Goal: Transaction & Acquisition: Subscribe to service/newsletter

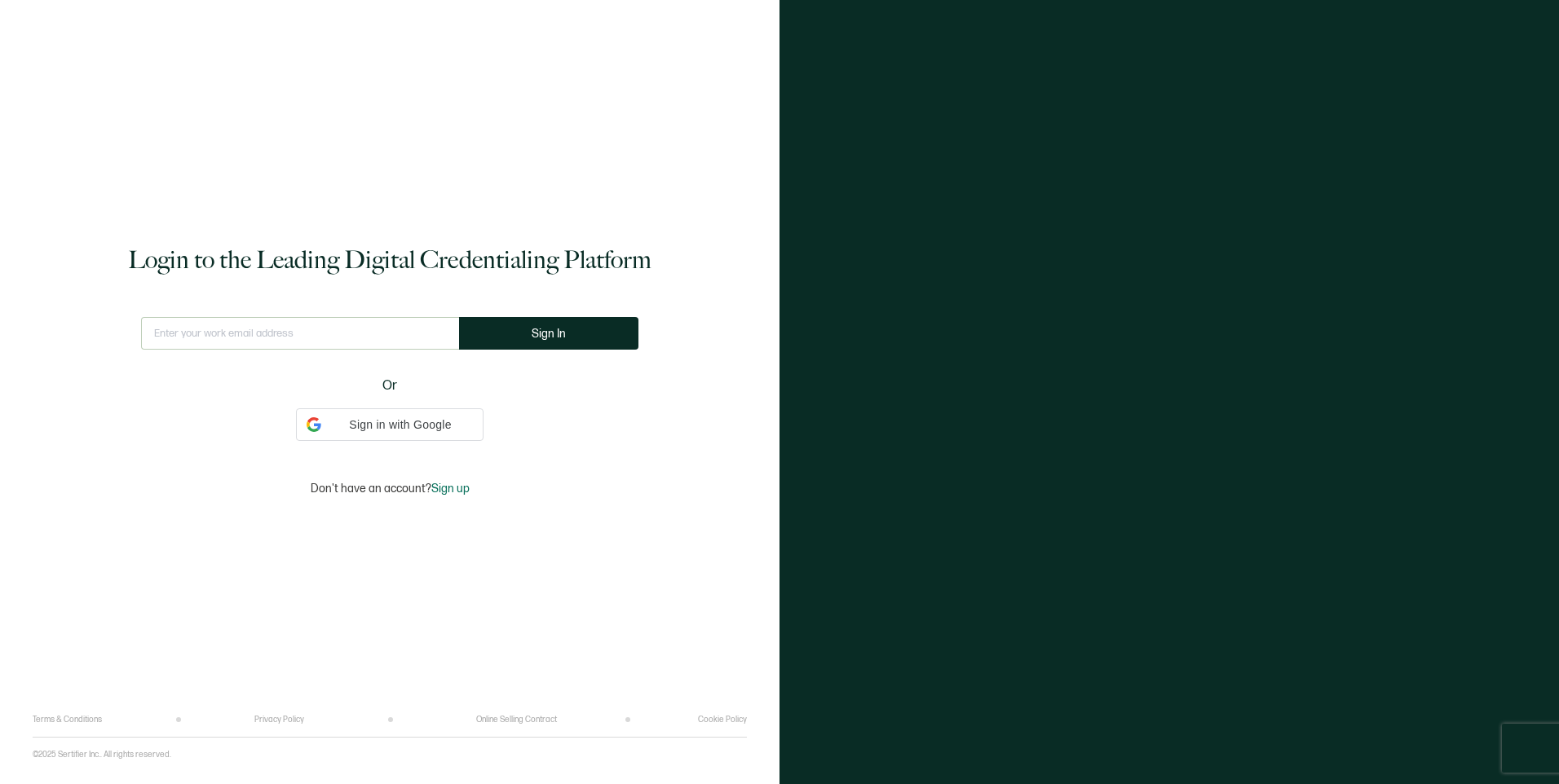
click at [365, 335] on div "This doesn't look like a valid email." at bounding box center [300, 341] width 318 height 46
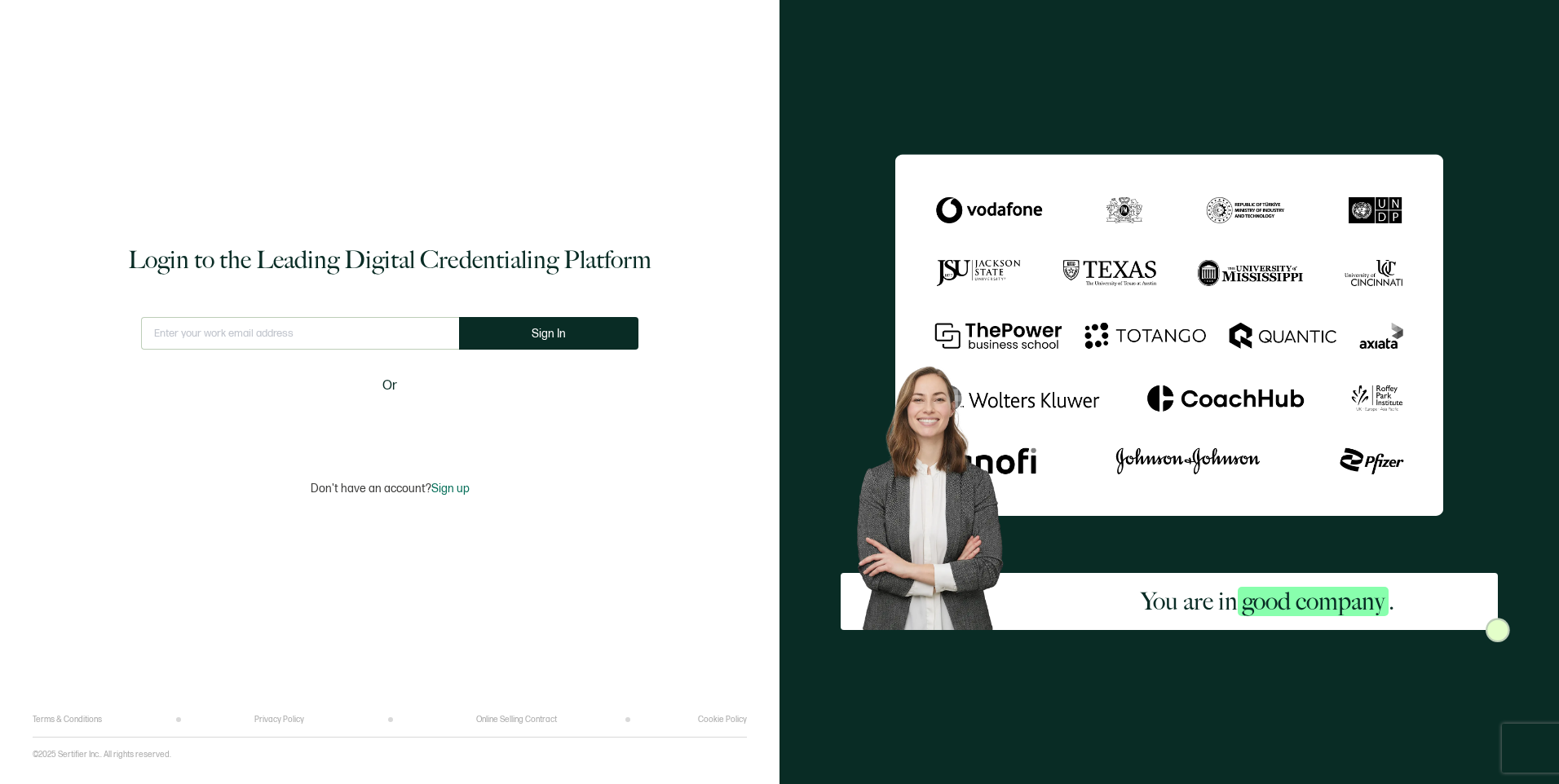
click at [369, 316] on div "Login to the Leading Digital Credentialing Platform This doesn't look like a va…" at bounding box center [390, 370] width 714 height 691
type input "[EMAIL_ADDRESS][DOMAIN_NAME]"
click at [553, 328] on span "Sign In" at bounding box center [549, 334] width 34 height 12
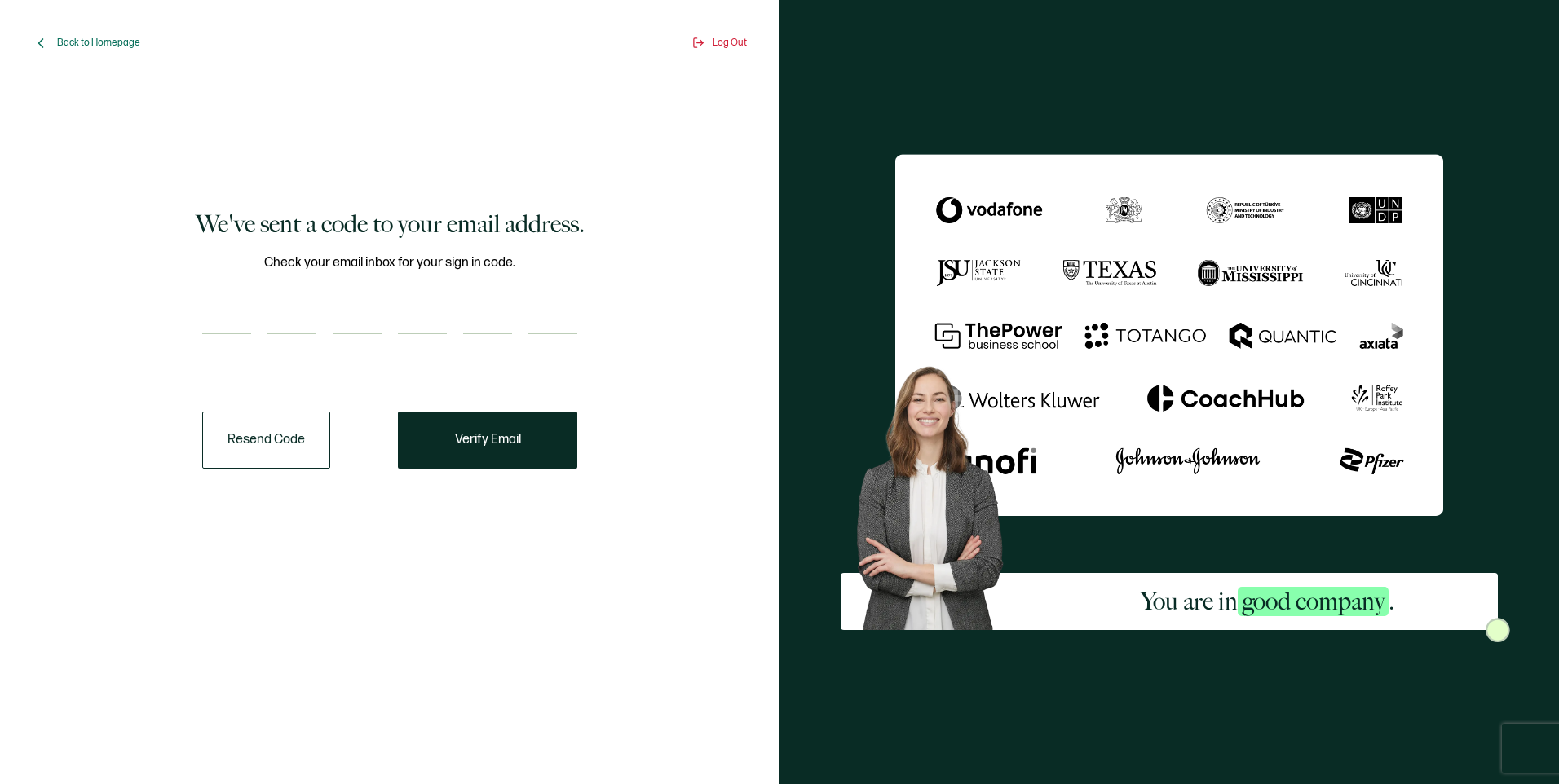
click at [228, 320] on input "number" at bounding box center [226, 318] width 49 height 33
paste input "3"
type input "3"
type input "7"
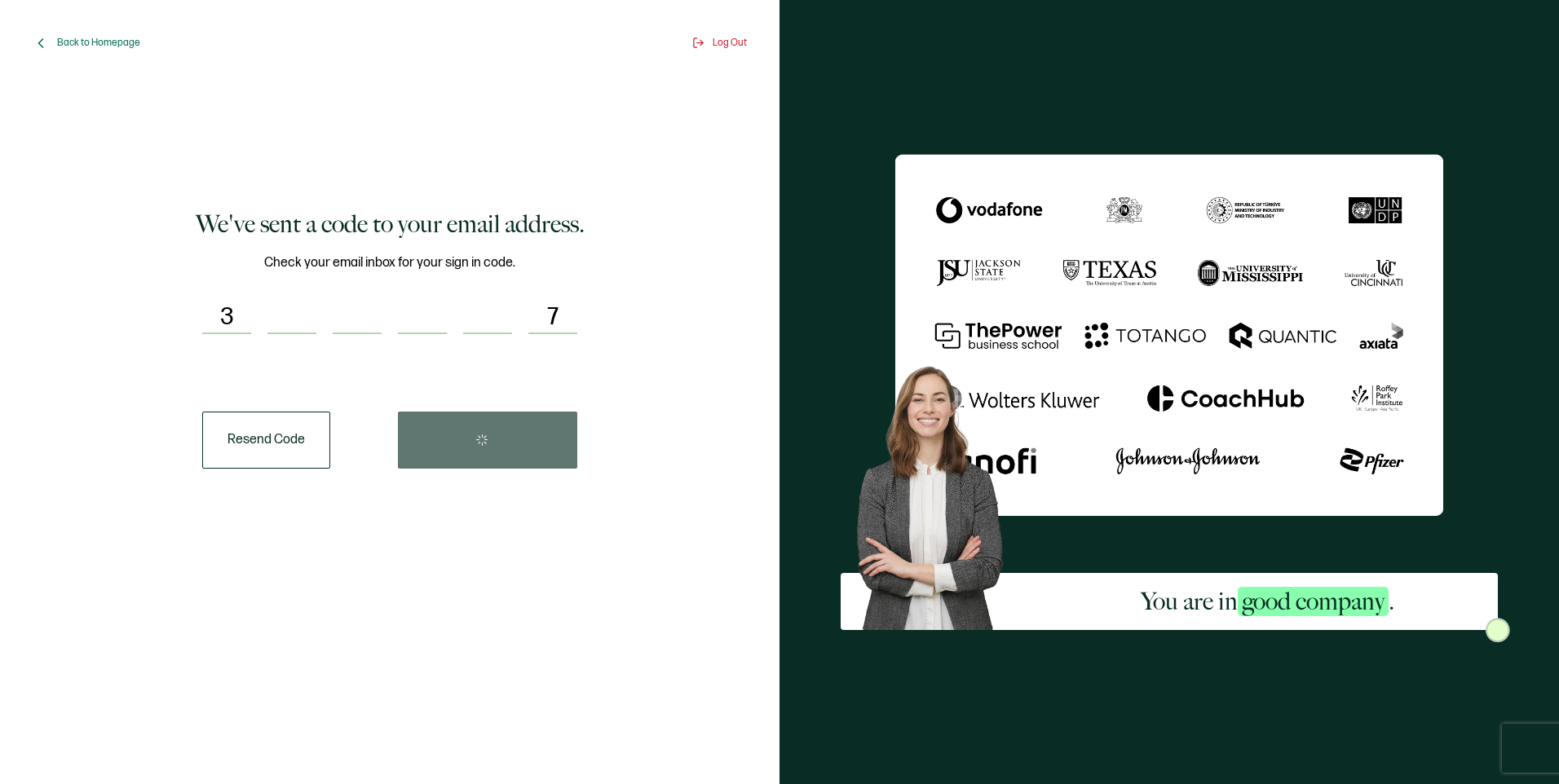
type input "2"
type input "9"
type input "3"
click at [457, 438] on span "Verify Email" at bounding box center [488, 440] width 66 height 13
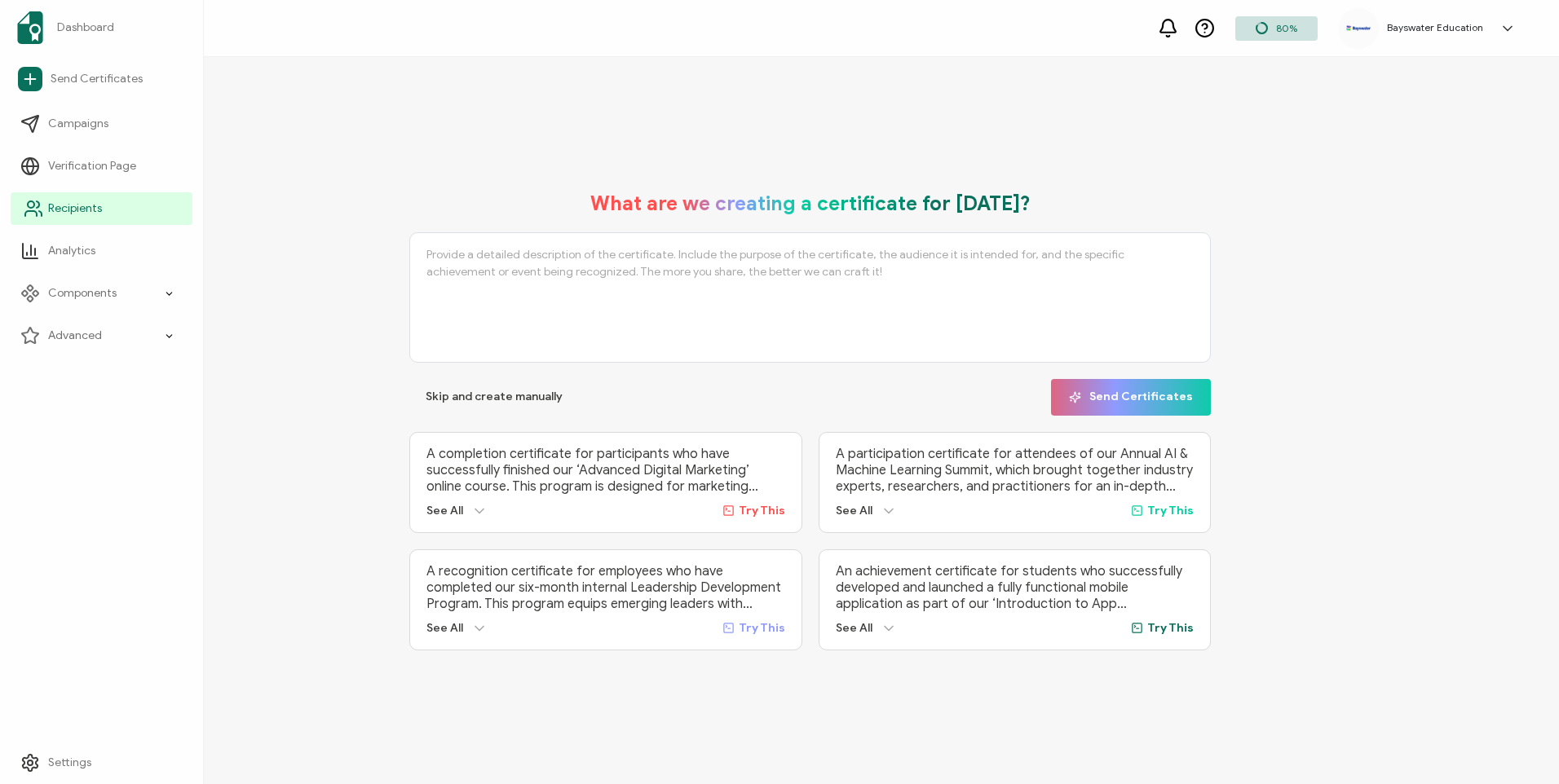
click at [57, 216] on span "Recipients" at bounding box center [74, 208] width 54 height 16
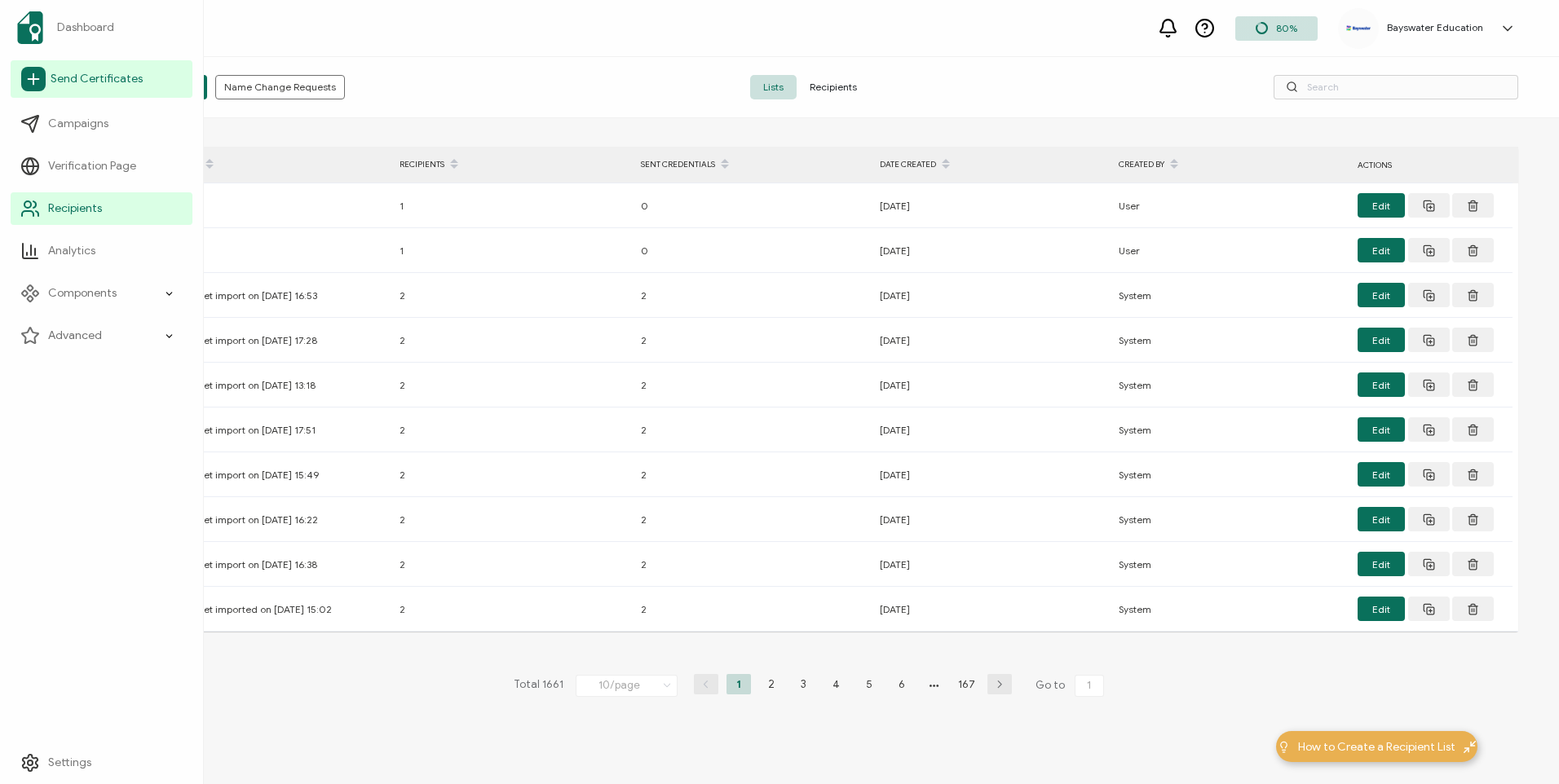
click at [122, 82] on span "Send Certificates" at bounding box center [97, 79] width 92 height 16
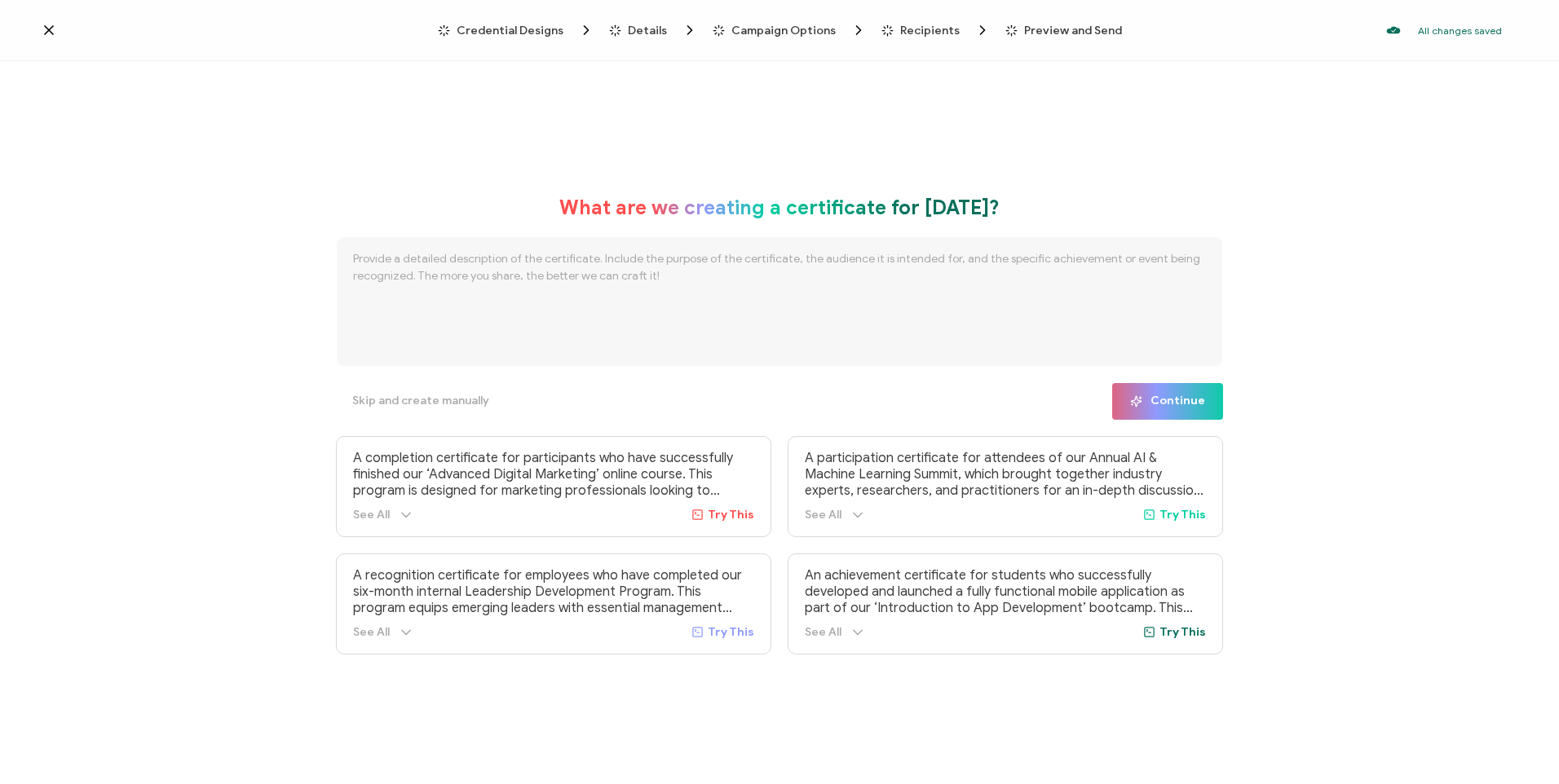
click at [501, 30] on span "Credential Designs" at bounding box center [509, 31] width 107 height 12
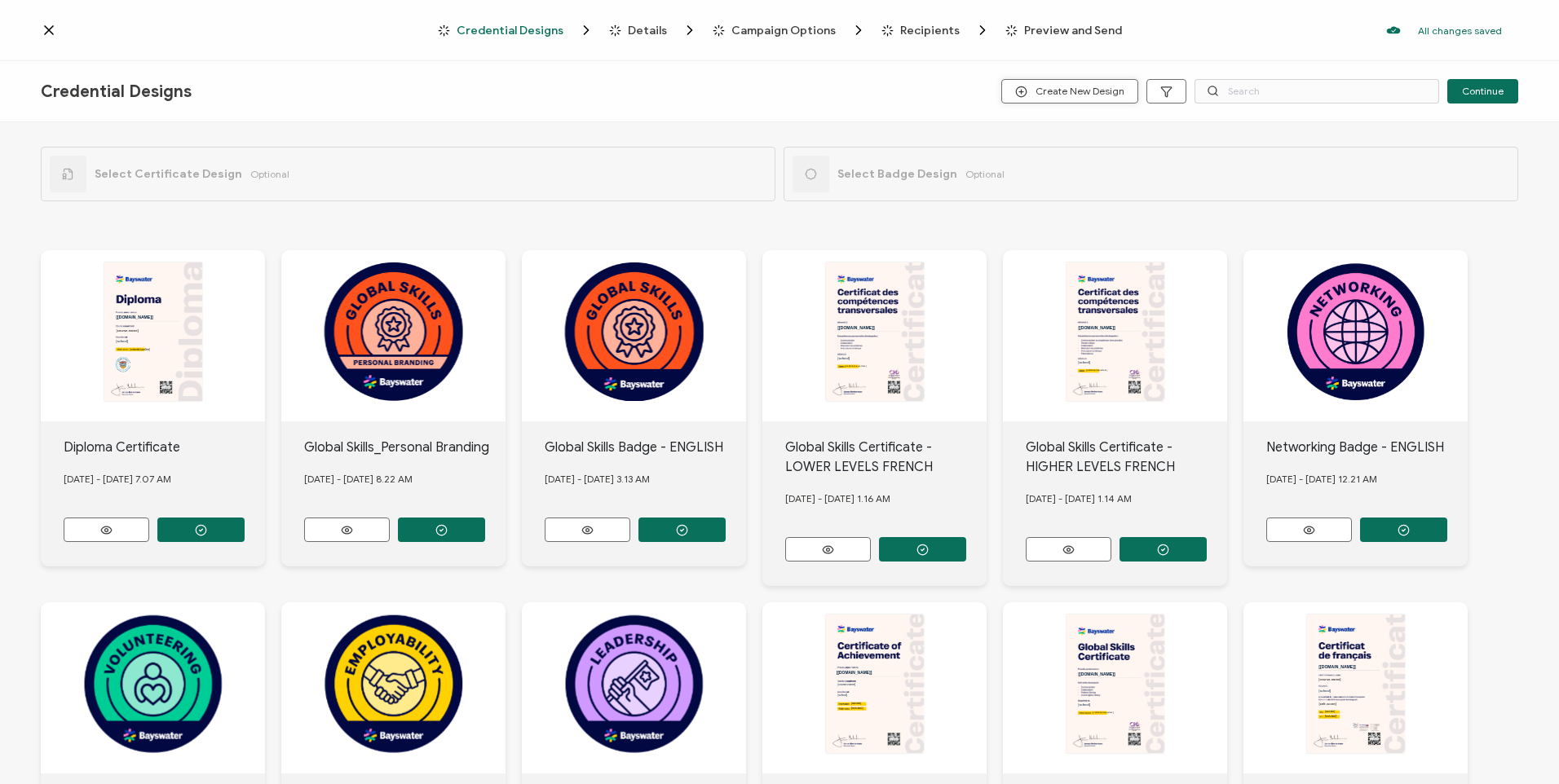
click at [1063, 89] on span "Create New Design" at bounding box center [1070, 92] width 110 height 12
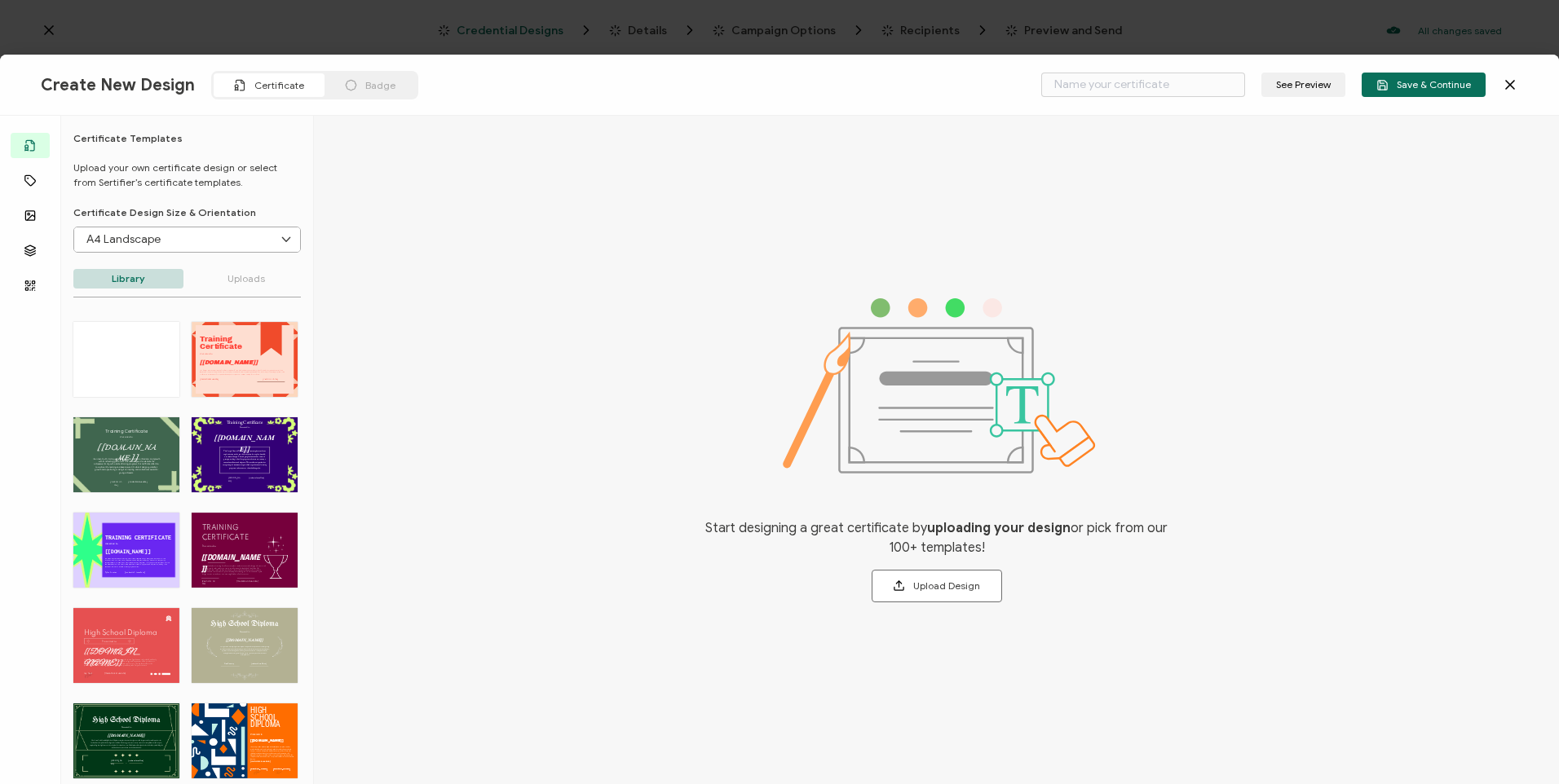
click at [1508, 85] on icon at bounding box center [1510, 85] width 16 height 16
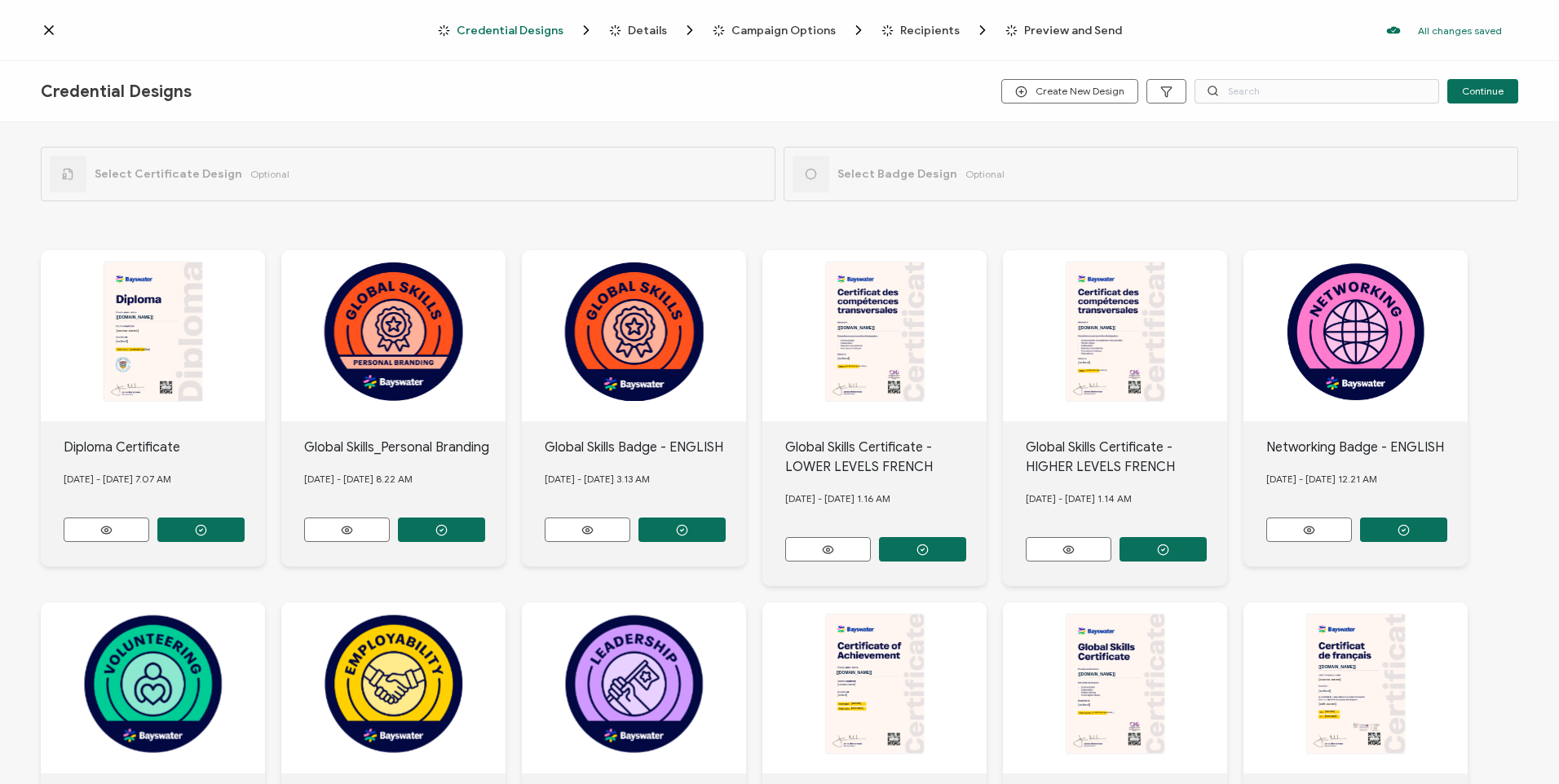
click at [45, 28] on icon at bounding box center [49, 30] width 16 height 16
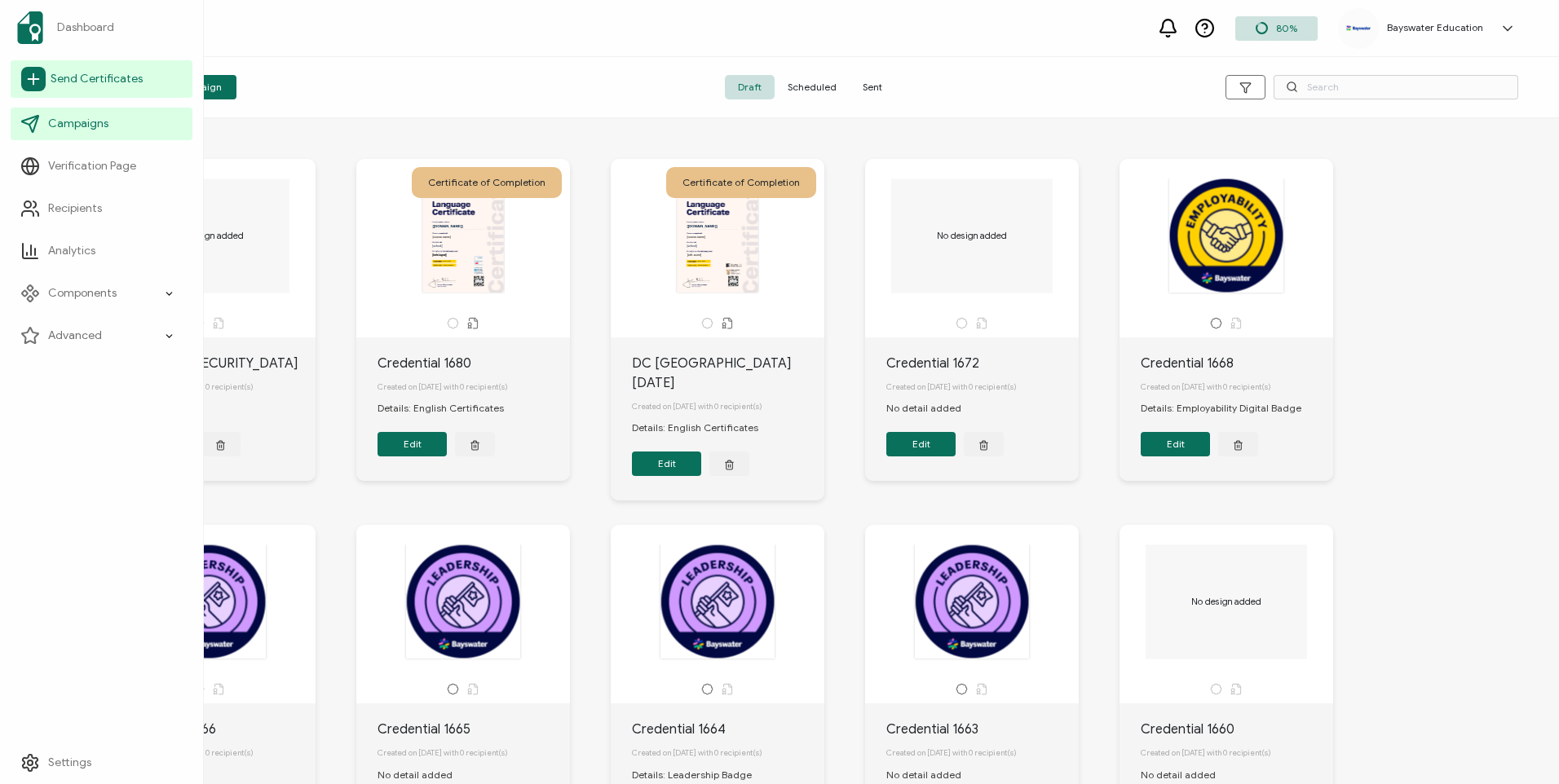
click at [100, 80] on span "Send Certificates" at bounding box center [97, 79] width 92 height 16
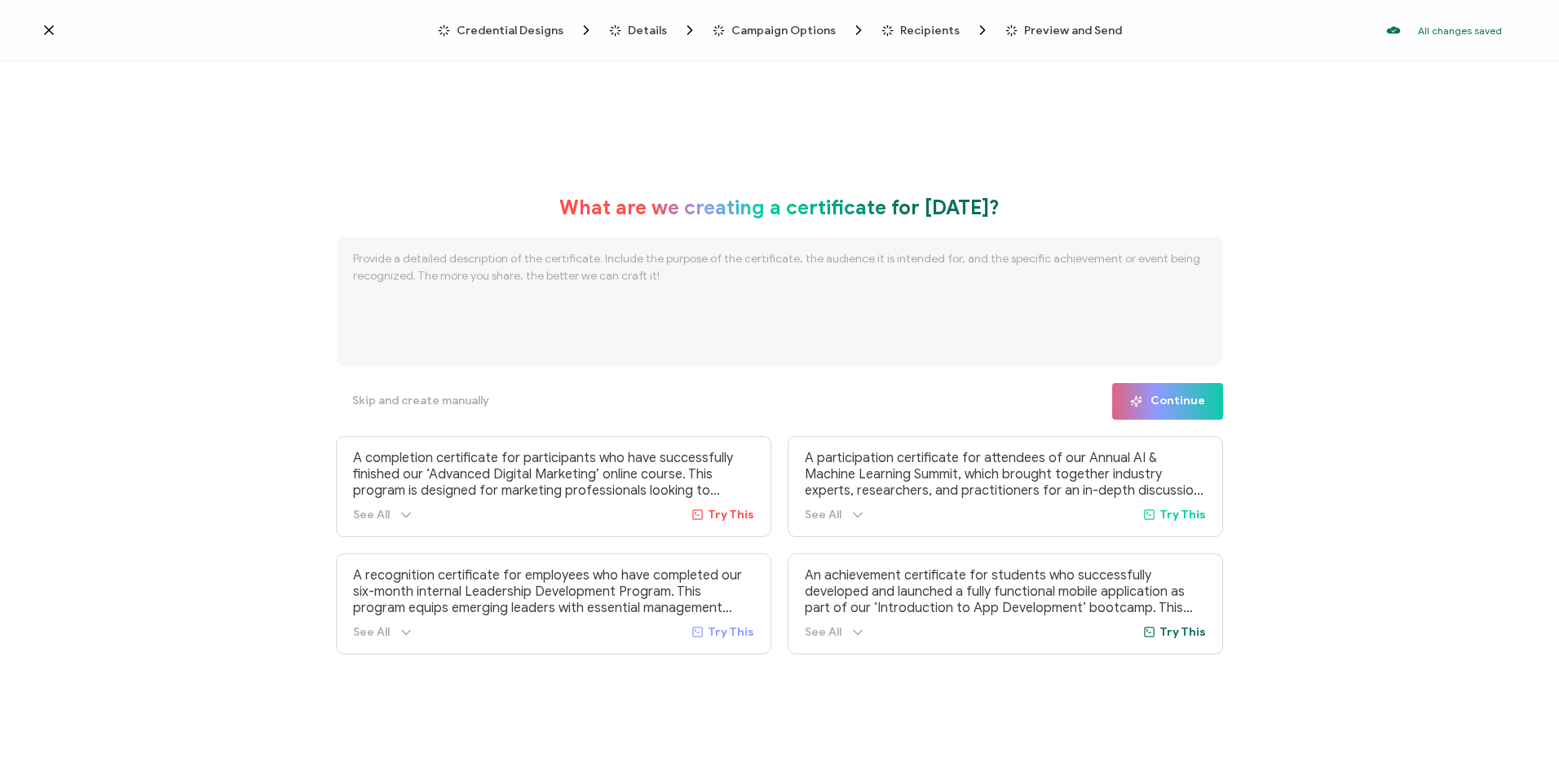
click at [652, 28] on span "Details" at bounding box center [647, 31] width 39 height 12
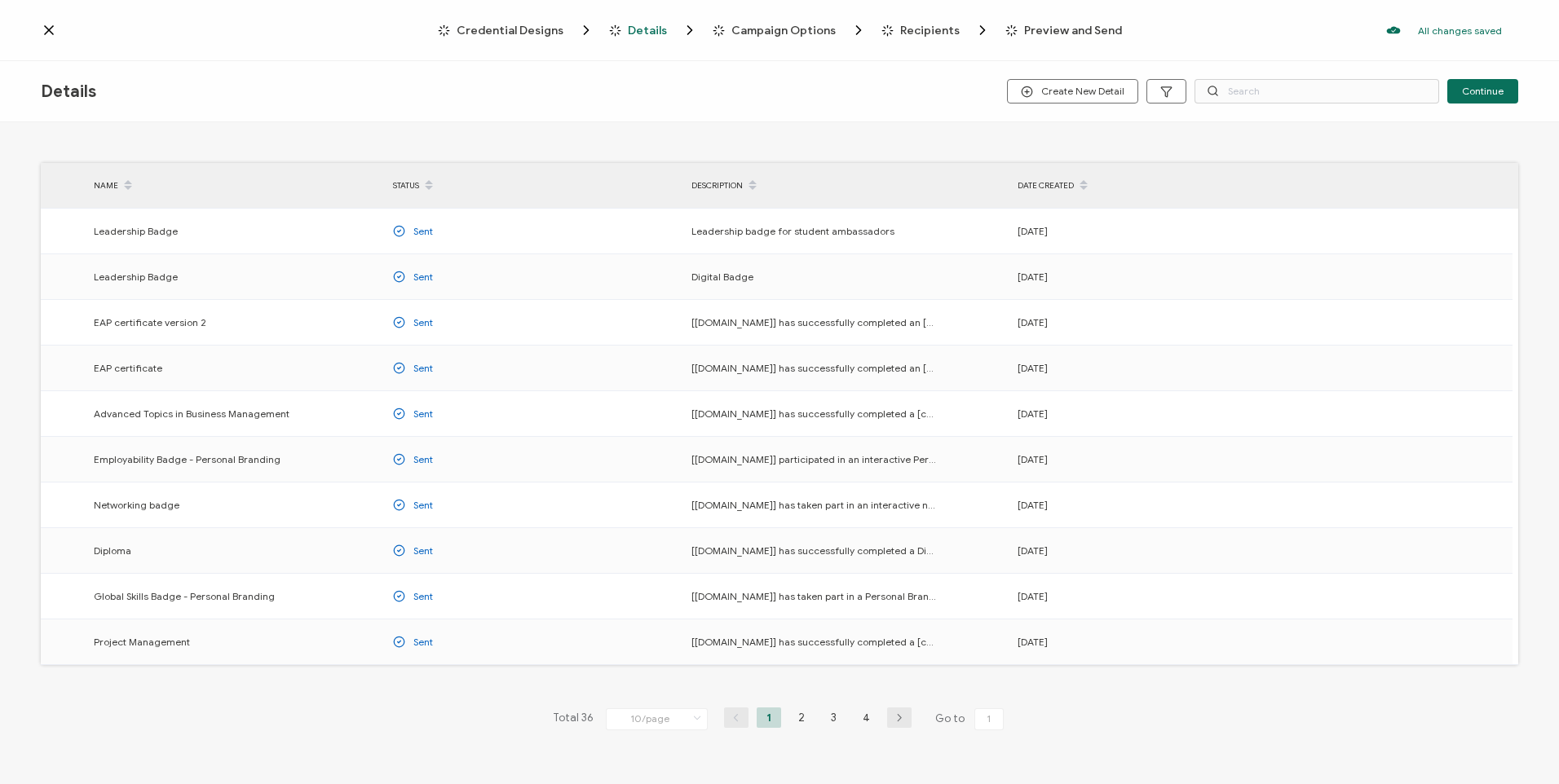
click at [774, 36] on span "Campaign Options" at bounding box center [783, 31] width 104 height 12
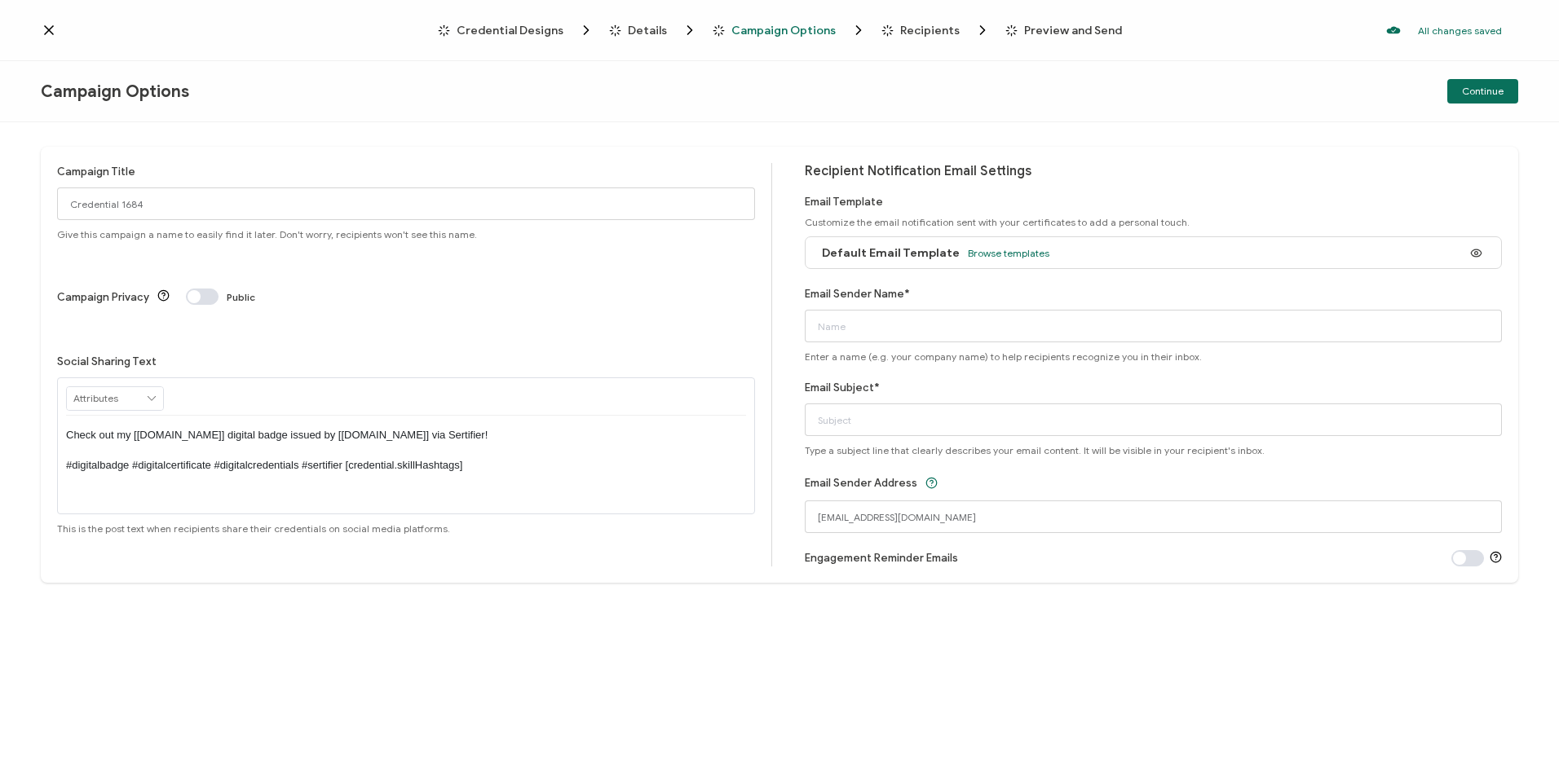
click at [901, 28] on span "Recipients" at bounding box center [931, 31] width 60 height 12
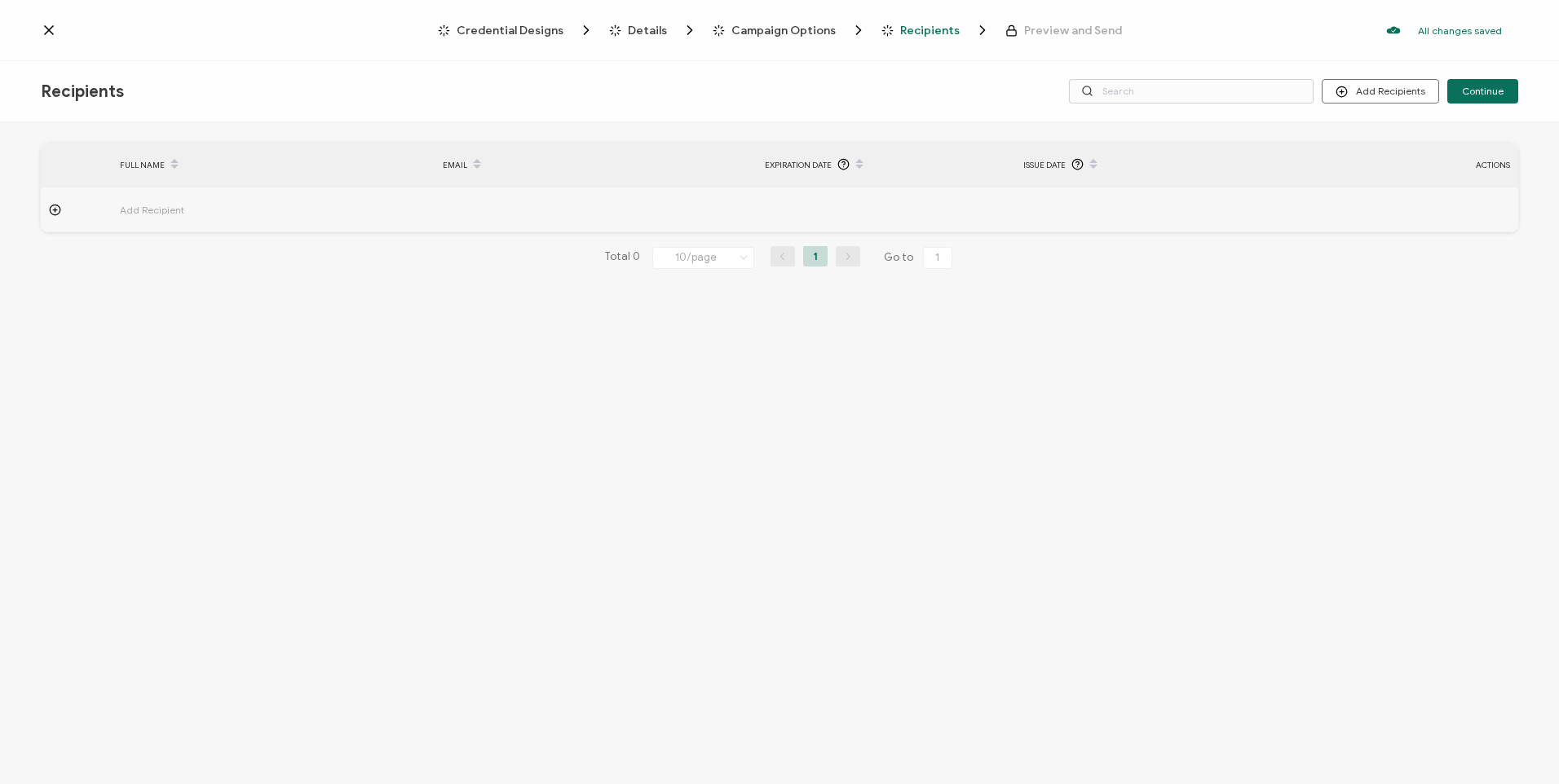
click at [1024, 36] on span "Preview and Send" at bounding box center [1073, 31] width 98 height 12
click at [556, 28] on span "Credential Designs" at bounding box center [509, 31] width 107 height 12
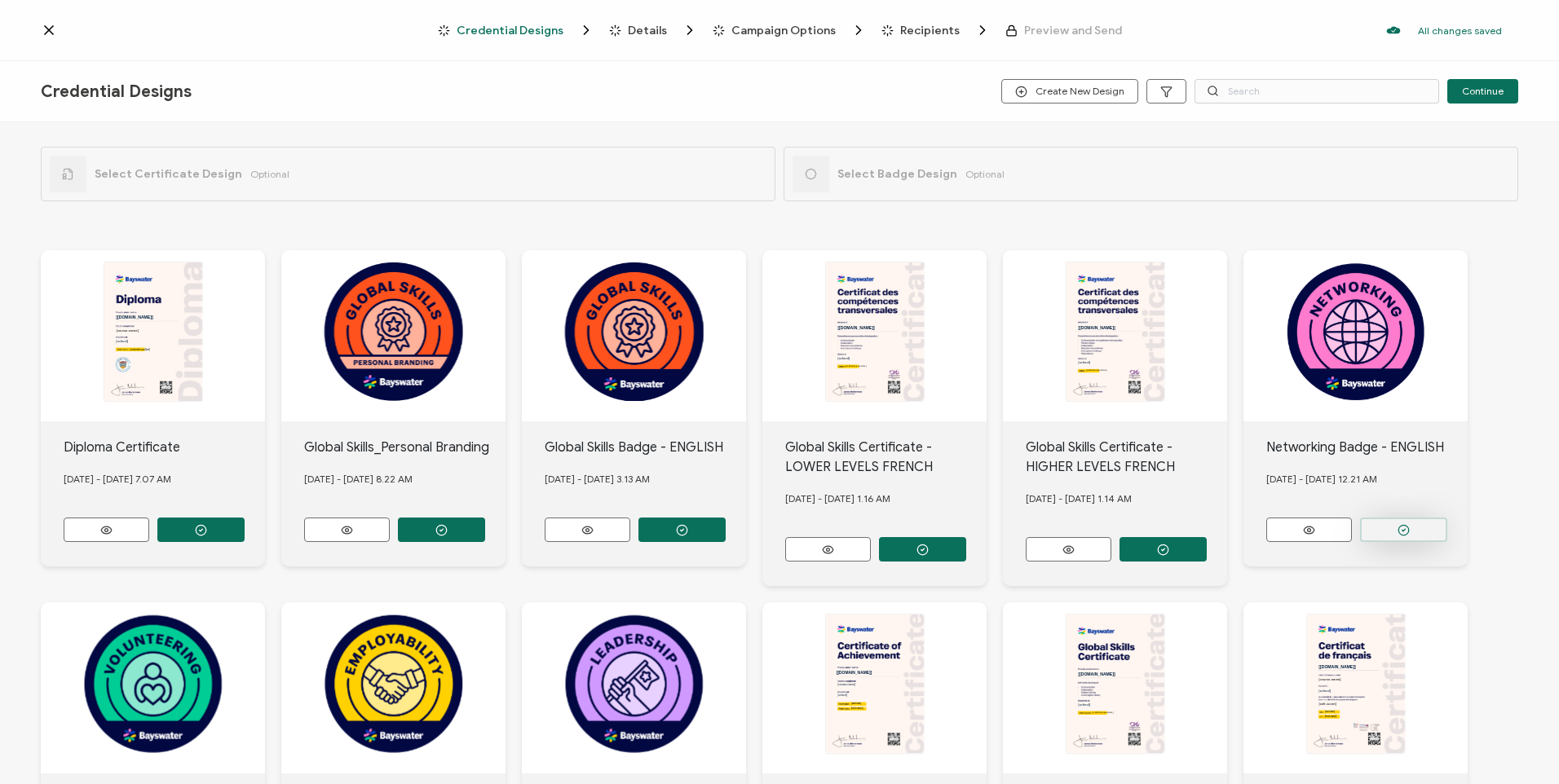
click at [1414, 524] on button "button" at bounding box center [1404, 530] width 87 height 25
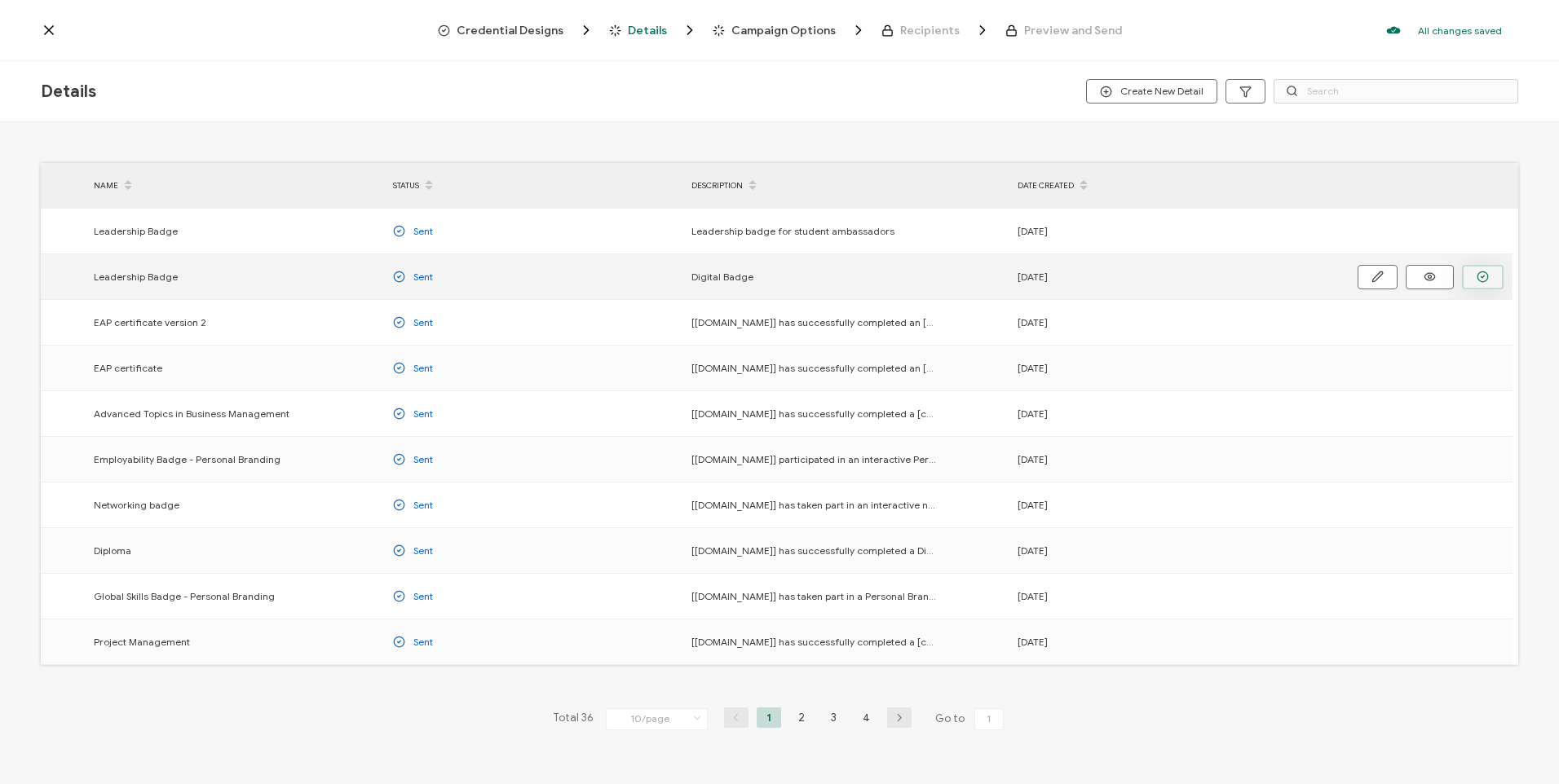
click at [1479, 273] on icon "button" at bounding box center [1483, 276] width 12 height 12
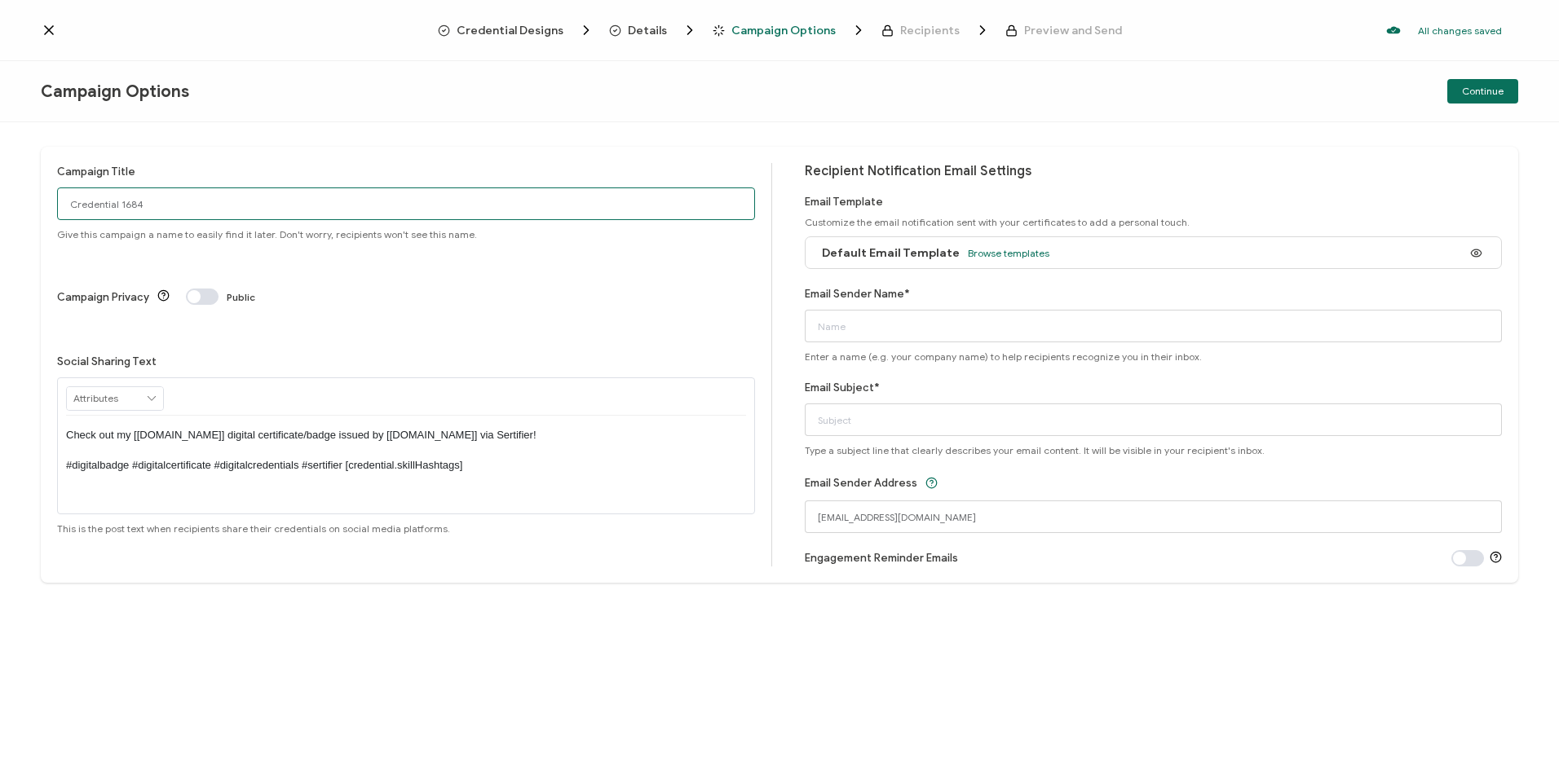
click at [139, 207] on input "Credential 1684" at bounding box center [406, 204] width 698 height 33
drag, startPoint x: 176, startPoint y: 205, endPoint x: 42, endPoint y: 229, distance: 136.1
click at [42, 229] on div "Campaign Title Credential 1684 Give this campaign a name to easily find it late…" at bounding box center [780, 365] width 1478 height 437
click at [396, 208] on input "Credential 1684" at bounding box center [406, 204] width 698 height 33
drag, startPoint x: 396, startPoint y: 209, endPoint x: 174, endPoint y: 208, distance: 222.0
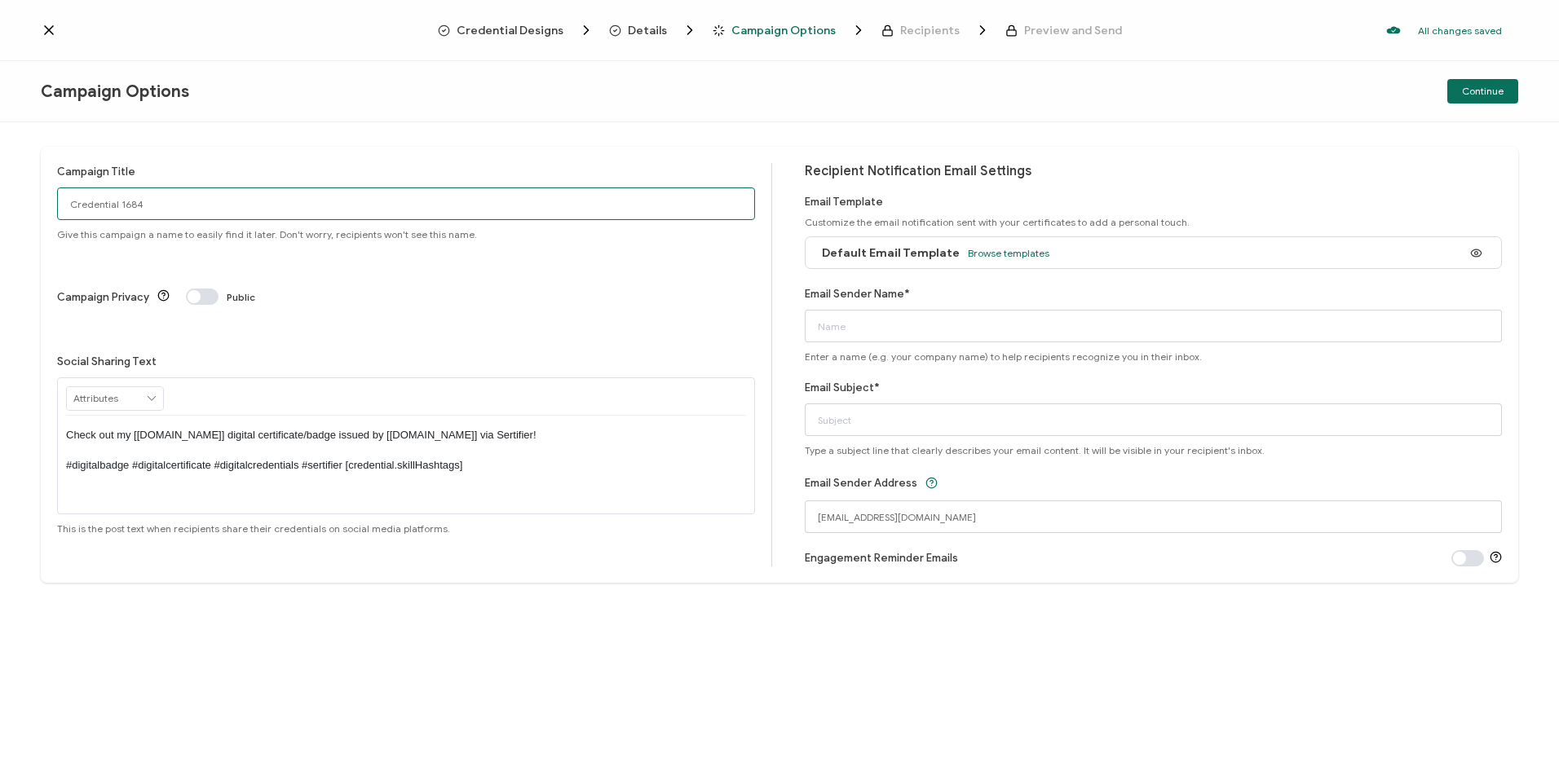
click at [174, 208] on input "Credential 1684" at bounding box center [406, 204] width 698 height 33
click at [164, 202] on input "Credential 1684" at bounding box center [406, 204] width 698 height 33
drag, startPoint x: 164, startPoint y: 202, endPoint x: 45, endPoint y: 202, distance: 119.0
click at [45, 202] on div "Campaign Title Credential 1684 Give this campaign a name to easily find it late…" at bounding box center [780, 365] width 1478 height 437
paste input "Networking Activity with Teacher [PERSON_NAME] - "Talking to [DEMOGRAPHIC_DATA]""
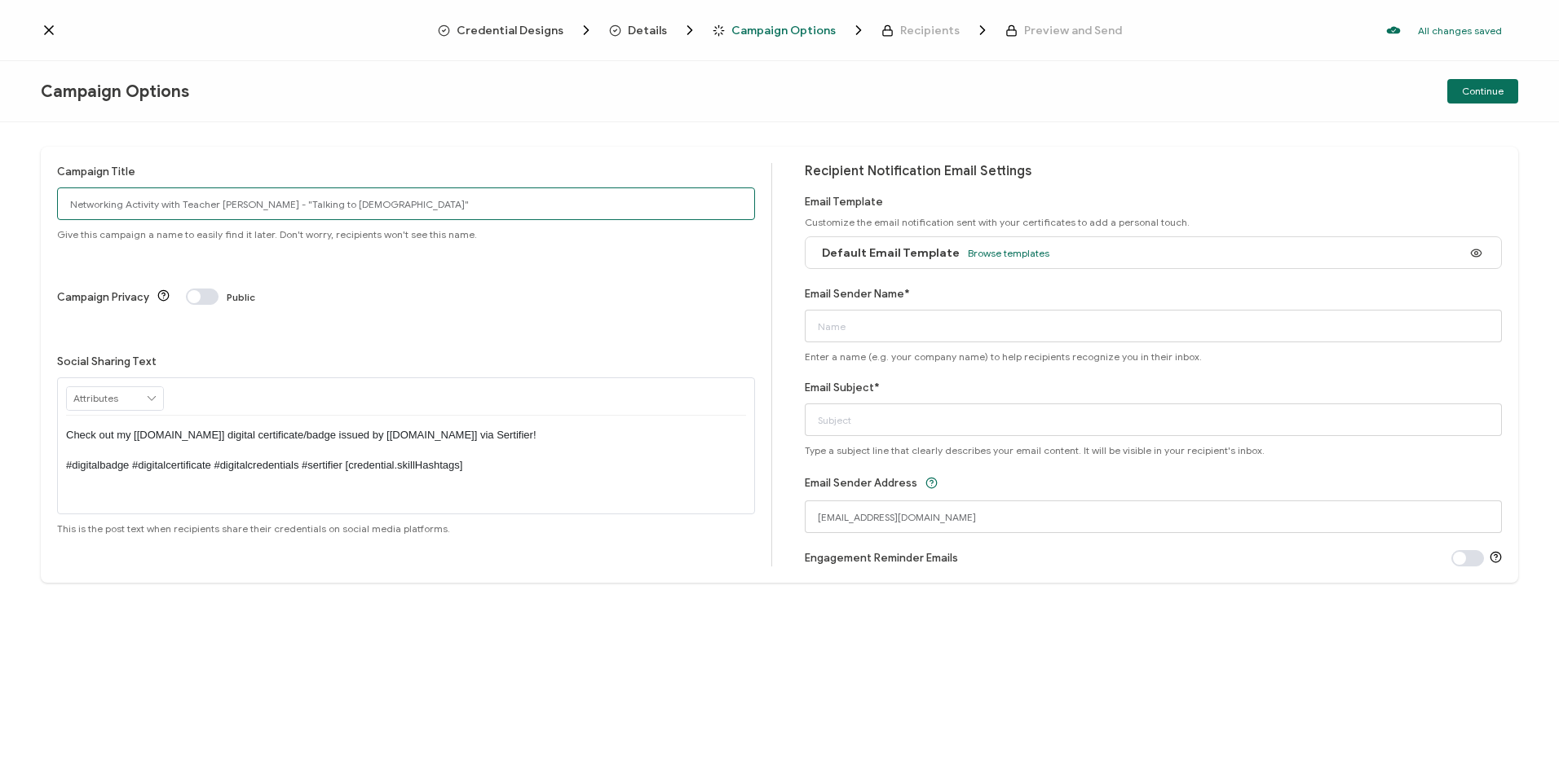
type input "Networking Activity with Teacher [PERSON_NAME] - "Talking to [DEMOGRAPHIC_DATA]""
click at [147, 387] on icon at bounding box center [152, 398] width 15 height 23
click at [142, 387] on input "text" at bounding box center [115, 398] width 96 height 23
click at [1067, 251] on div "Default Email Template Browse templates" at bounding box center [1153, 252] width 698 height 33
click at [985, 254] on span "Browse templates" at bounding box center [1009, 253] width 81 height 12
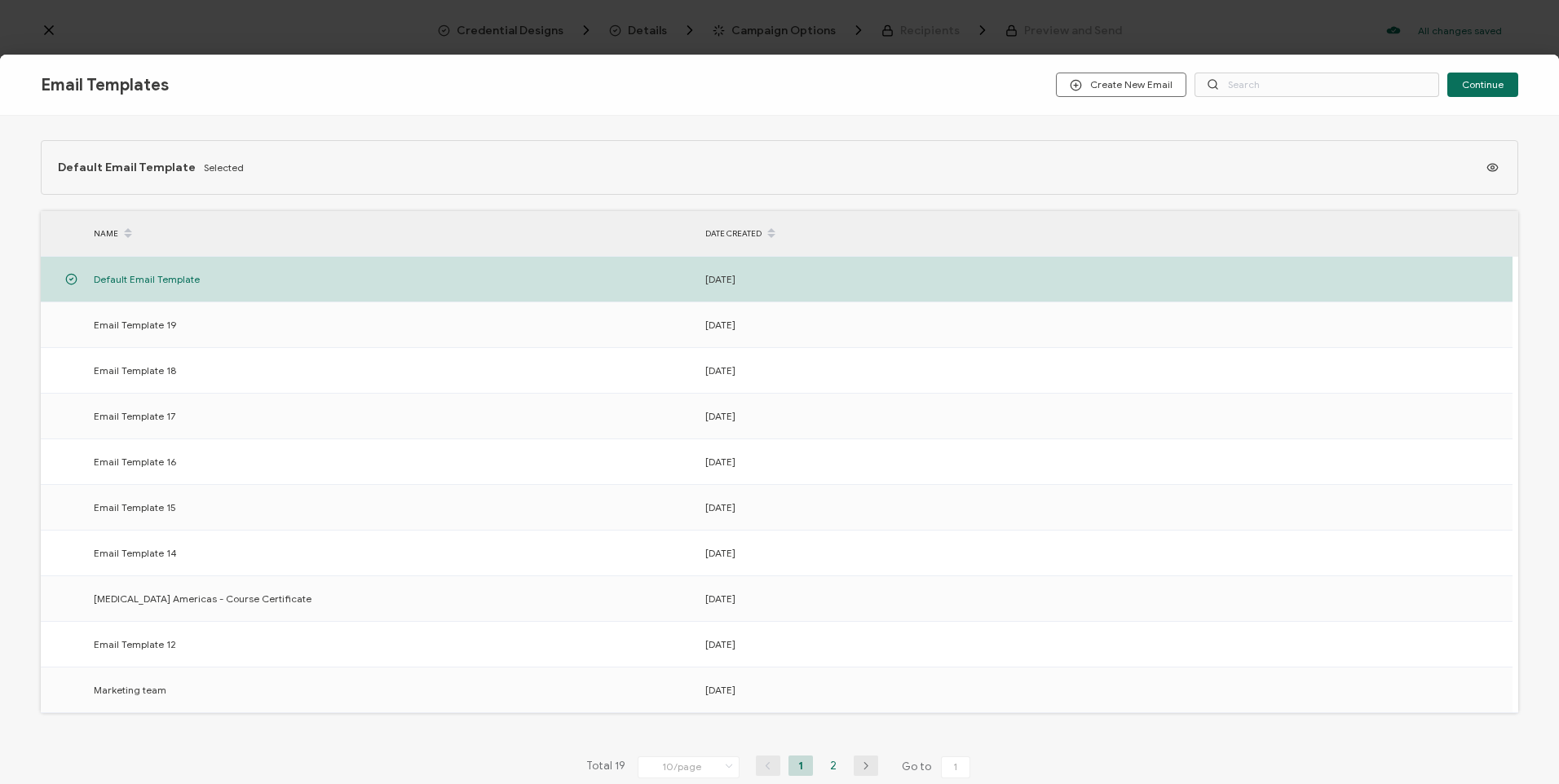
click at [824, 763] on li "2" at bounding box center [833, 766] width 25 height 21
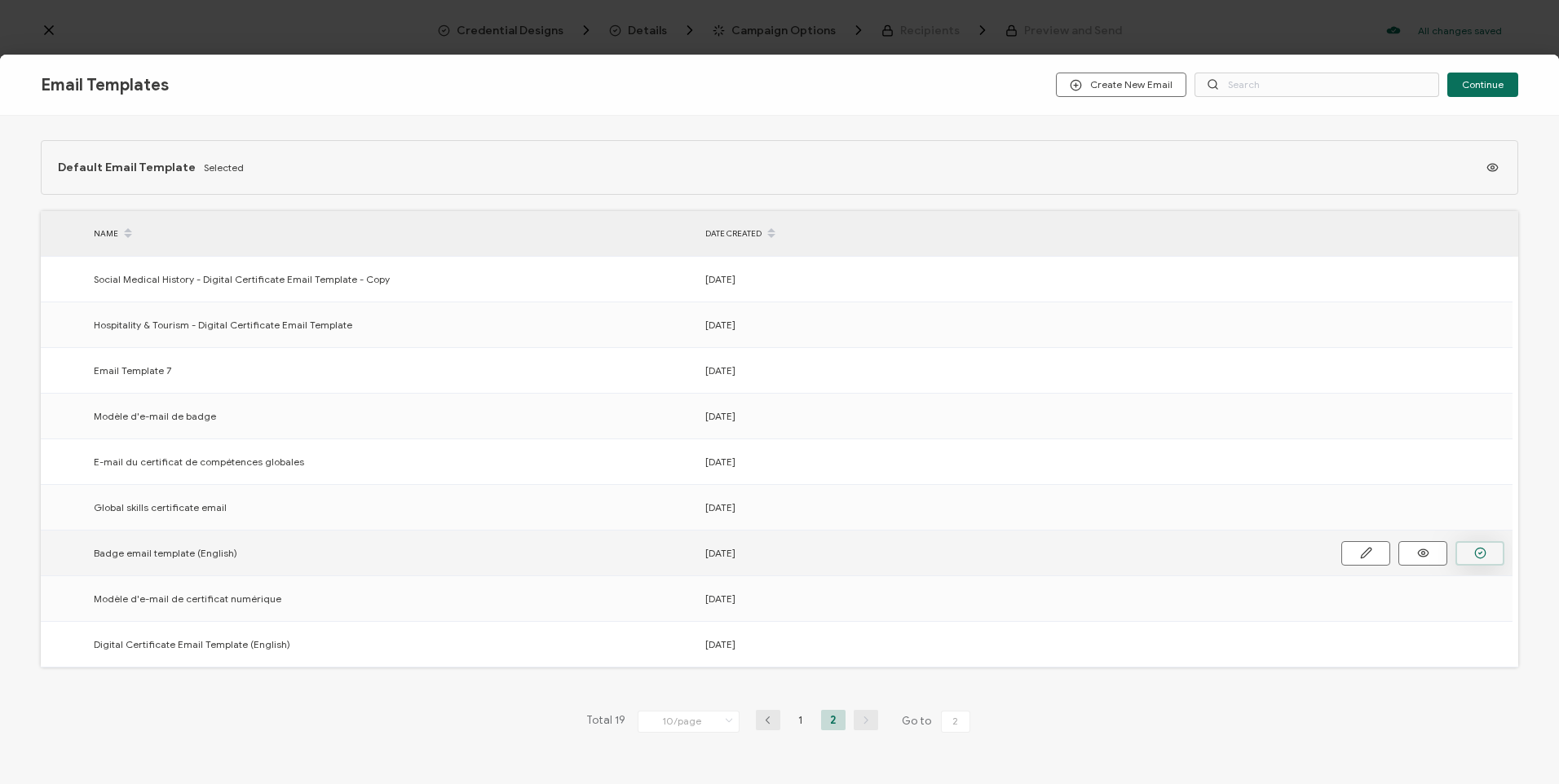
click at [1470, 546] on button "button" at bounding box center [1479, 553] width 49 height 25
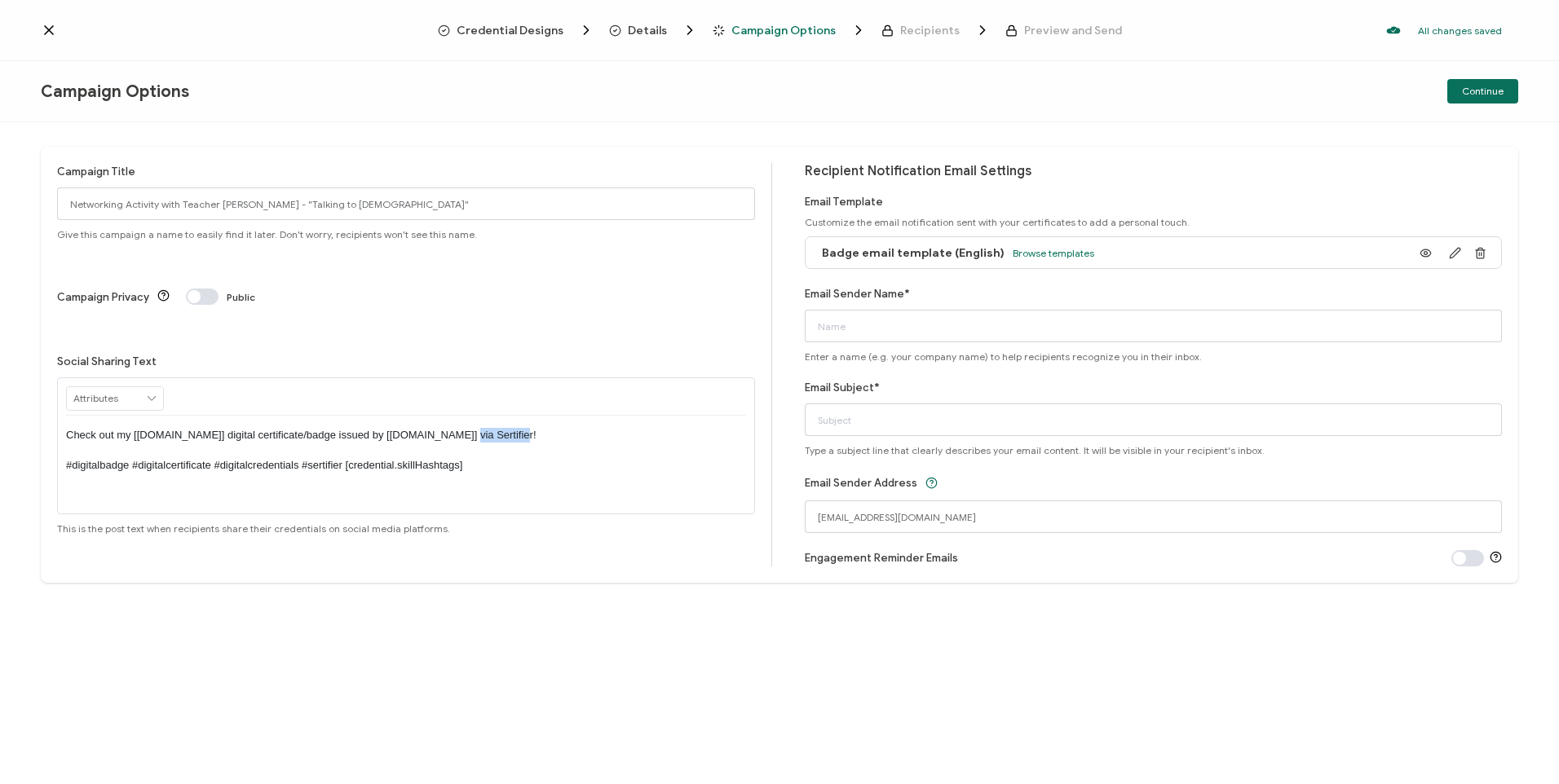
drag, startPoint x: 493, startPoint y: 370, endPoint x: 445, endPoint y: 372, distance: 48.0
click at [445, 428] on p "Check out my [[DOMAIN_NAME]] digital certificate/badge issued by [[DOMAIN_NAME]…" at bounding box center [406, 450] width 680 height 45
click at [901, 318] on input "Email Sender Name*" at bounding box center [1153, 326] width 698 height 33
type input "[EMAIL_ADDRESS][DOMAIN_NAME]"
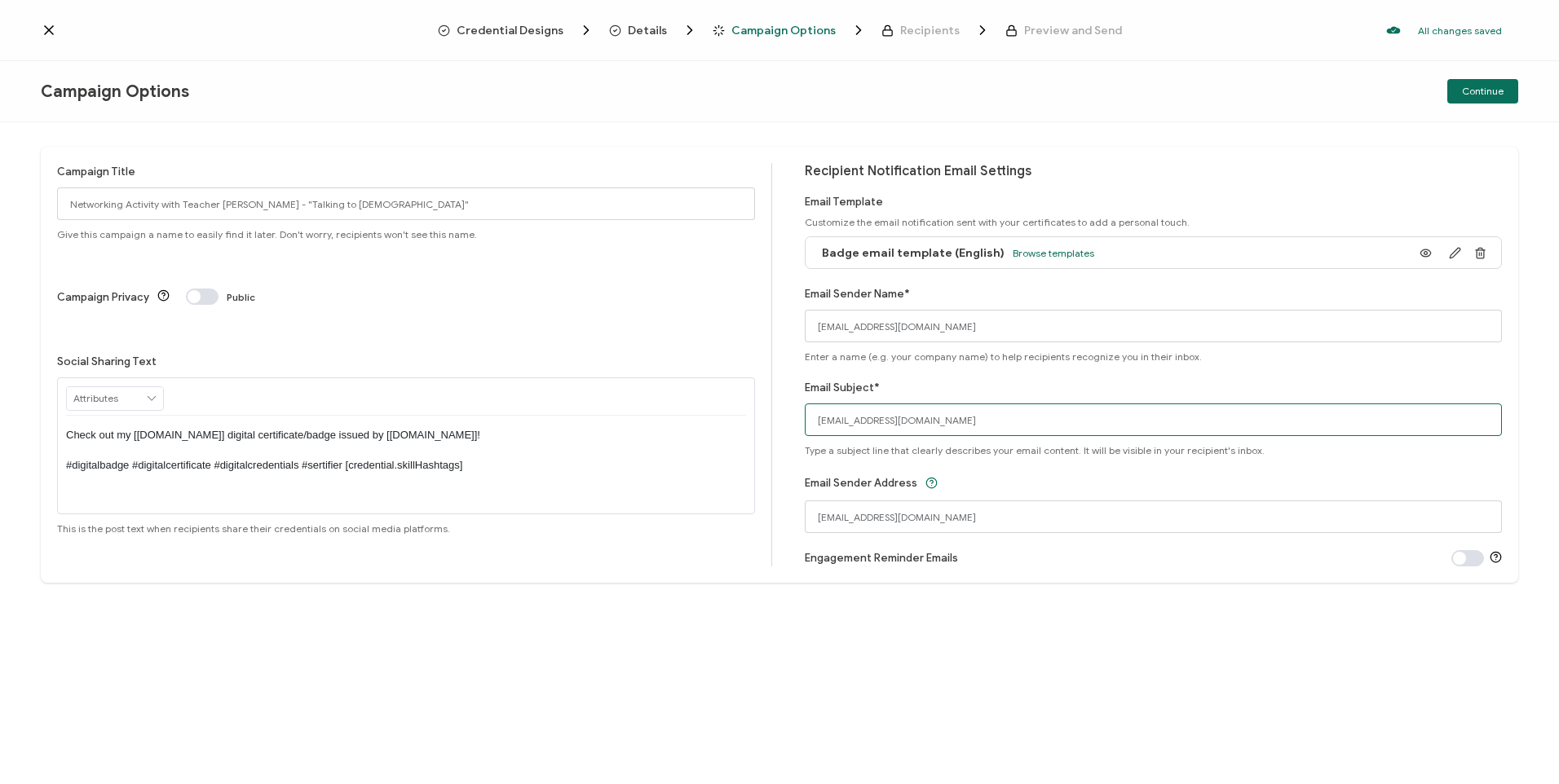
drag, startPoint x: 958, startPoint y: 422, endPoint x: 796, endPoint y: 430, distance: 162.2
click at [796, 430] on div "Campaign Title Networking Activity with Teacher [PERSON_NAME] - "Talking to [DE…" at bounding box center [780, 365] width 1478 height 437
drag, startPoint x: 389, startPoint y: 197, endPoint x: 39, endPoint y: 198, distance: 350.0
click at [39, 198] on div "Campaign Title Networking Activity with Teacher [PERSON_NAME] - "Talking to [DE…" at bounding box center [779, 453] width 1559 height 662
click at [881, 434] on input "Email Subject*" at bounding box center [1153, 420] width 698 height 33
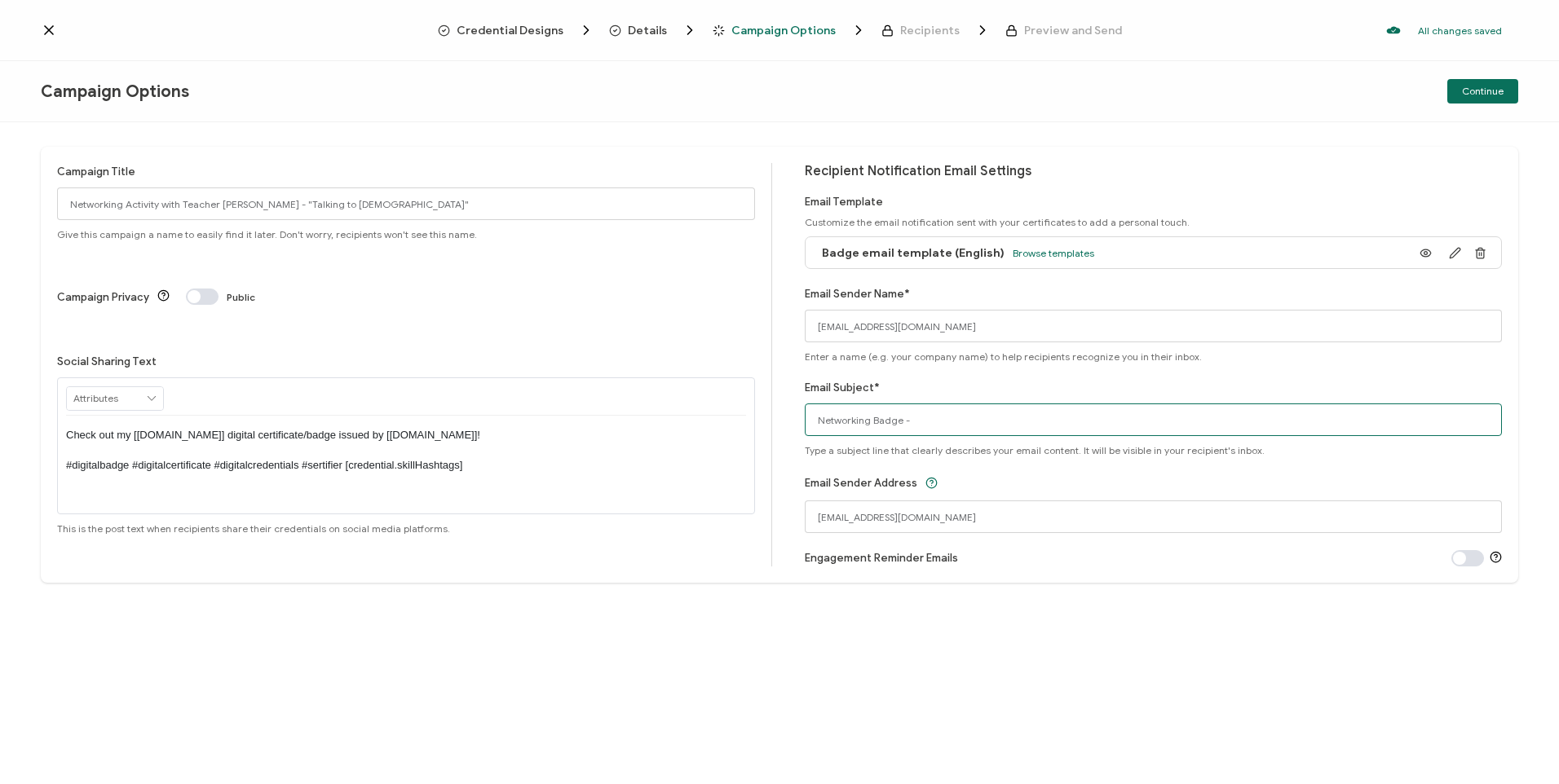
paste input "Networking Activity with Teacher [PERSON_NAME] - "Talking to [DEMOGRAPHIC_DATA]""
drag, startPoint x: 959, startPoint y: 421, endPoint x: 904, endPoint y: 423, distance: 55.0
click at [904, 423] on input "Networking Badge - Networking Activity with Teacher [PERSON_NAME] - "Talking to…" at bounding box center [1153, 420] width 698 height 33
click at [1030, 423] on input "Networking Badge - Activity with Teacher [PERSON_NAME] - "Talking to [DEMOGRAPH…" at bounding box center [1153, 420] width 698 height 33
type input "Networking Badge - Activity with Teacher [PERSON_NAME]: "Talking to [DEMOGRAPHI…"
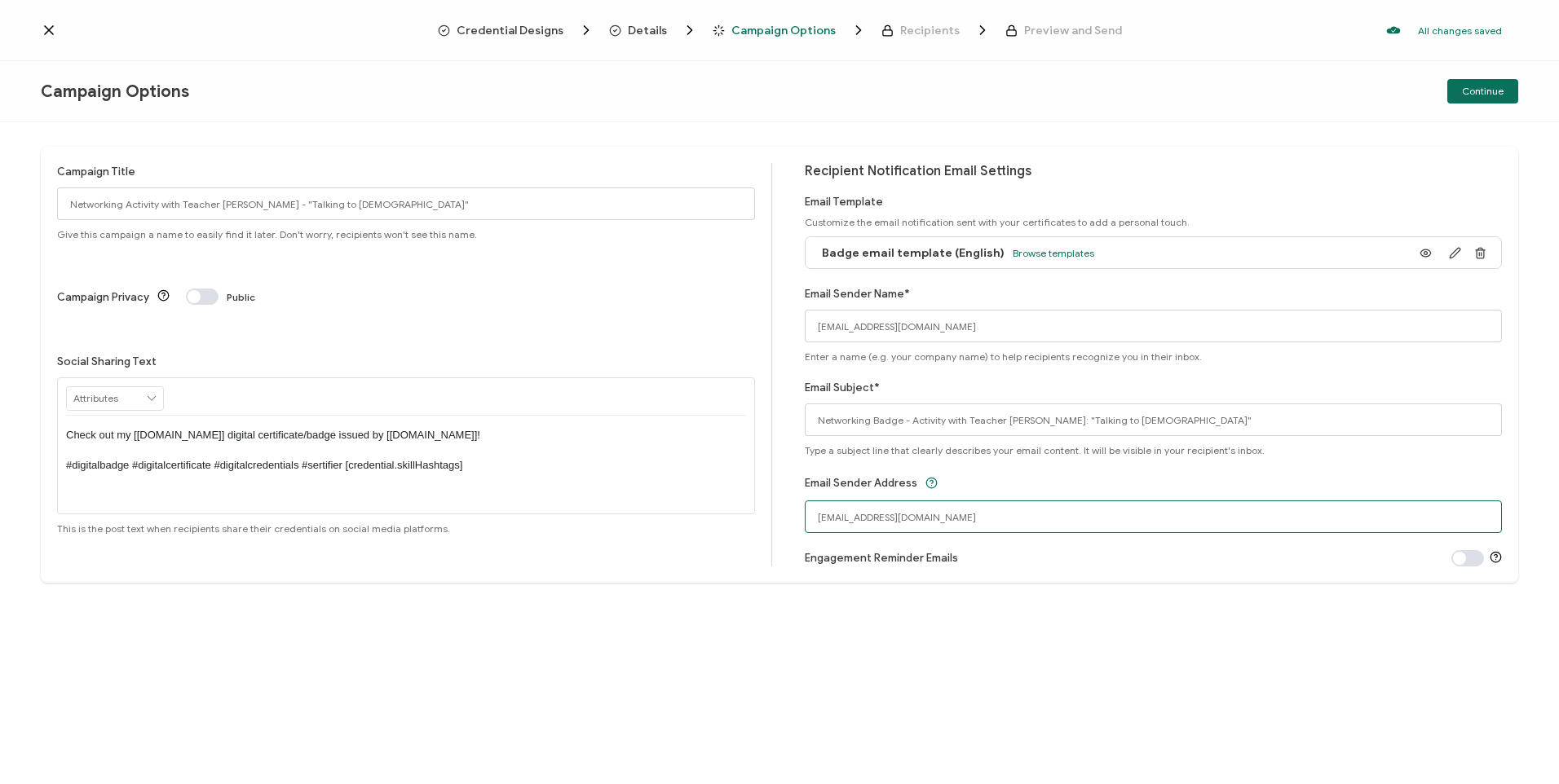
click at [900, 517] on input "[EMAIL_ADDRESS][DOMAIN_NAME]" at bounding box center [1153, 517] width 698 height 33
drag, startPoint x: 1000, startPoint y: 513, endPoint x: 754, endPoint y: 513, distance: 246.0
click at [754, 513] on div "Campaign Title Networking Activity with Teacher [PERSON_NAME] - "Talking to [DE…" at bounding box center [780, 365] width 1478 height 437
click at [990, 319] on input "[EMAIL_ADDRESS][DOMAIN_NAME]" at bounding box center [1153, 326] width 698 height 33
drag, startPoint x: 982, startPoint y: 319, endPoint x: 788, endPoint y: 319, distance: 194.0
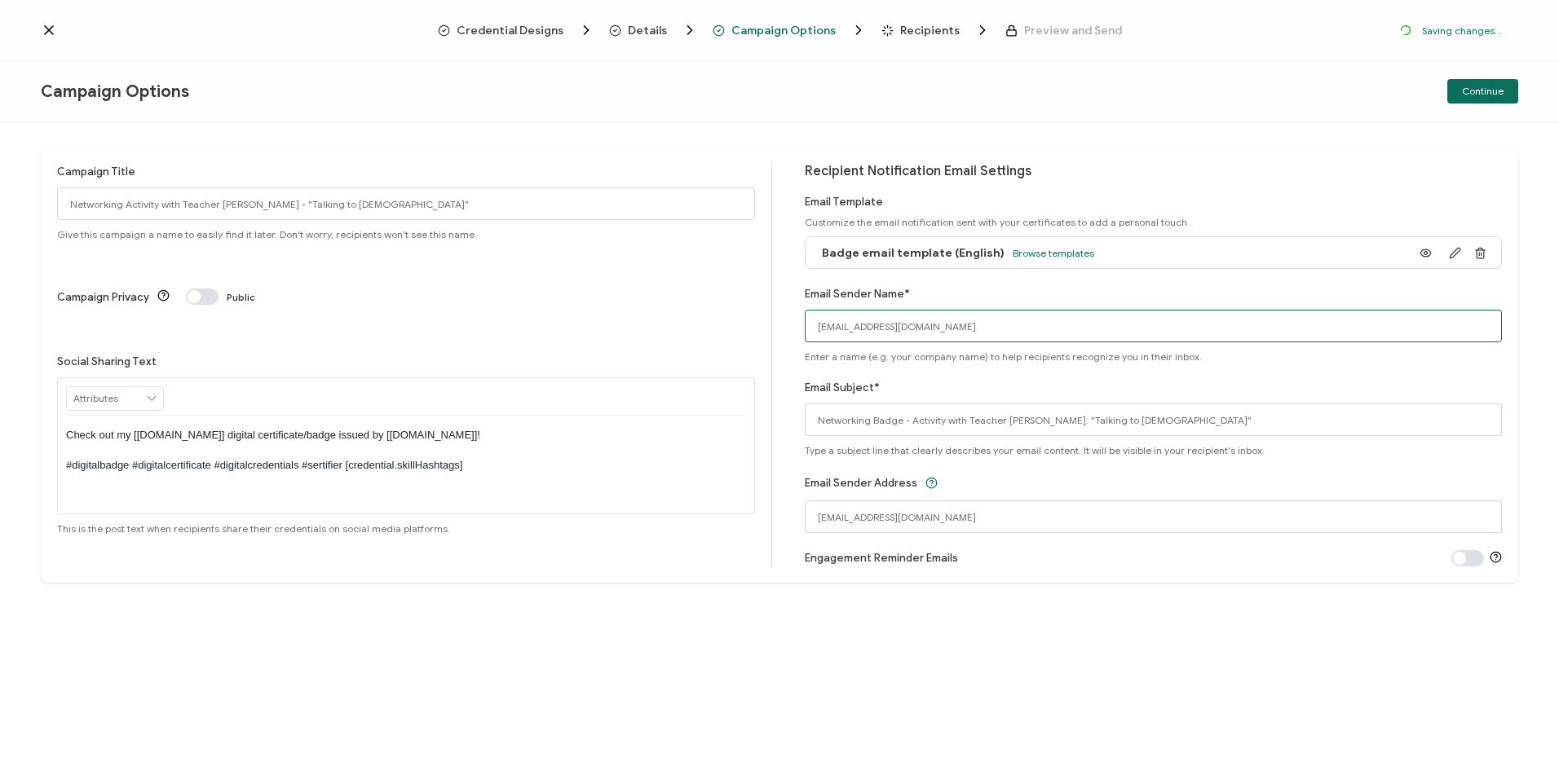
click at [788, 319] on div "Campaign Title Networking Activity with Teacher [PERSON_NAME] - "Talking to [DE…" at bounding box center [780, 365] width 1478 height 437
type input "C"
type input "Bayswater [GEOGRAPHIC_DATA]"
click at [1474, 95] on span "Continue" at bounding box center [1483, 91] width 42 height 9
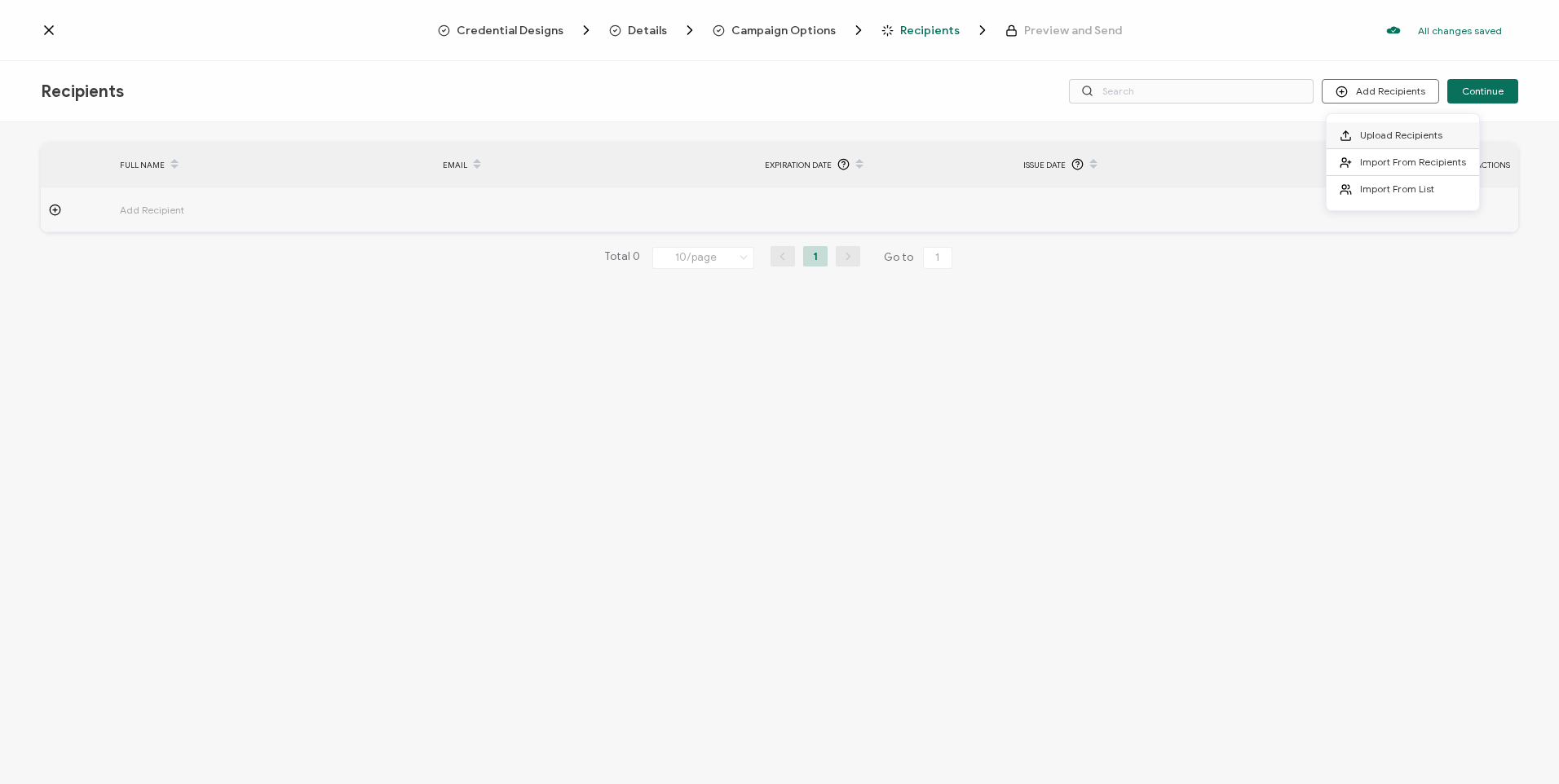
click at [1378, 140] on span "Upload Recipients" at bounding box center [1401, 135] width 82 height 12
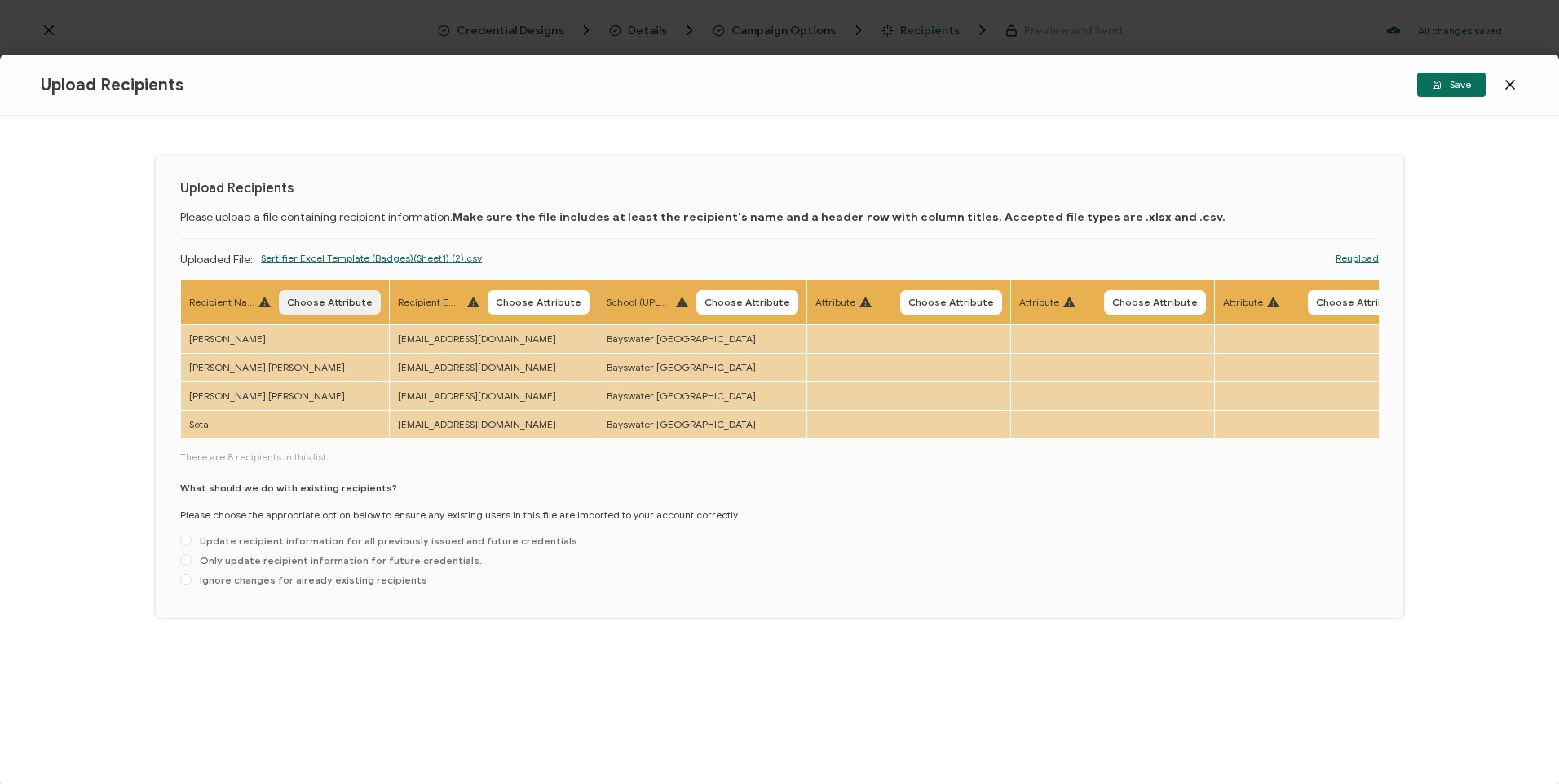
click at [293, 300] on span "Choose Attribute" at bounding box center [330, 302] width 86 height 9
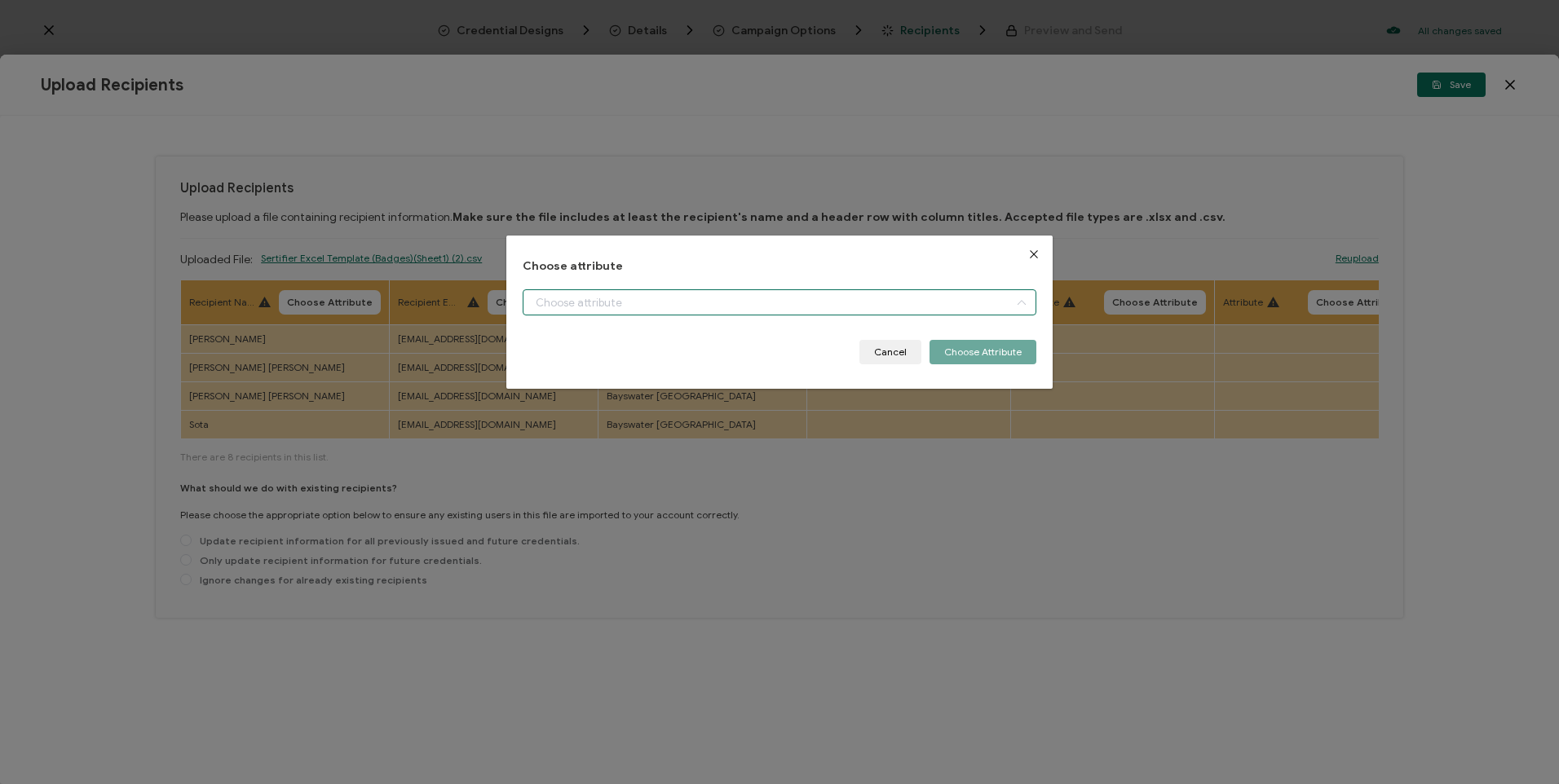
click at [610, 306] on input "dialog" at bounding box center [779, 302] width 513 height 26
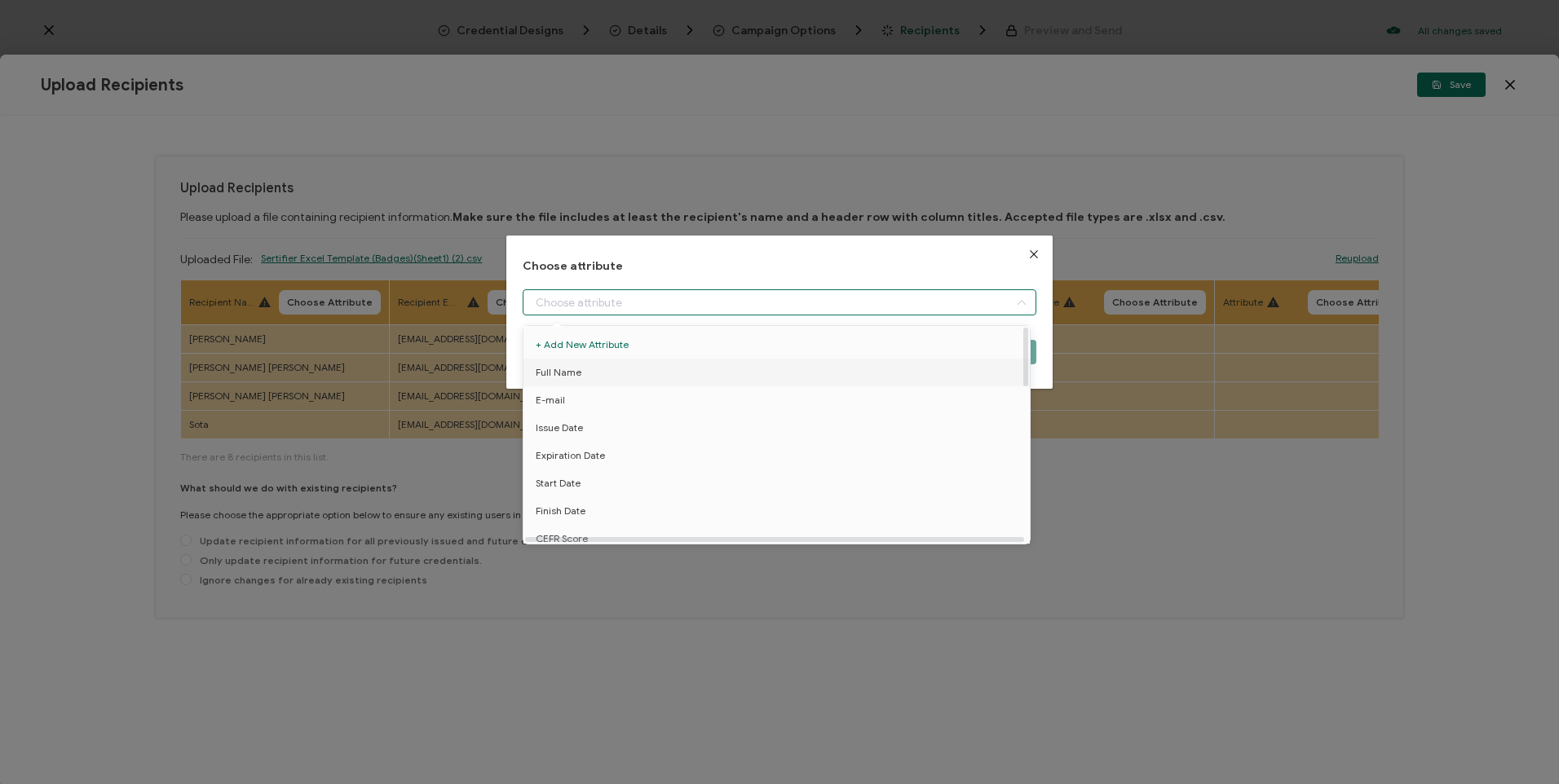
click at [586, 378] on li "Full Name" at bounding box center [780, 372] width 521 height 27
type input "Full Name"
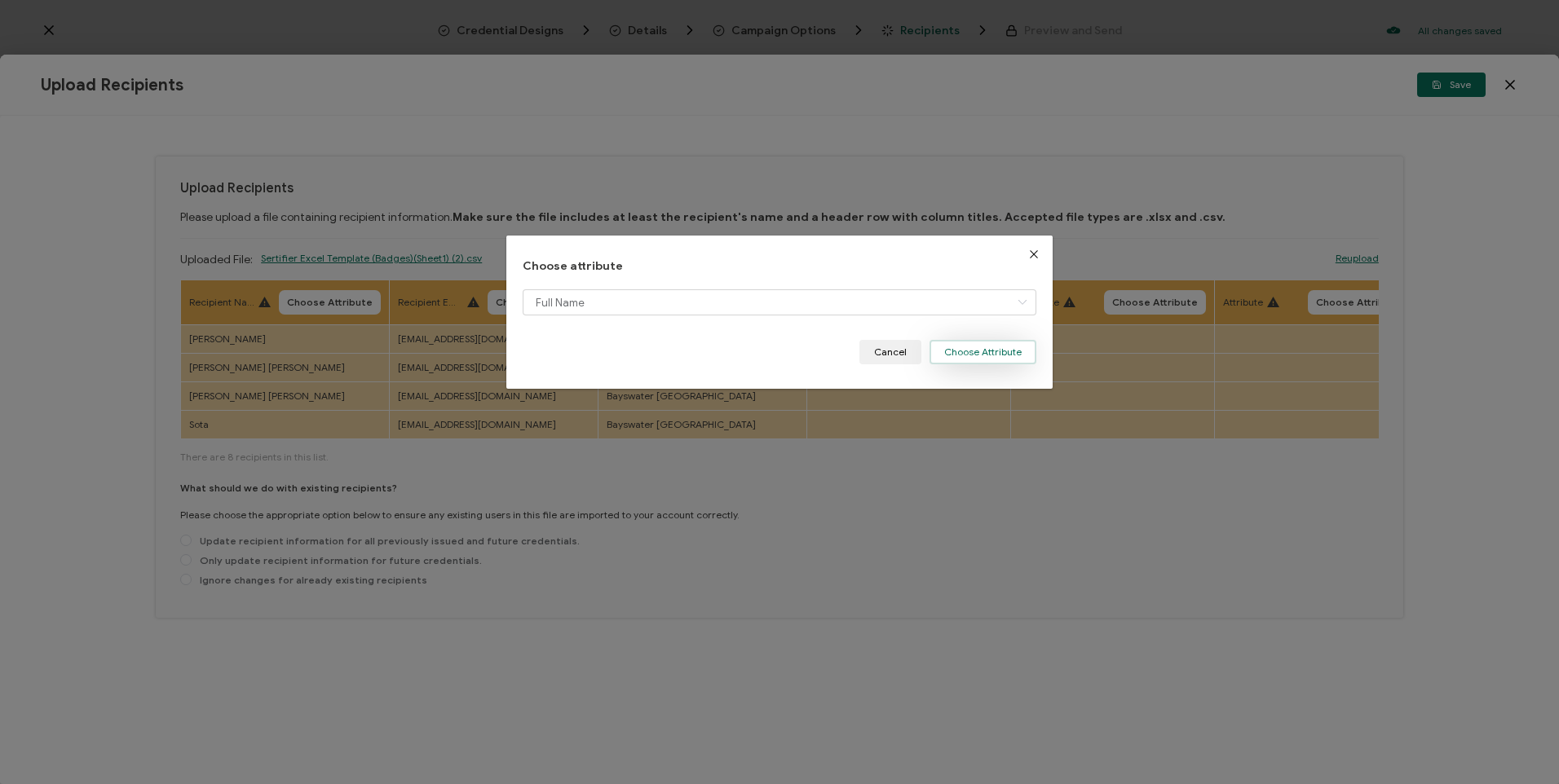
click at [945, 349] on button "Choose Attribute" at bounding box center [983, 352] width 107 height 25
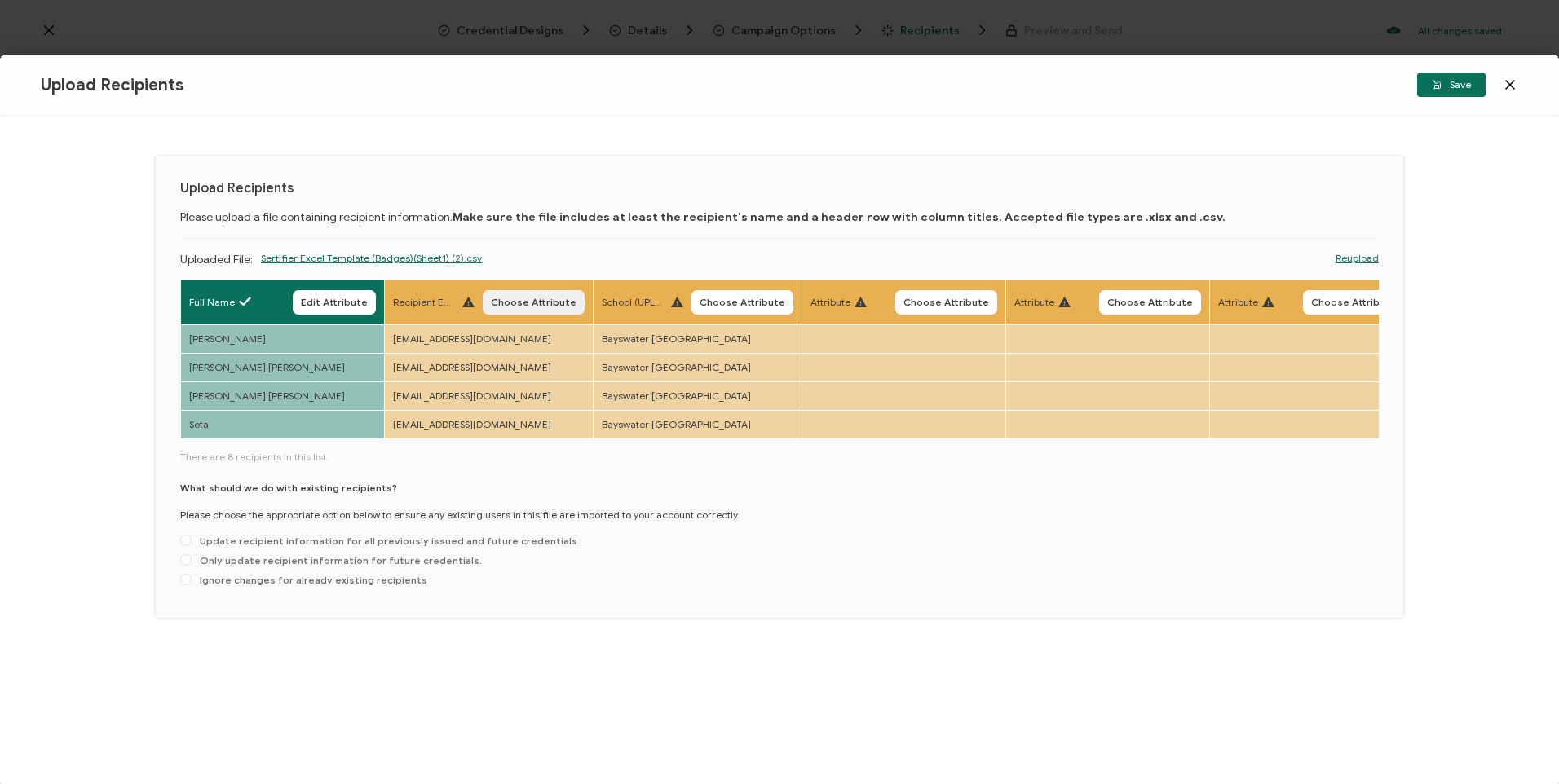
click at [527, 298] on span "Choose Attribute" at bounding box center [533, 302] width 86 height 9
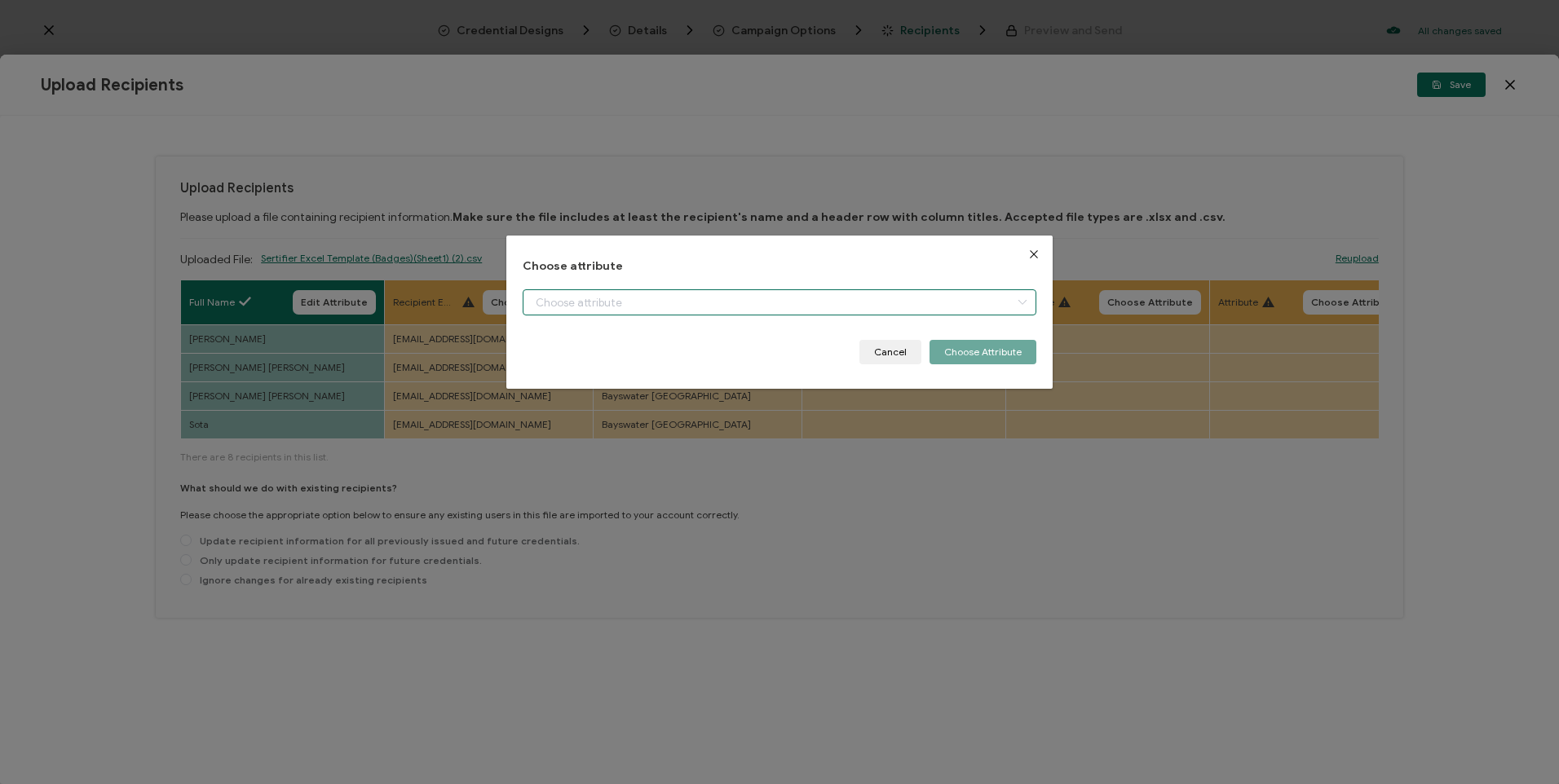
click at [586, 298] on input "dialog" at bounding box center [779, 302] width 513 height 26
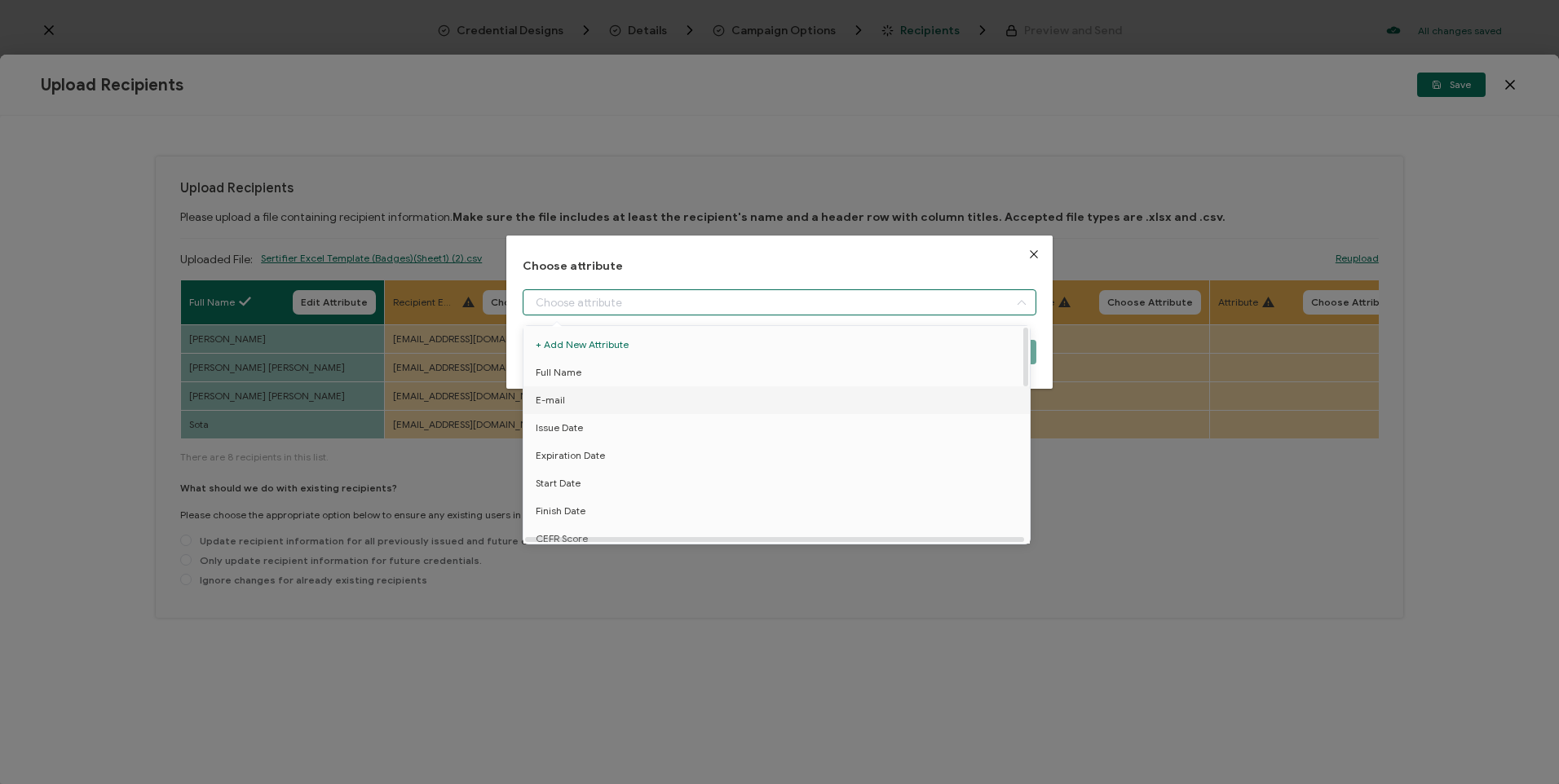
click at [582, 401] on li "E-mail" at bounding box center [780, 401] width 521 height 27
type input "E-mail"
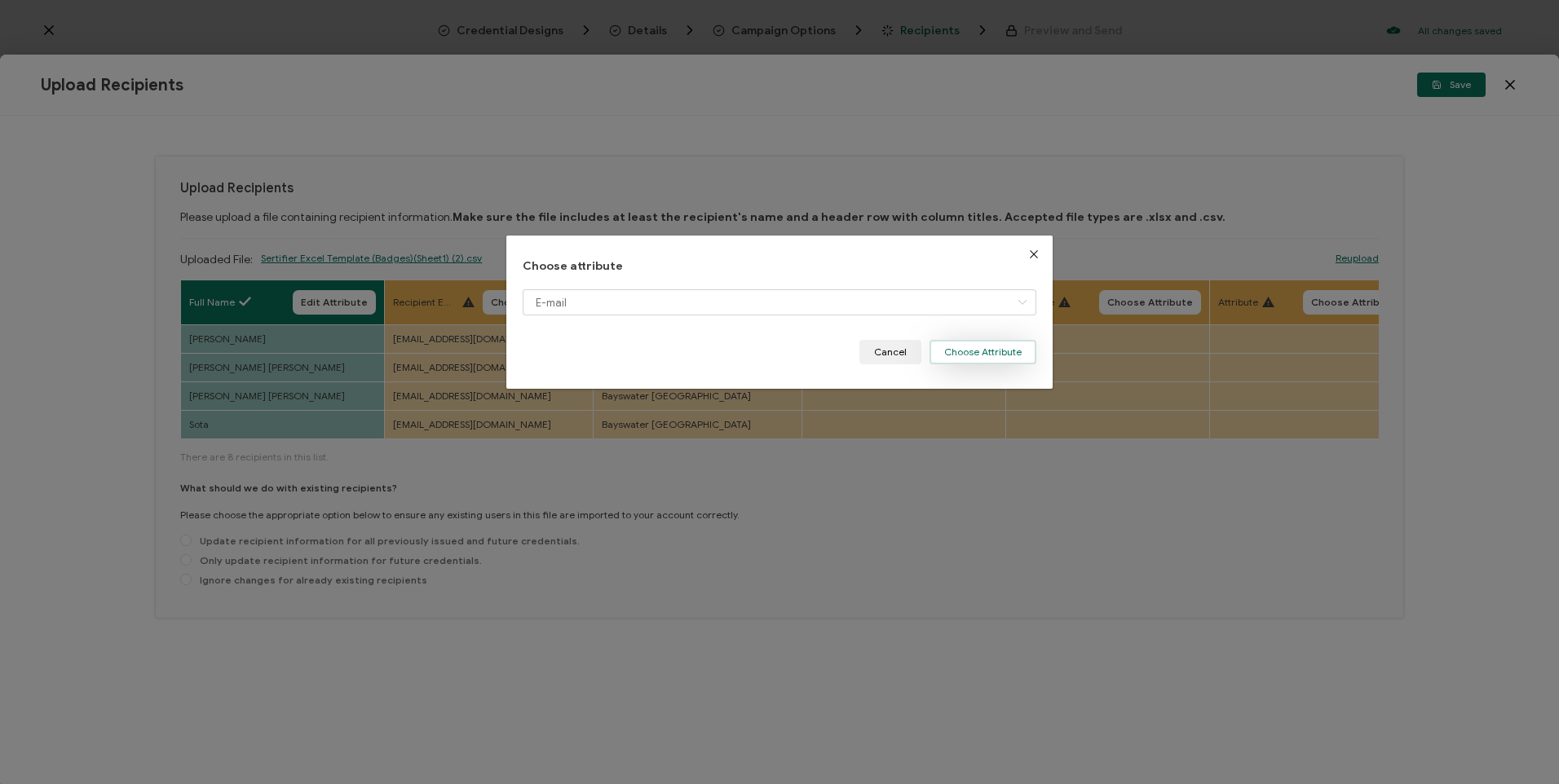
click at [997, 346] on button "Choose Attribute" at bounding box center [983, 352] width 107 height 25
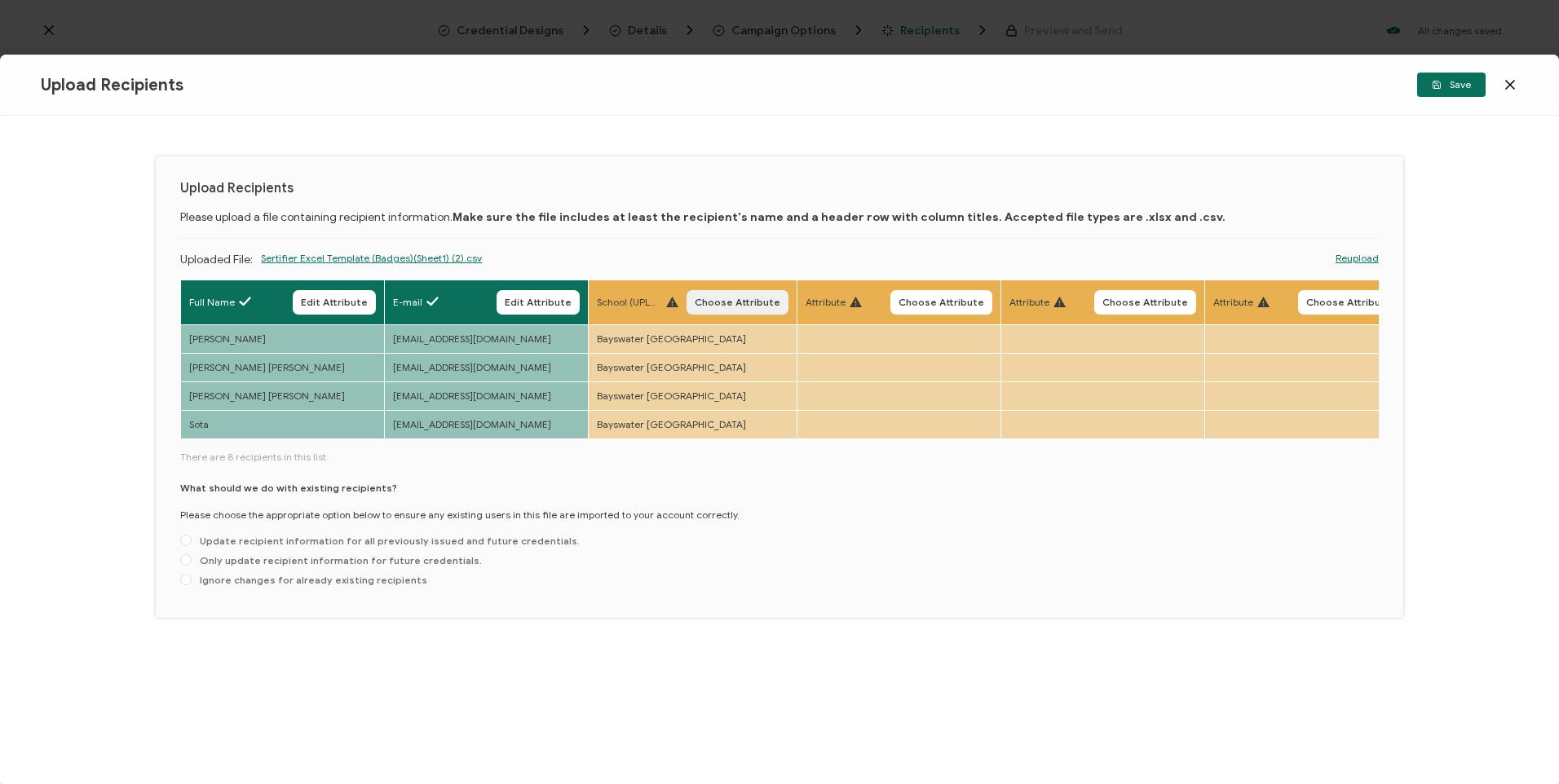
click at [715, 298] on span "Choose Attribute" at bounding box center [738, 302] width 86 height 9
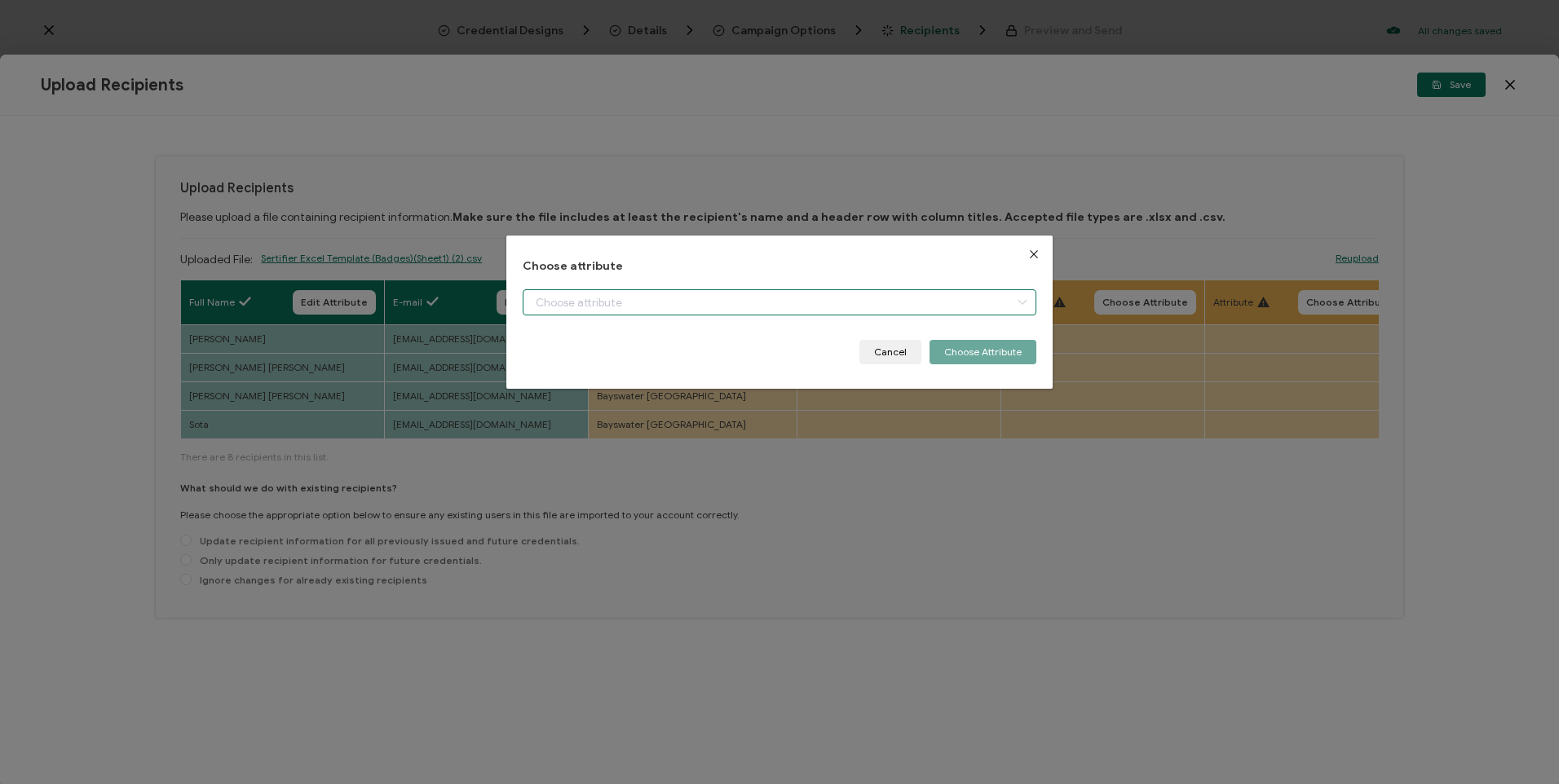
click at [724, 298] on input "dialog" at bounding box center [779, 302] width 513 height 26
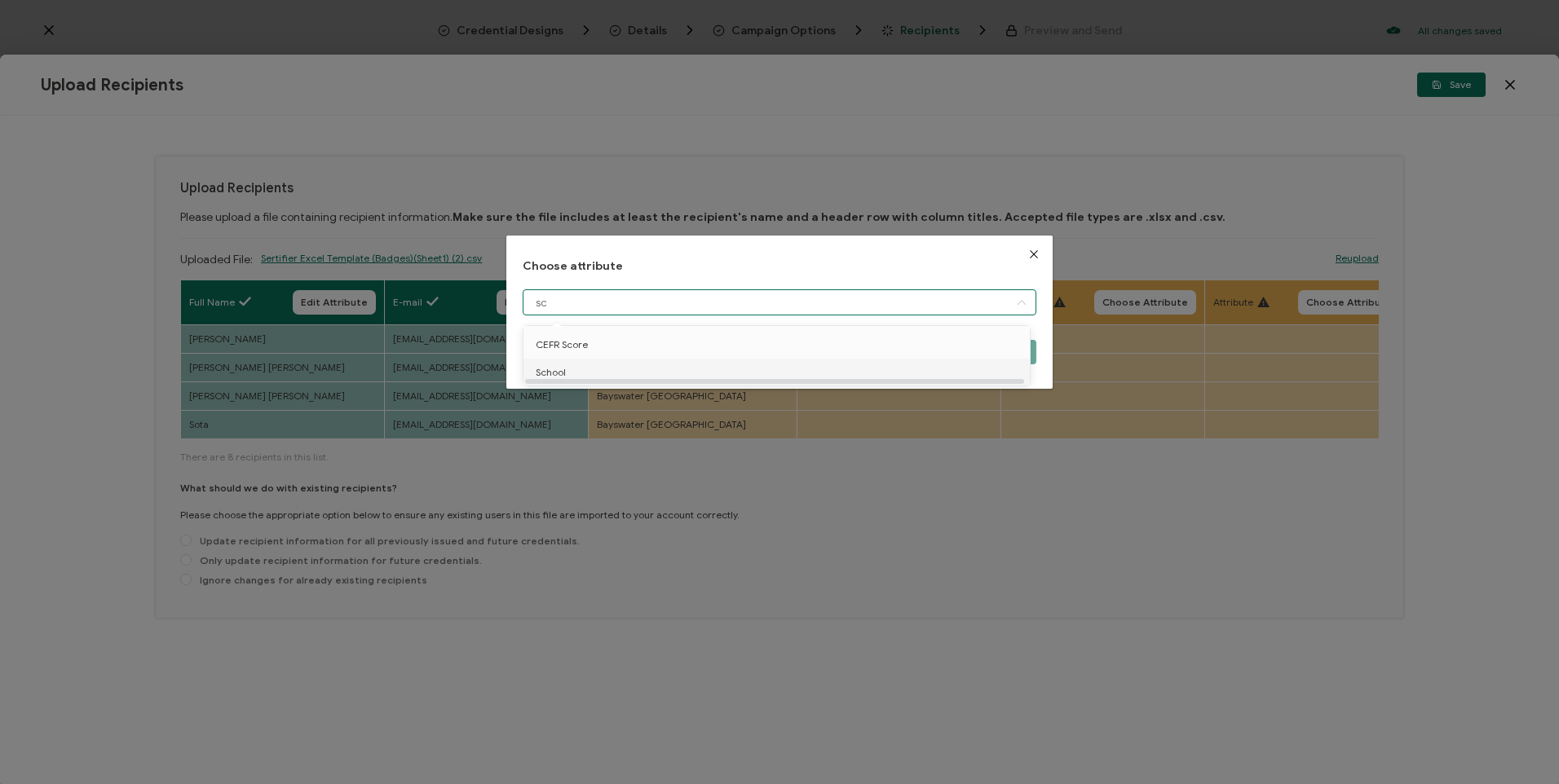
click at [620, 371] on li "School" at bounding box center [780, 372] width 521 height 27
type input "School"
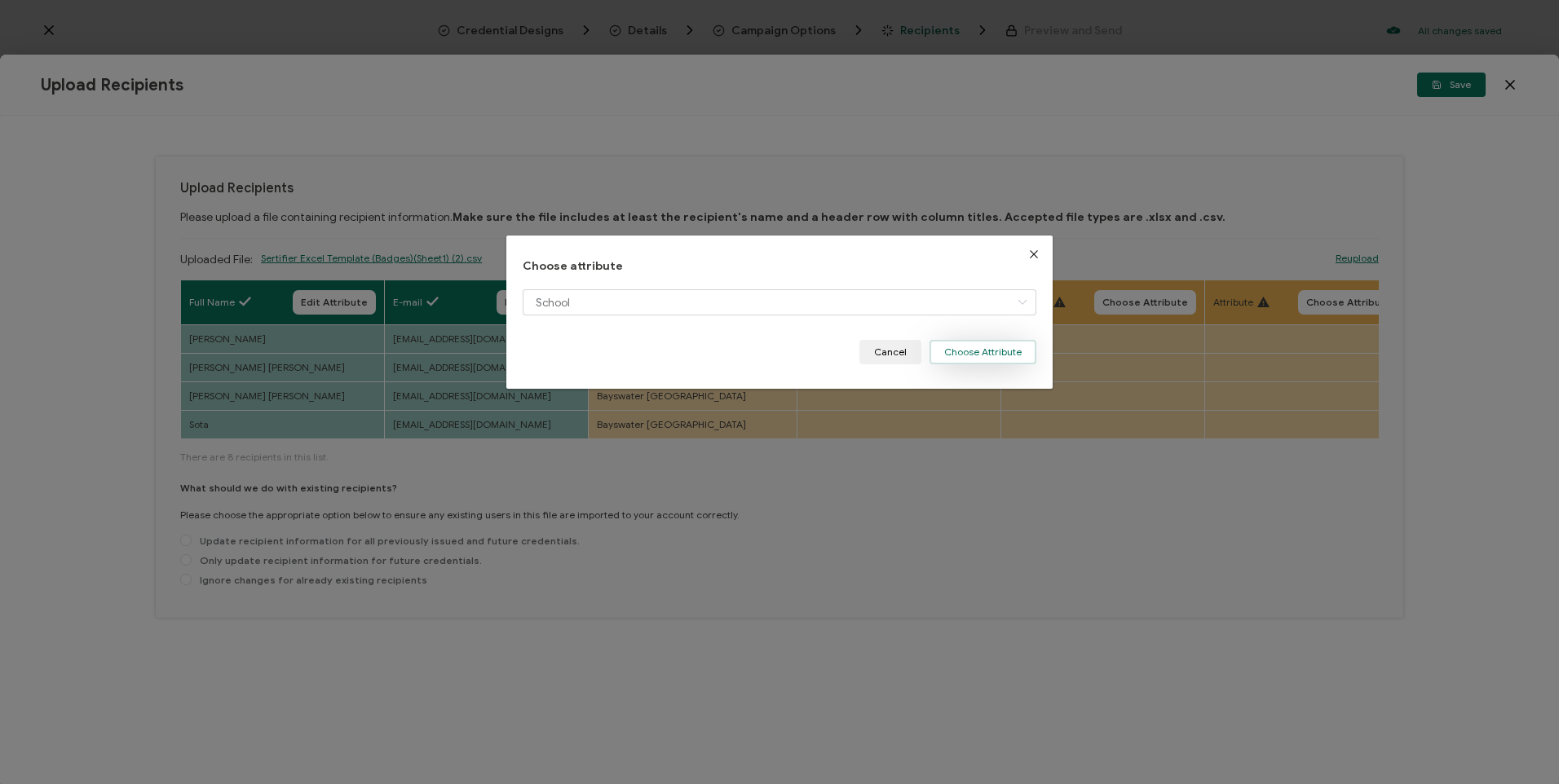
click at [969, 346] on button "Choose Attribute" at bounding box center [983, 352] width 107 height 25
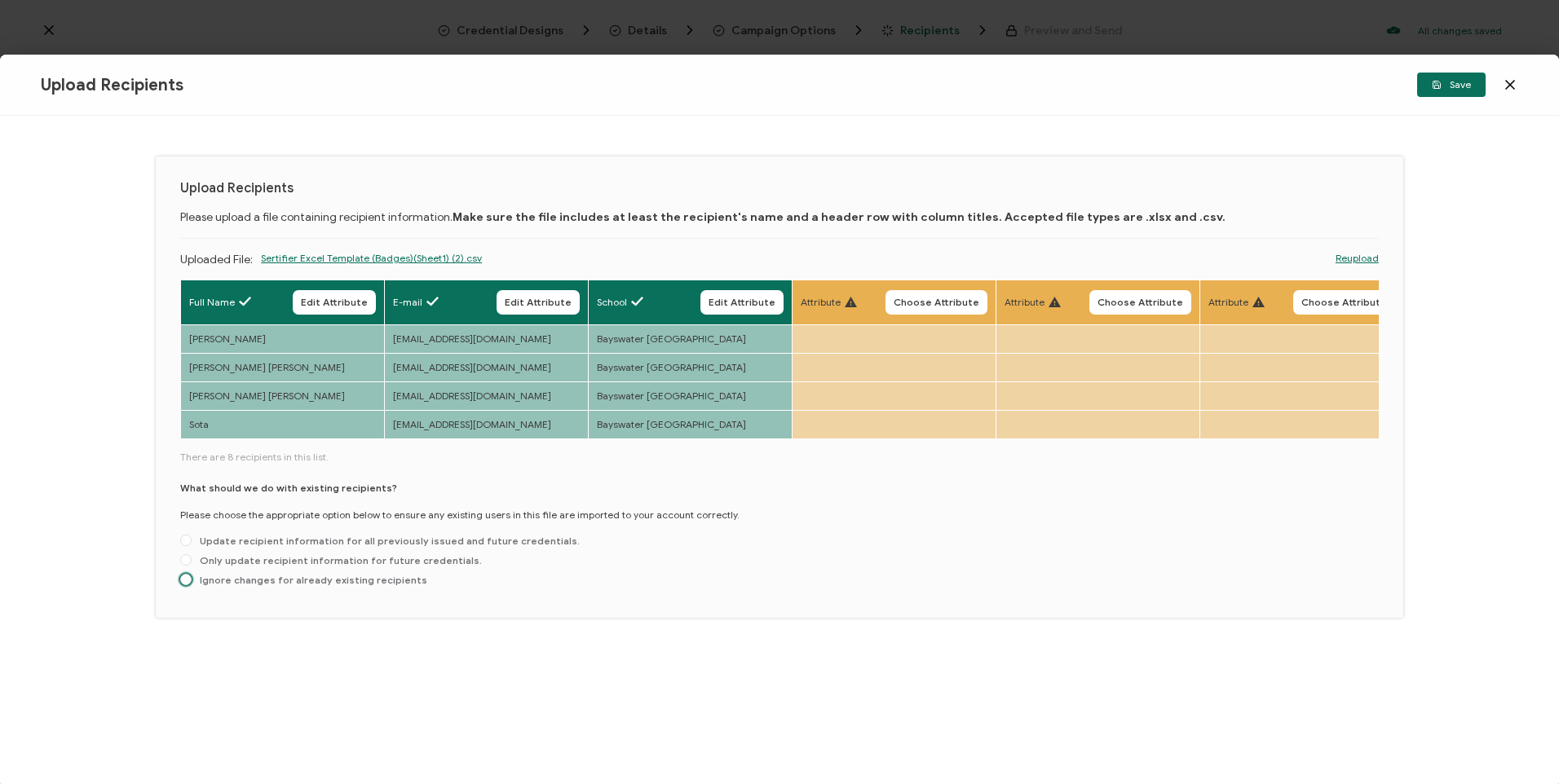
click at [253, 584] on span "Ignore changes for already existing recipients" at bounding box center [309, 580] width 235 height 12
click at [192, 584] on input "Ignore changes for already existing recipients" at bounding box center [186, 580] width 11 height 13
radio input "true"
click at [1472, 84] on button "Save" at bounding box center [1452, 85] width 68 height 25
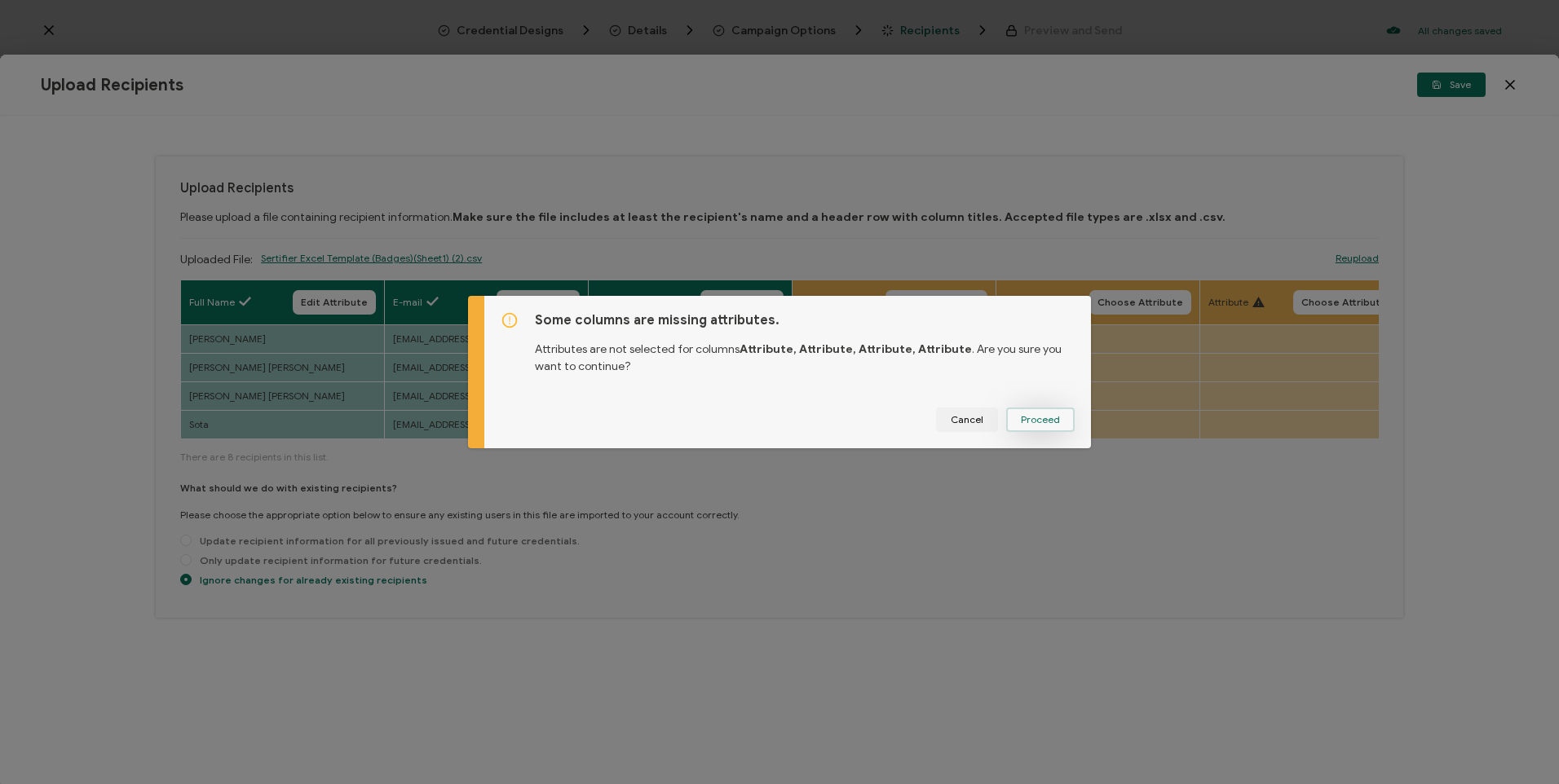
click at [1040, 424] on span "Proceed" at bounding box center [1041, 419] width 39 height 9
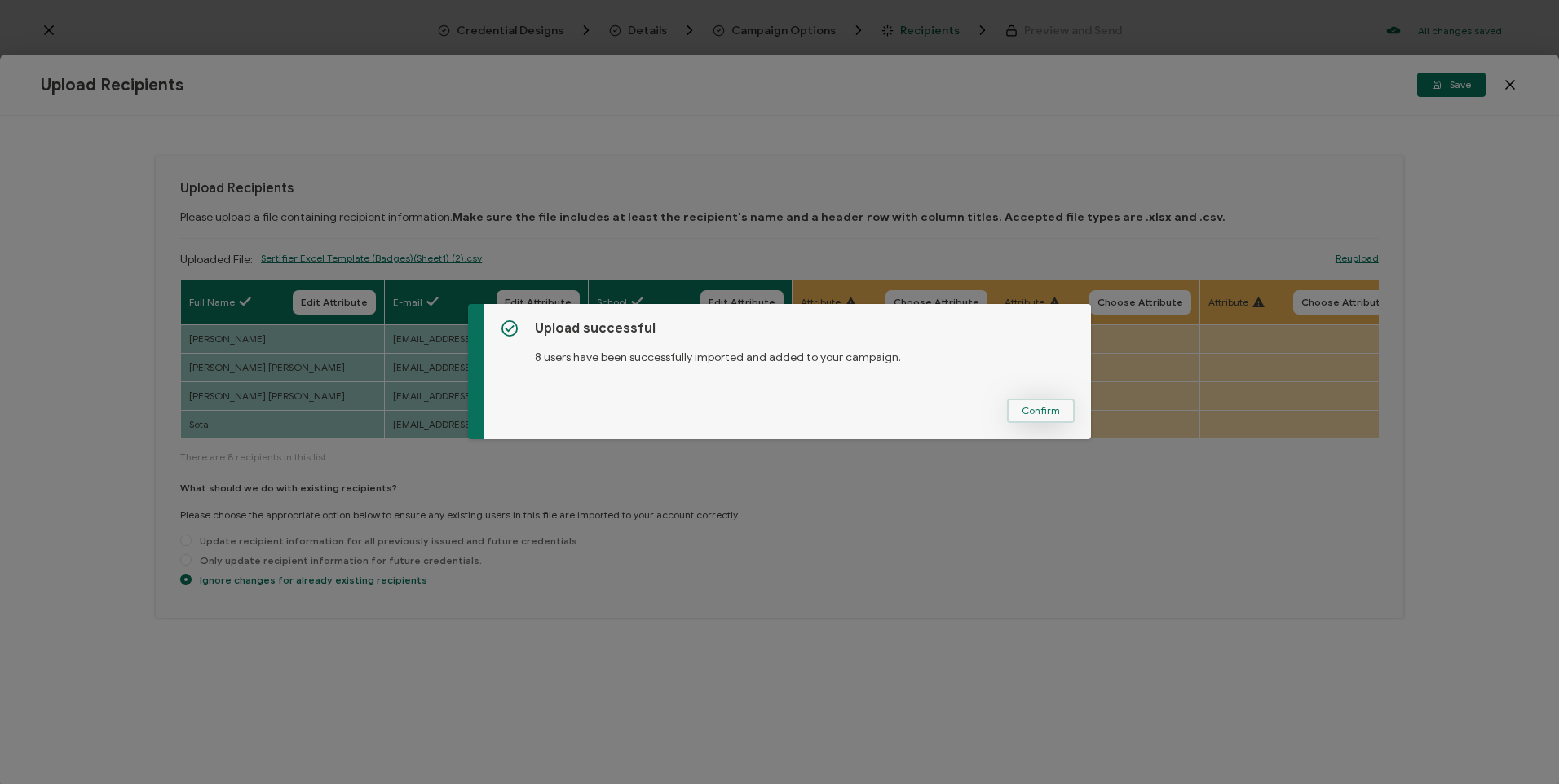
click at [1050, 416] on span "Confirm" at bounding box center [1041, 410] width 39 height 9
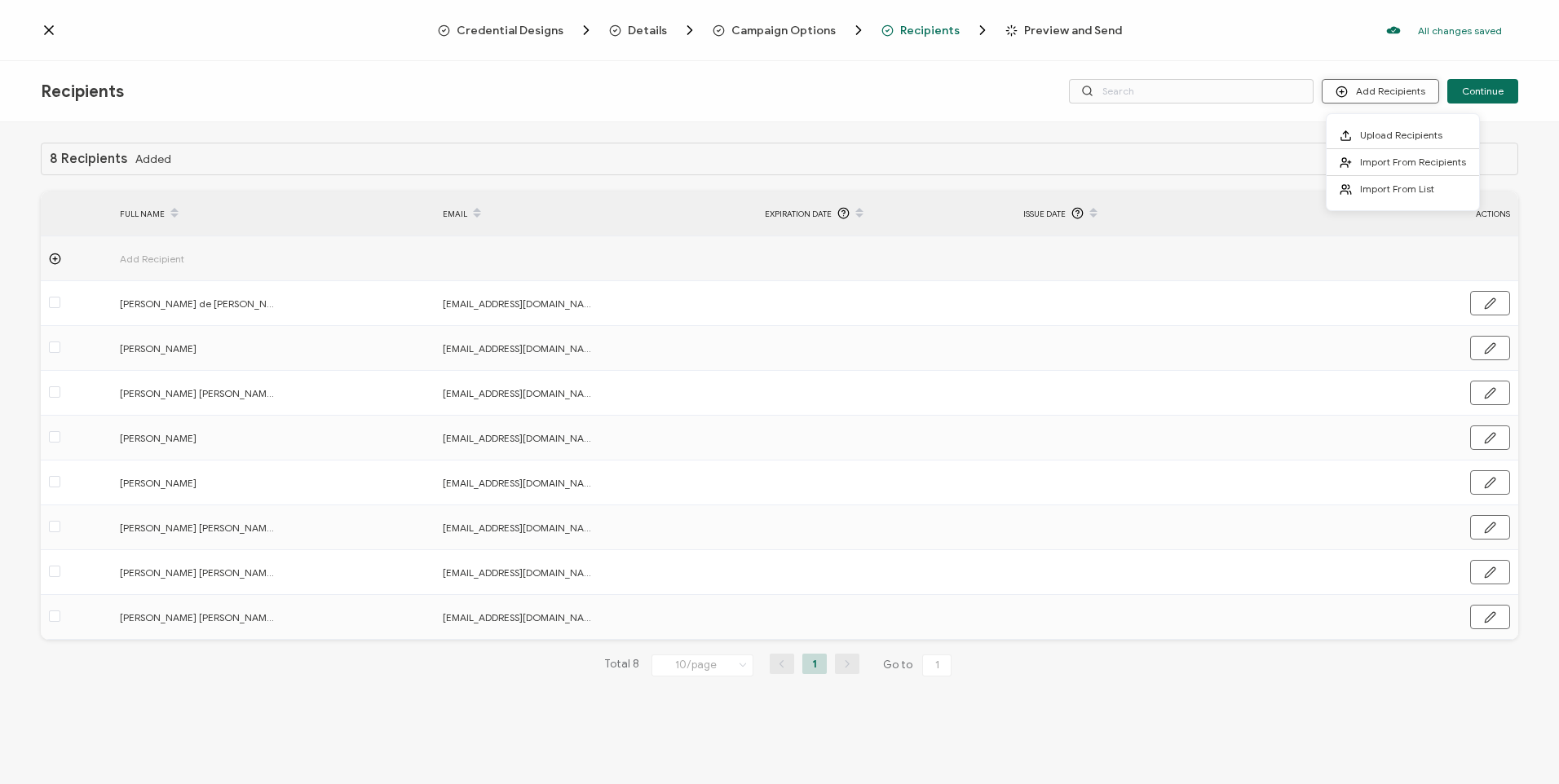
click at [1372, 93] on button "Add Recipients" at bounding box center [1380, 91] width 117 height 25
click at [1382, 163] on span "Import From Recipients" at bounding box center [1413, 162] width 106 height 12
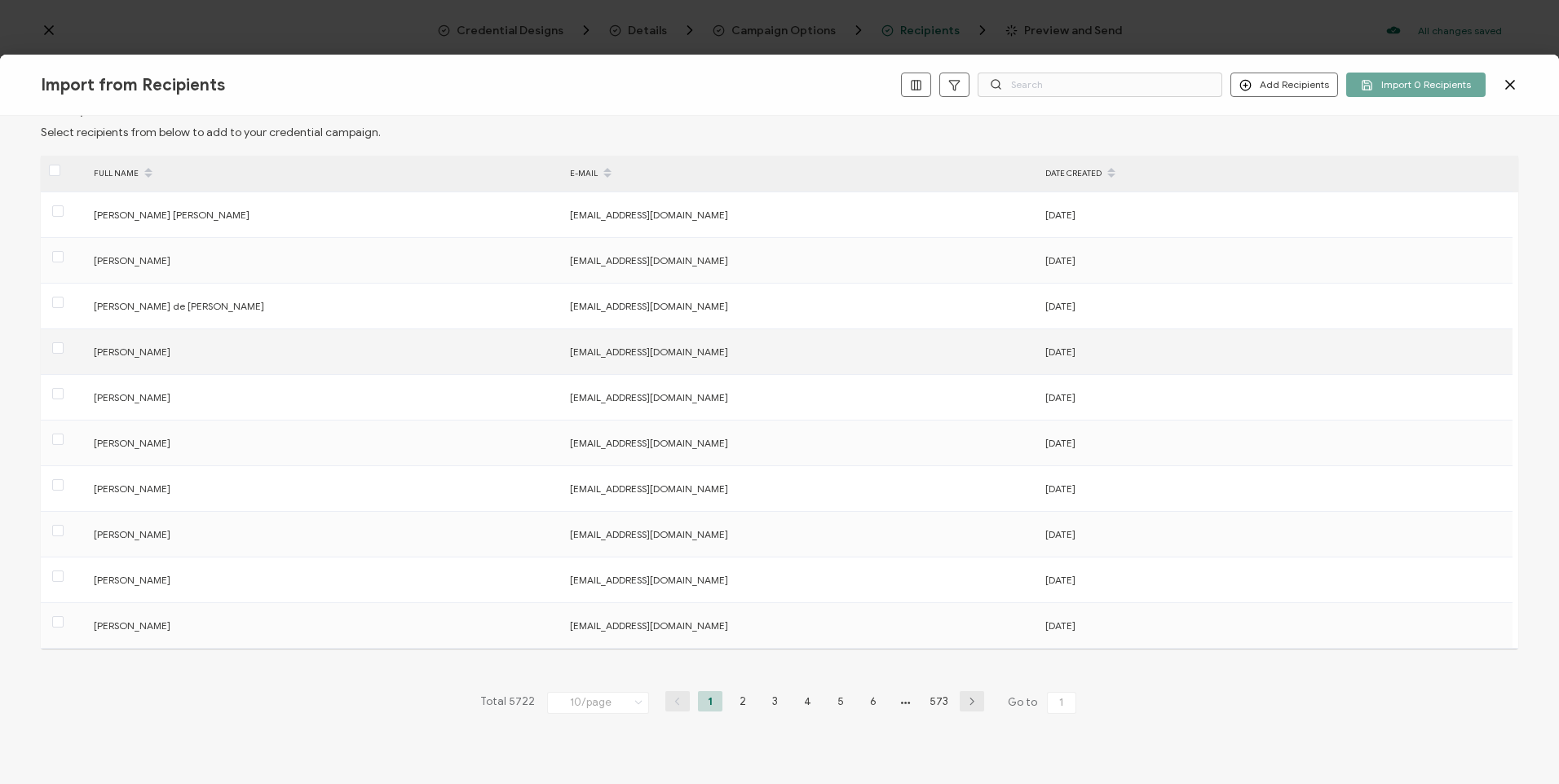
scroll to position [85, 0]
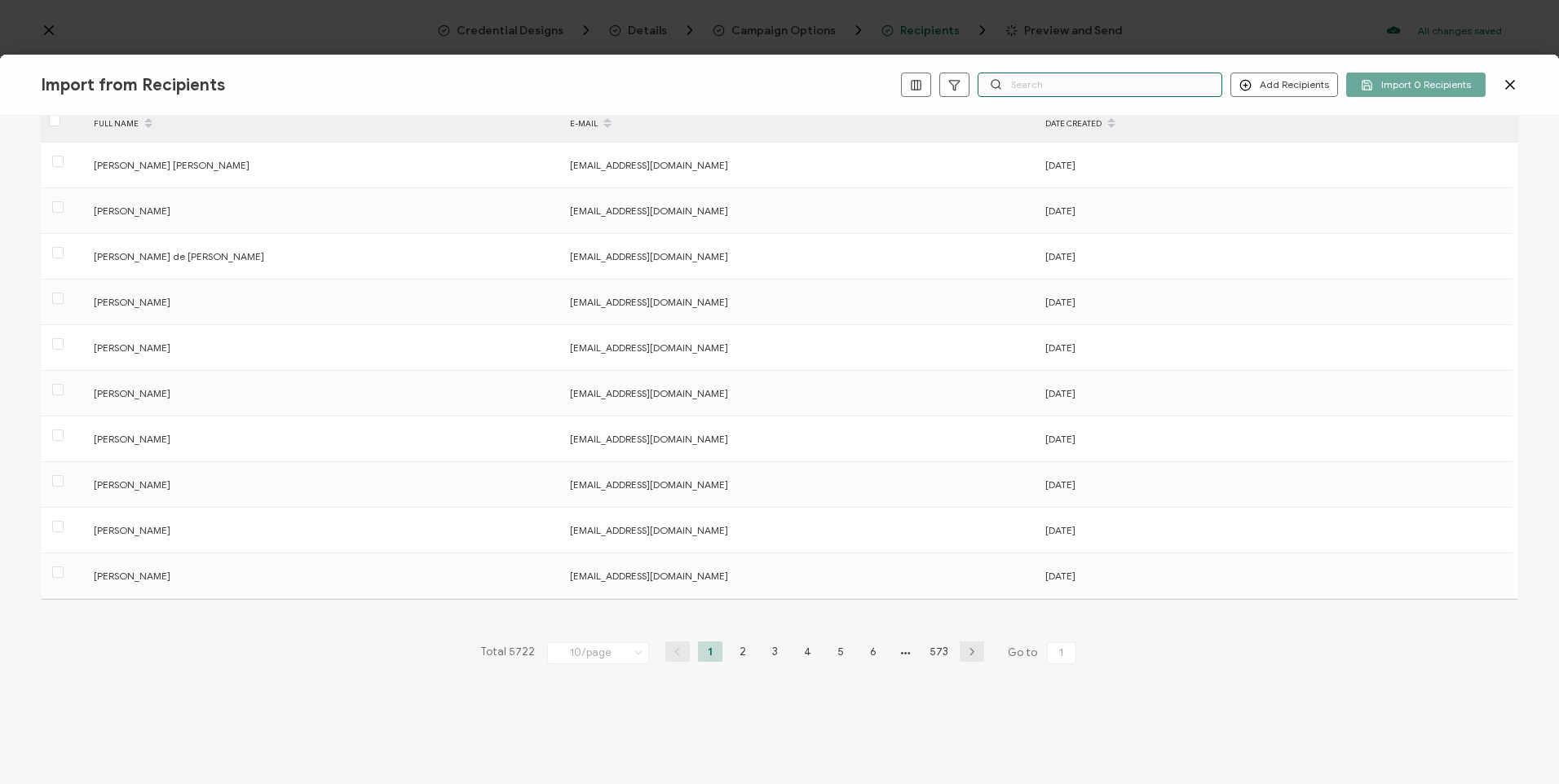
click at [1070, 77] on input "text" at bounding box center [1100, 85] width 245 height 25
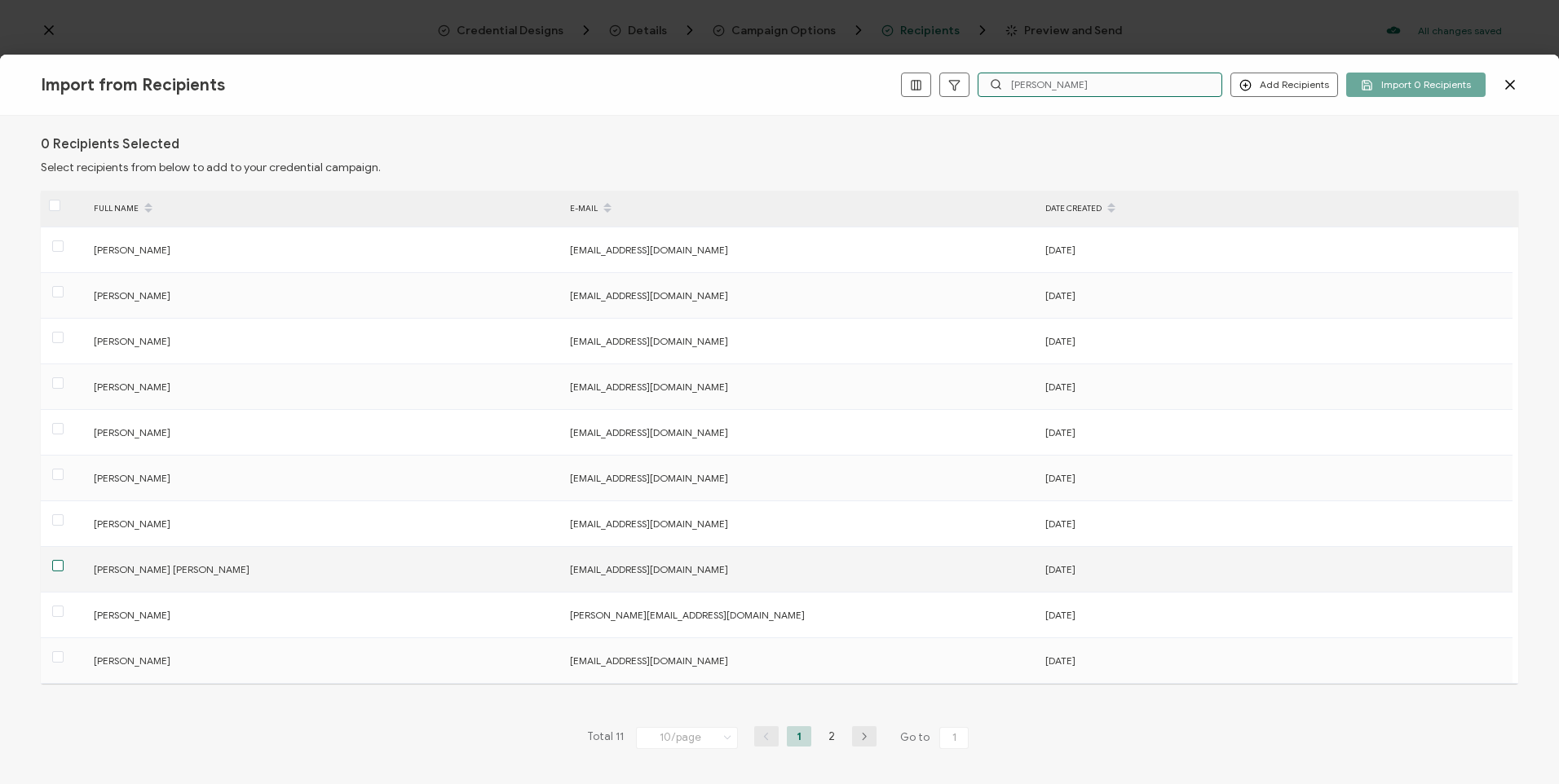
type input "[PERSON_NAME]"
click at [60, 566] on span at bounding box center [57, 565] width 11 height 11
click at [63, 560] on input "checkbox" at bounding box center [63, 560] width 0 height 0
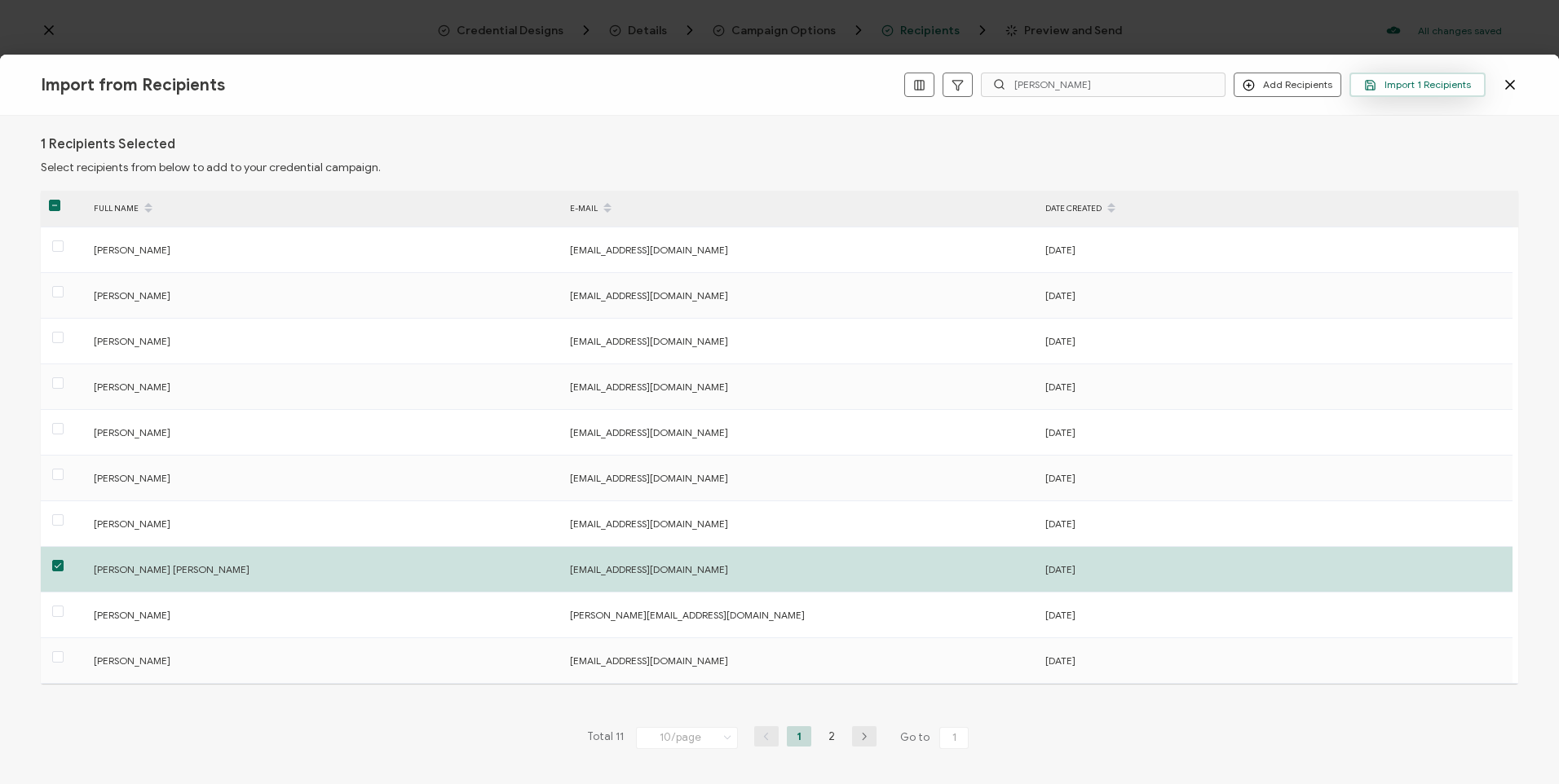
click at [1401, 94] on button "Import 1 Recipients" at bounding box center [1417, 85] width 136 height 25
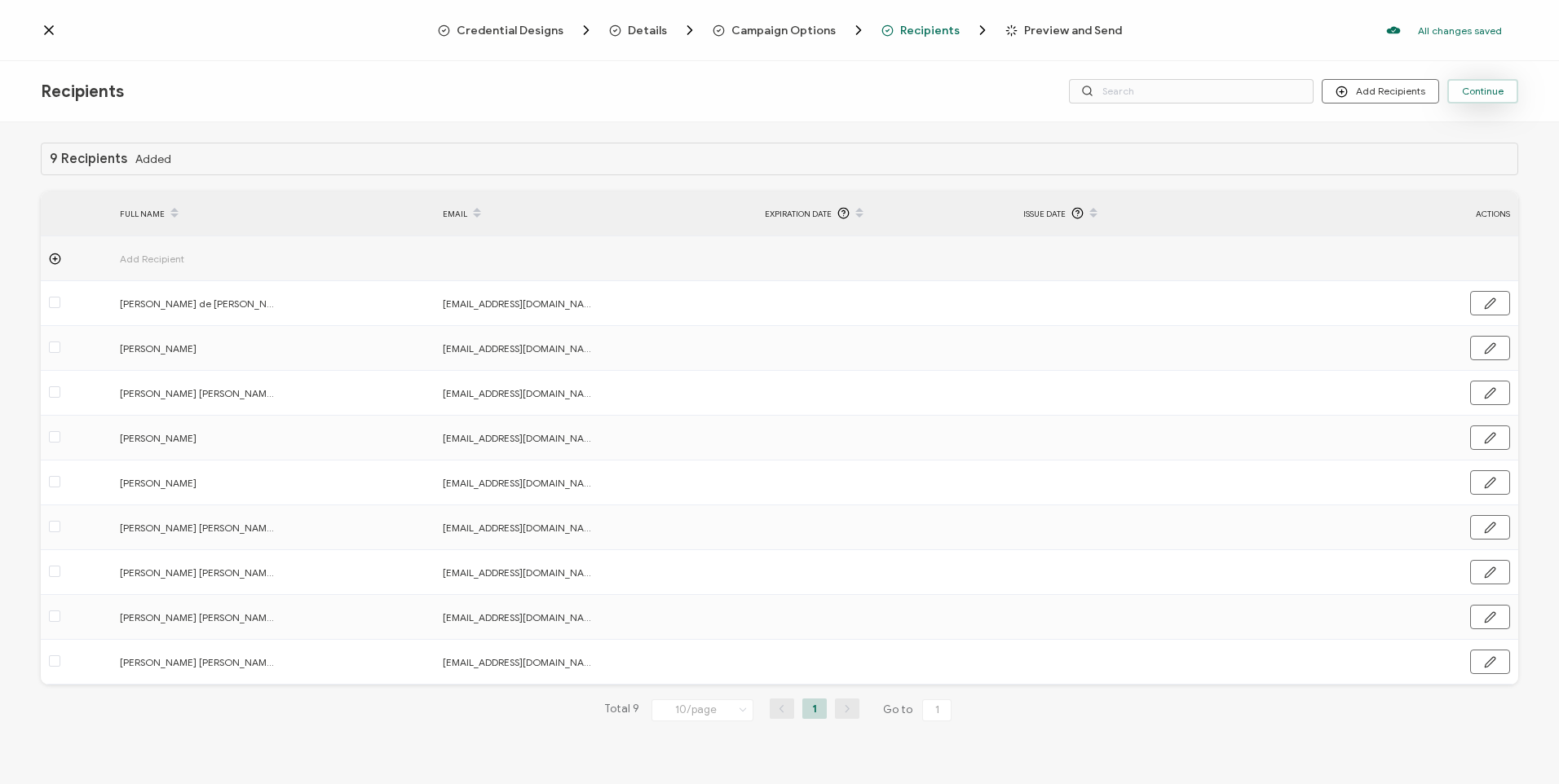
click at [1477, 84] on button "Continue" at bounding box center [1483, 91] width 71 height 25
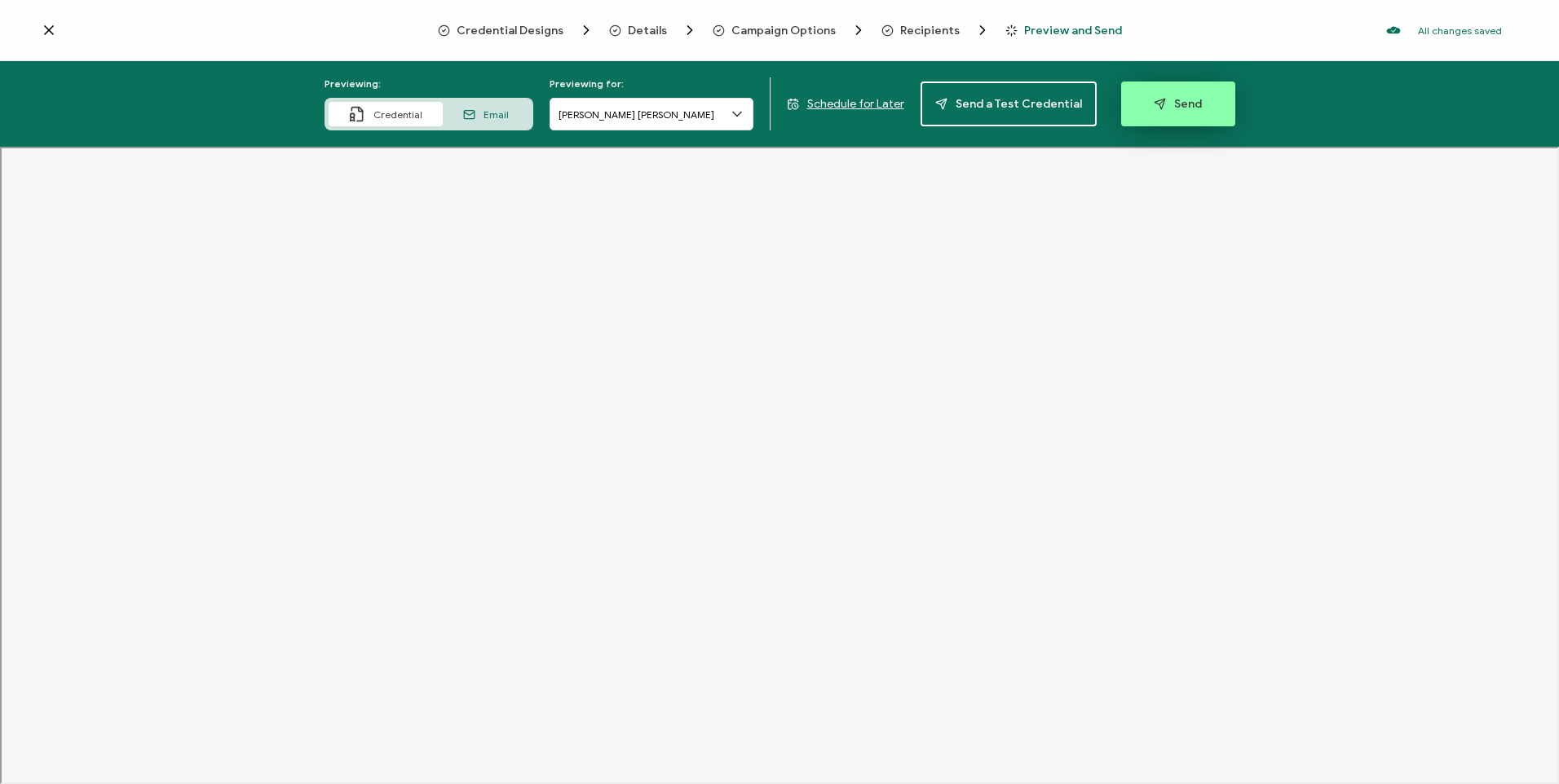
click at [1171, 101] on span "Send" at bounding box center [1178, 104] width 48 height 12
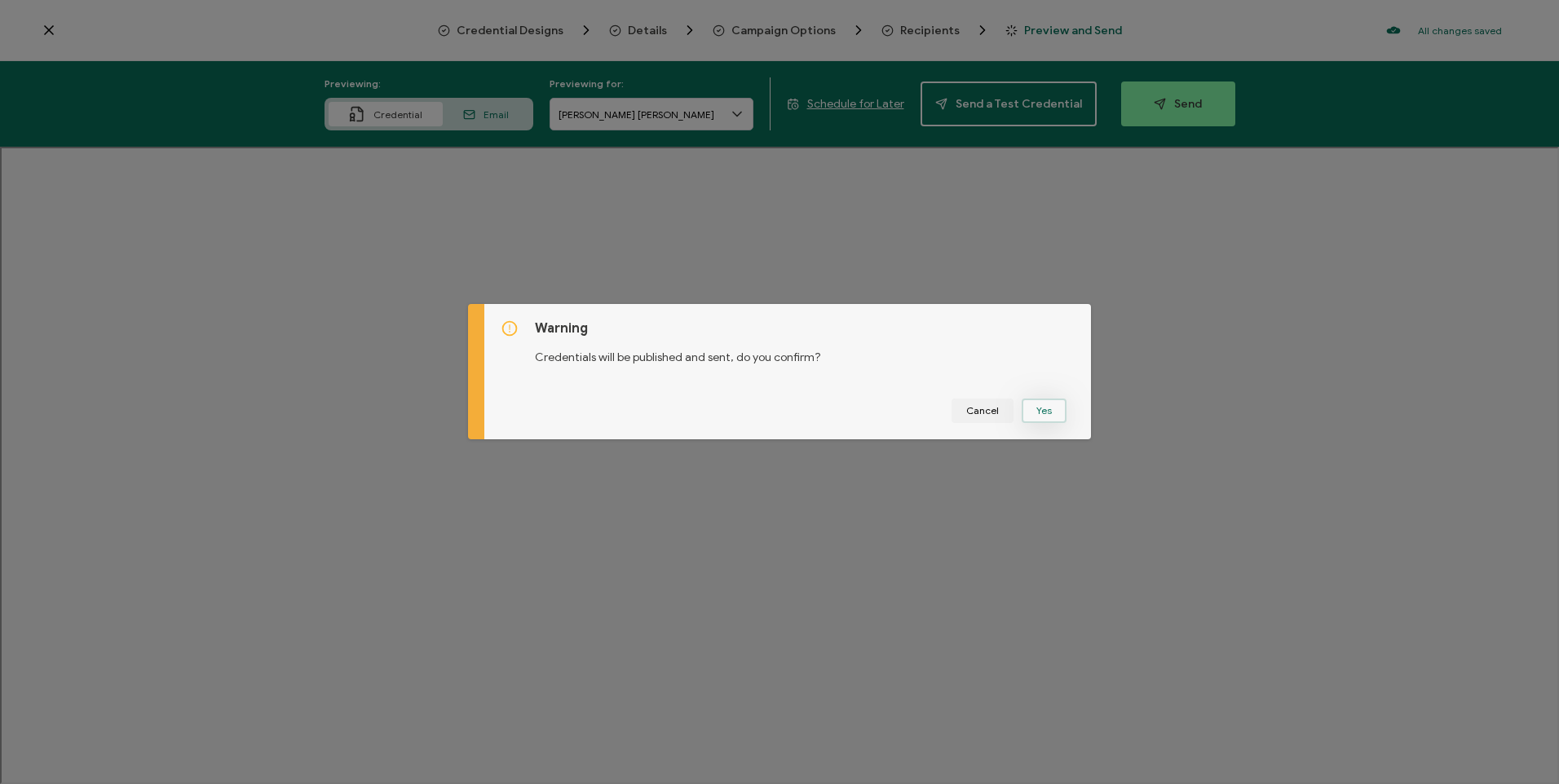
click at [1040, 410] on button "Yes" at bounding box center [1044, 411] width 45 height 25
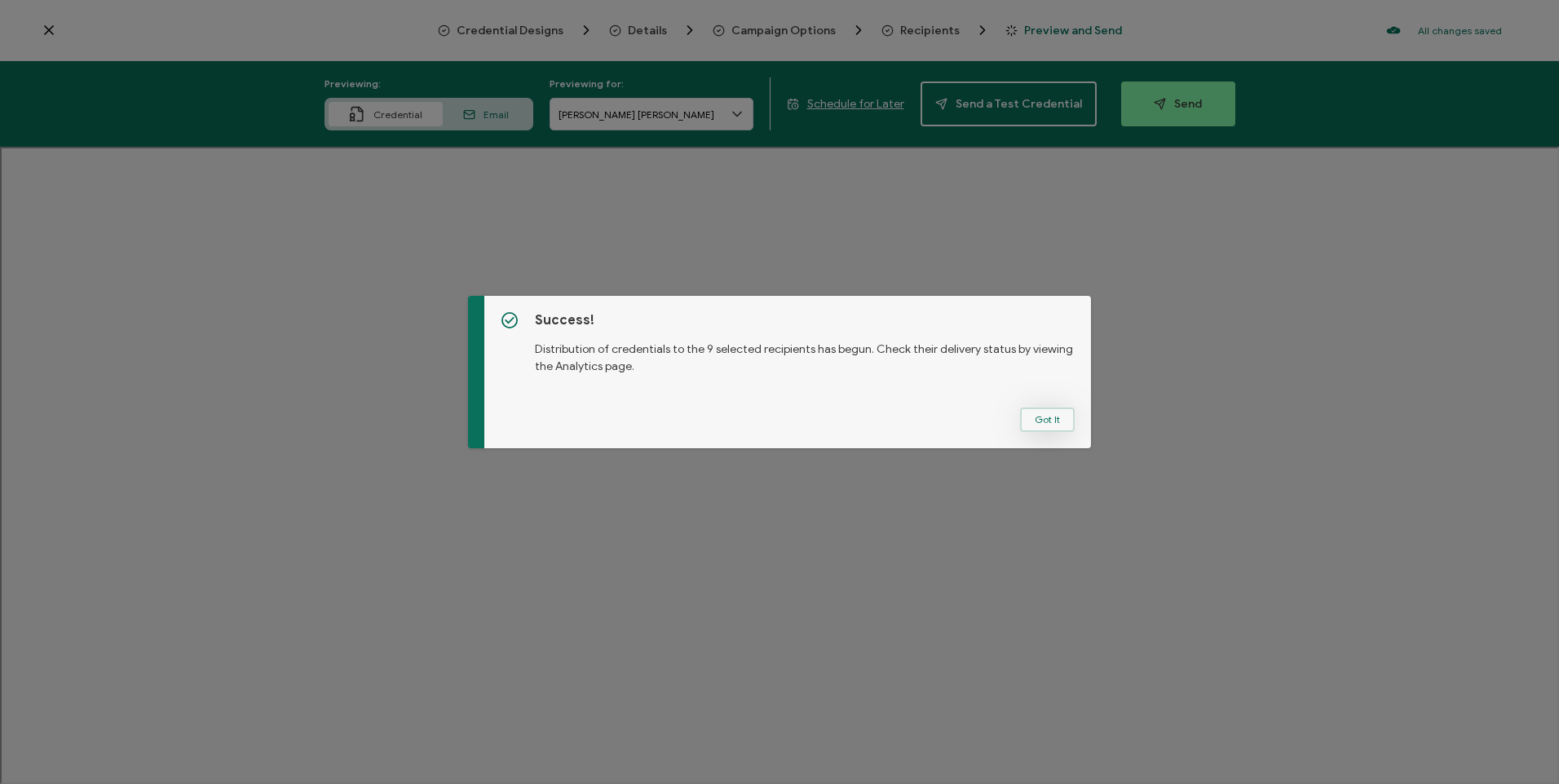
click at [1039, 416] on button "Got It" at bounding box center [1048, 419] width 55 height 25
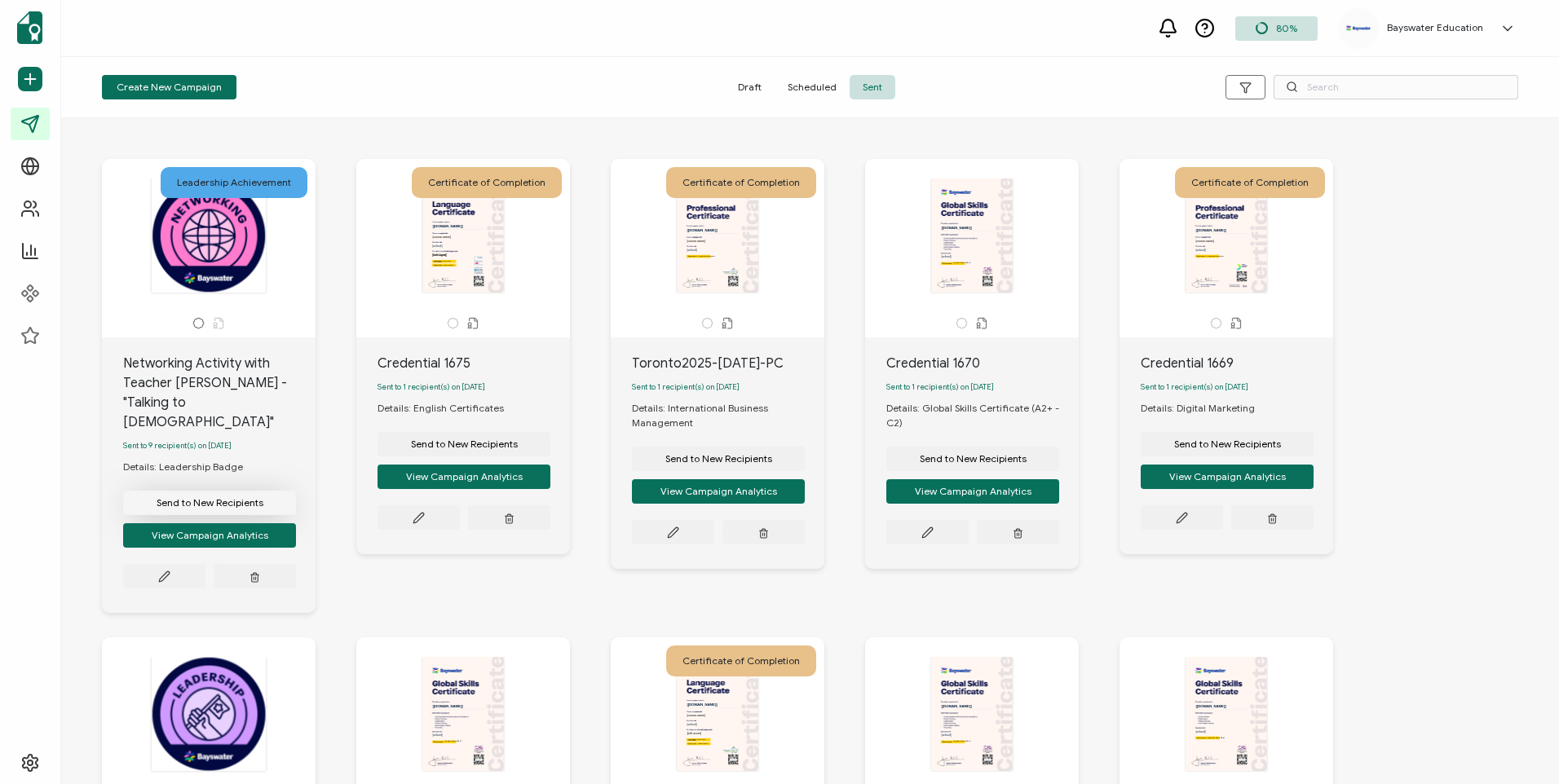
click at [225, 495] on button "Send to New Recipients" at bounding box center [210, 502] width 173 height 25
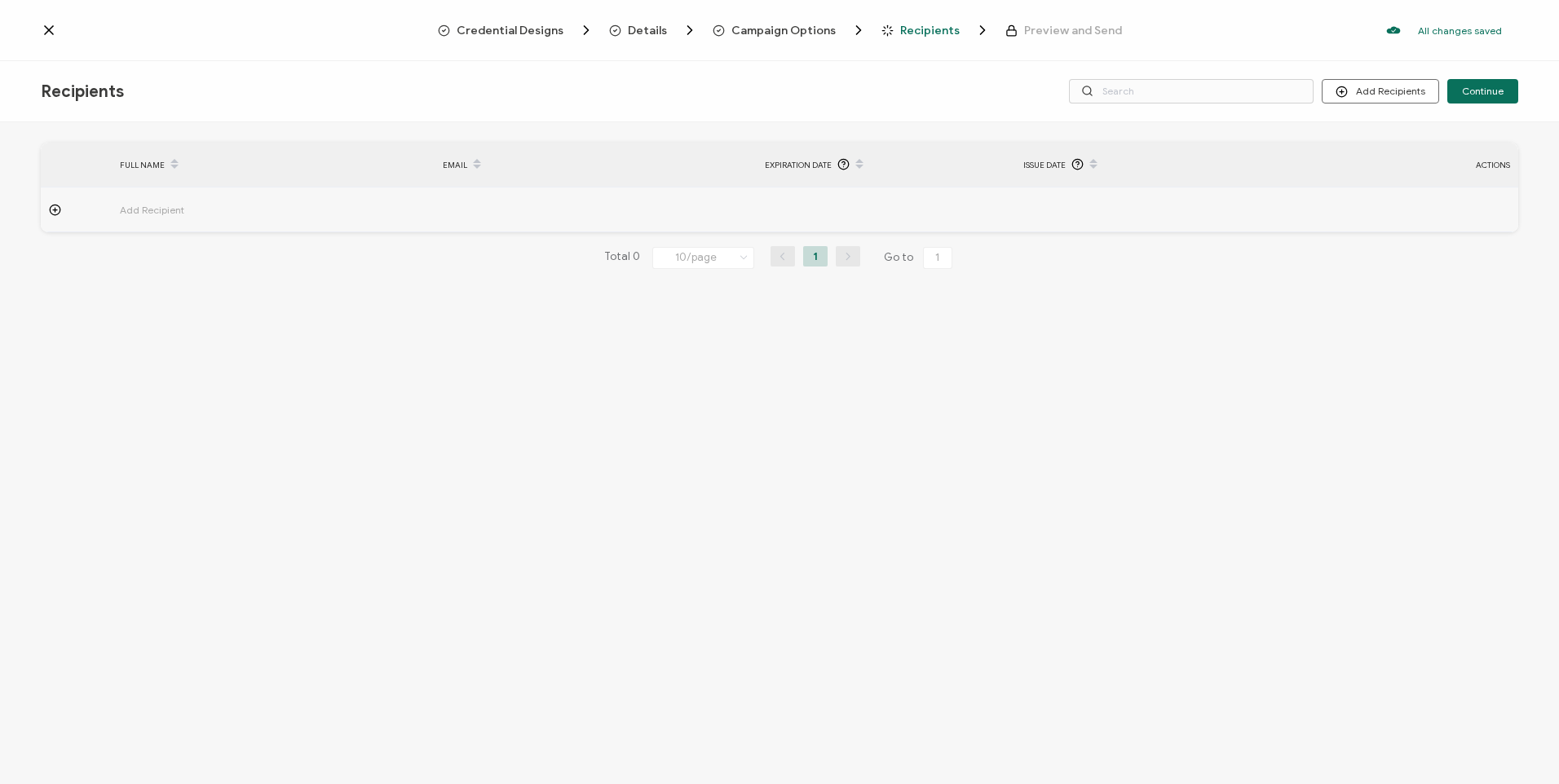
drag, startPoint x: 947, startPoint y: 114, endPoint x: 1013, endPoint y: 103, distance: 66.9
click at [947, 114] on div "Recipients Add Recipients Continue" at bounding box center [779, 91] width 1559 height 61
click at [1361, 91] on button "Add Recipients" at bounding box center [1380, 91] width 117 height 25
click at [1358, 123] on li "Upload Recipients" at bounding box center [1403, 135] width 152 height 27
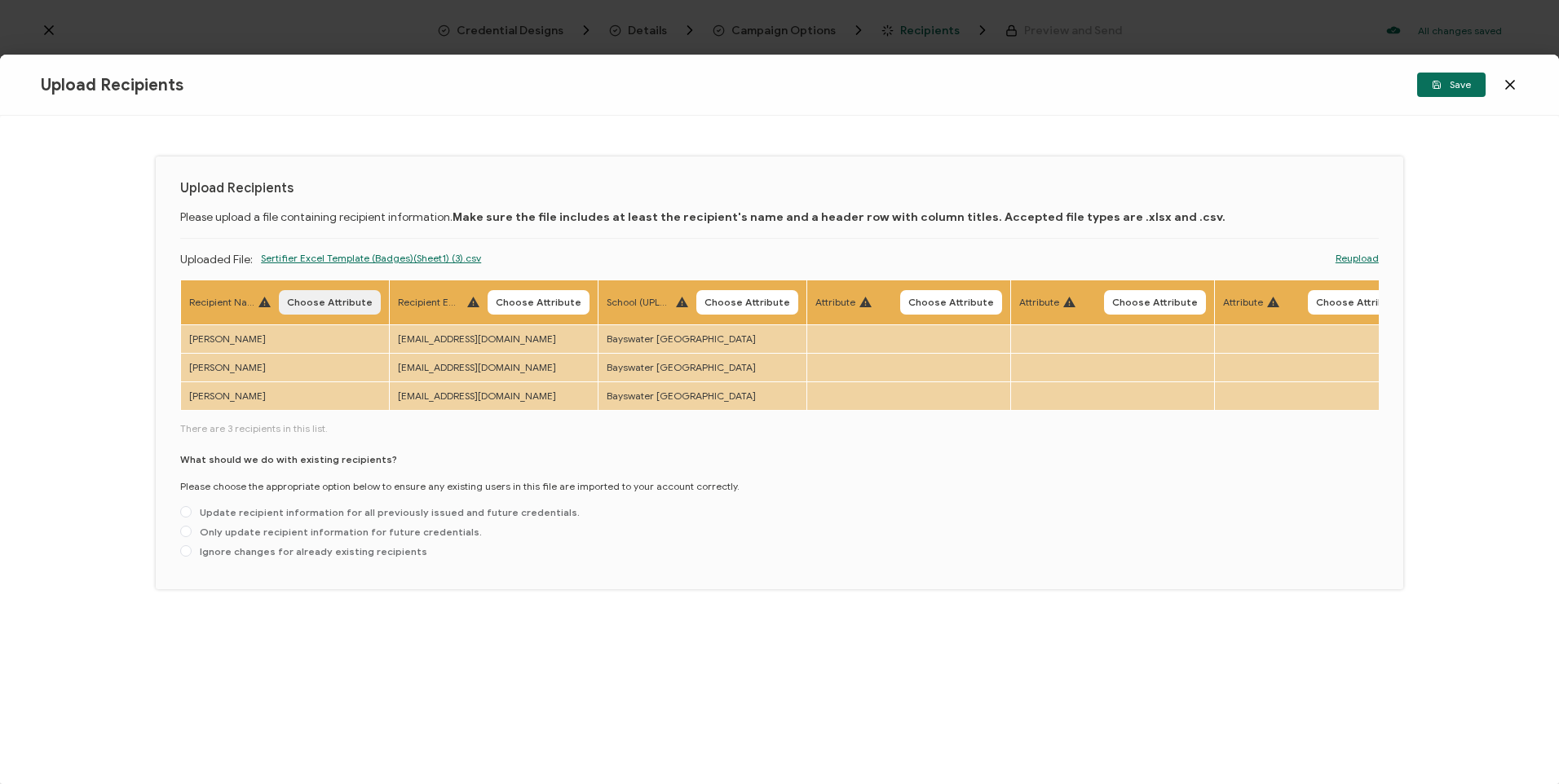
click at [299, 300] on span "Choose Attribute" at bounding box center [330, 302] width 86 height 9
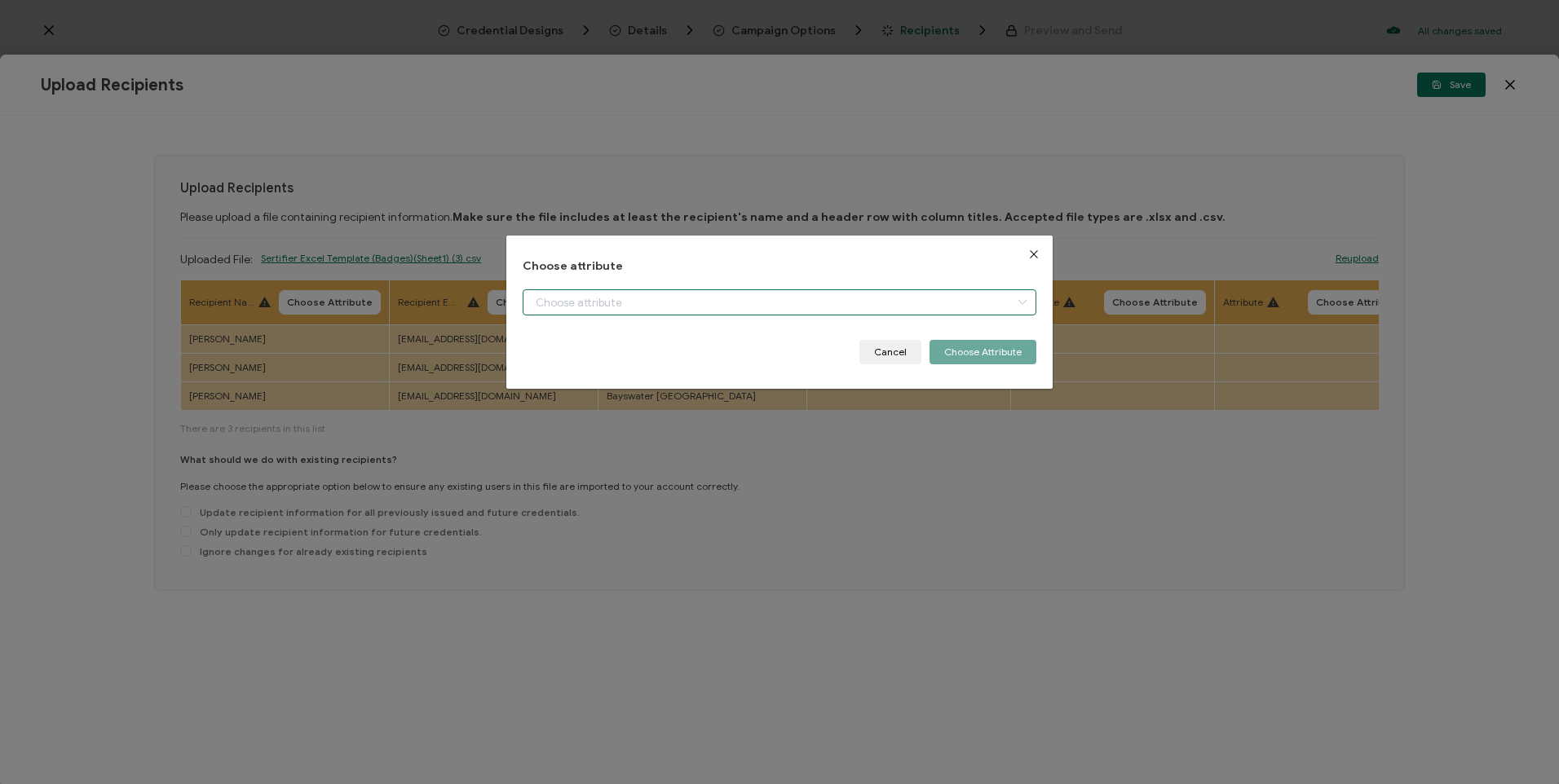
click at [579, 302] on input "dialog" at bounding box center [779, 302] width 513 height 26
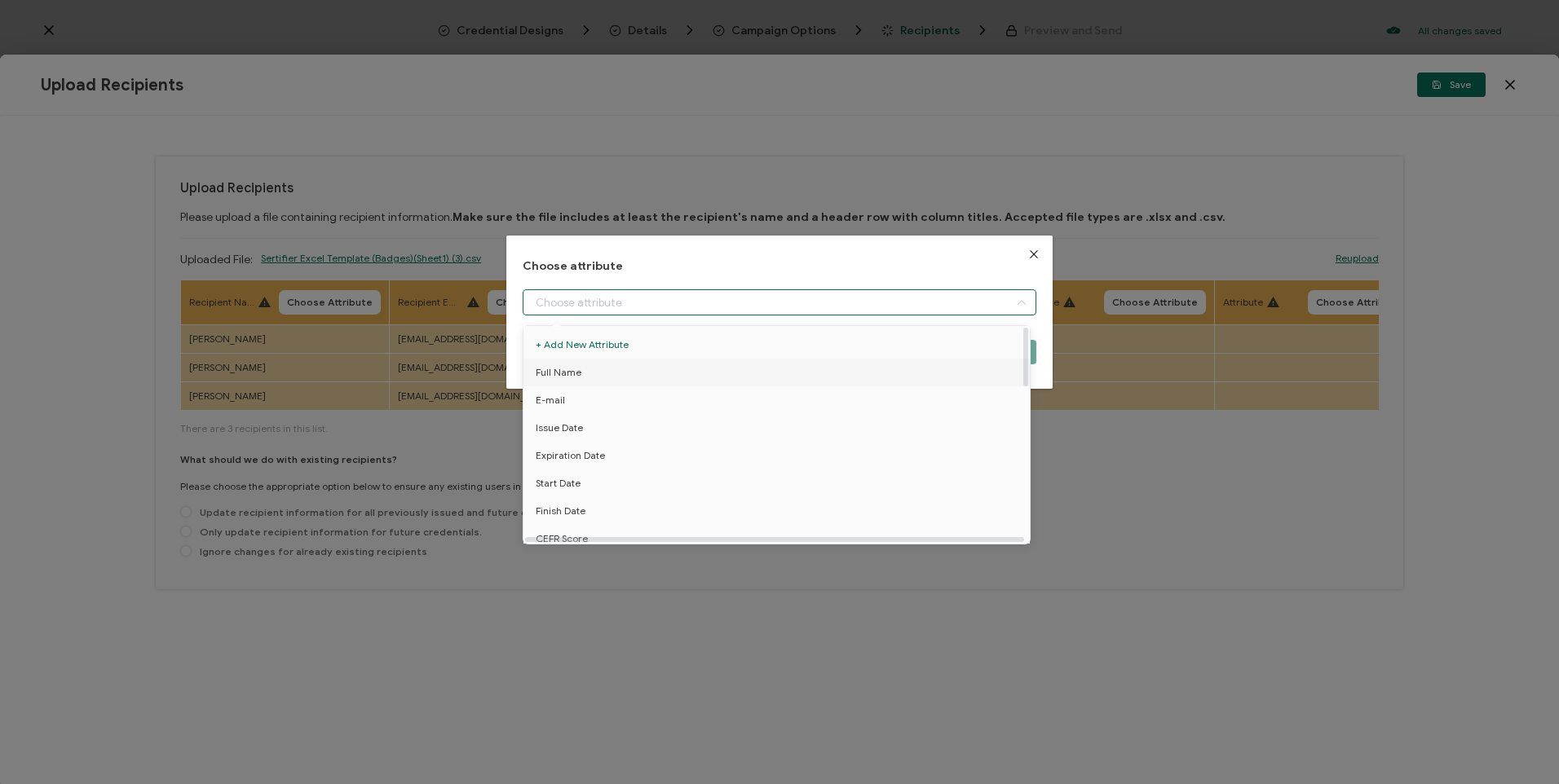
click at [577, 381] on span "Full Name" at bounding box center [558, 372] width 45 height 27
type input "Full Name"
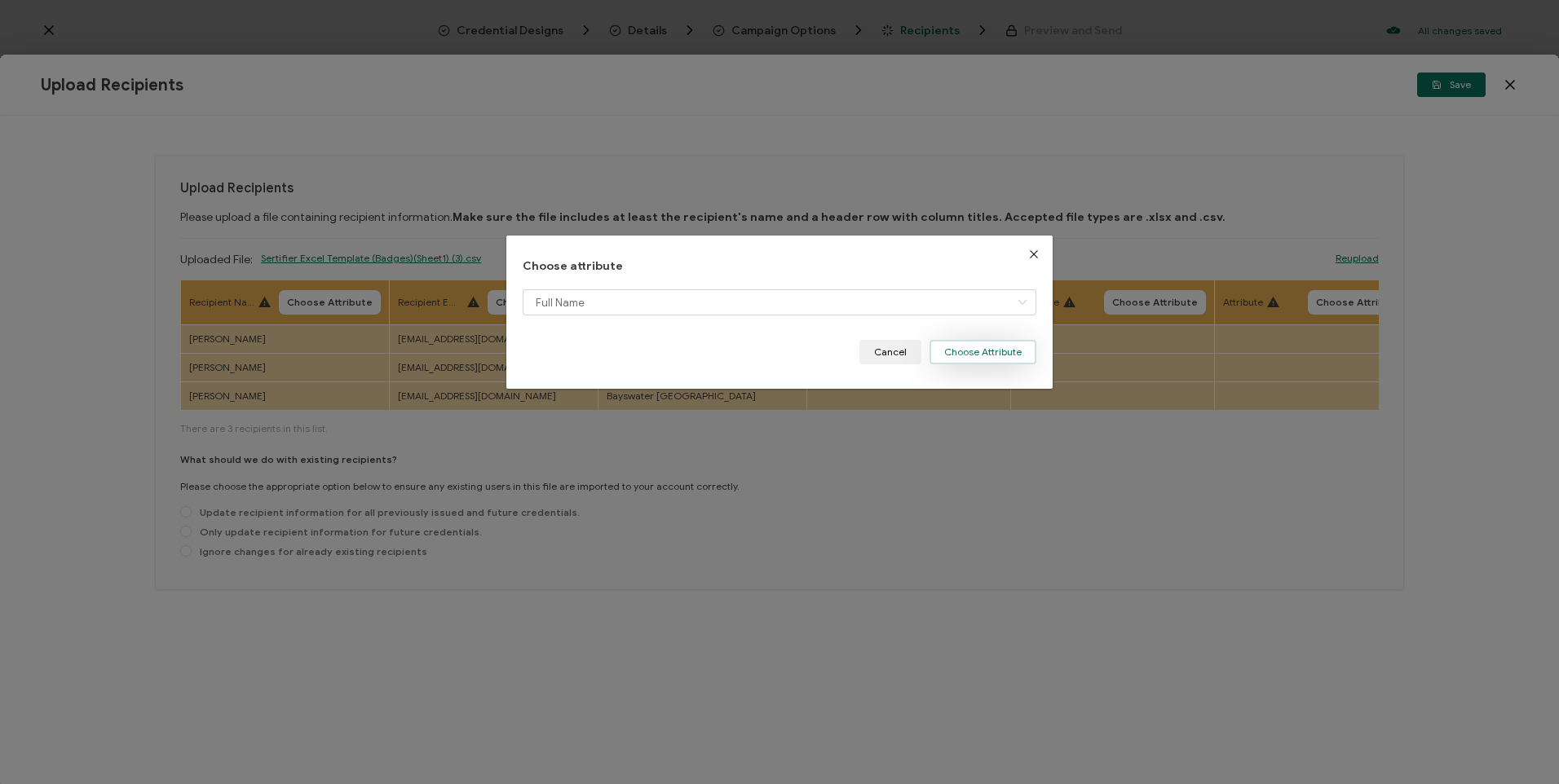
click at [966, 343] on button "Choose Attribute" at bounding box center [983, 352] width 107 height 25
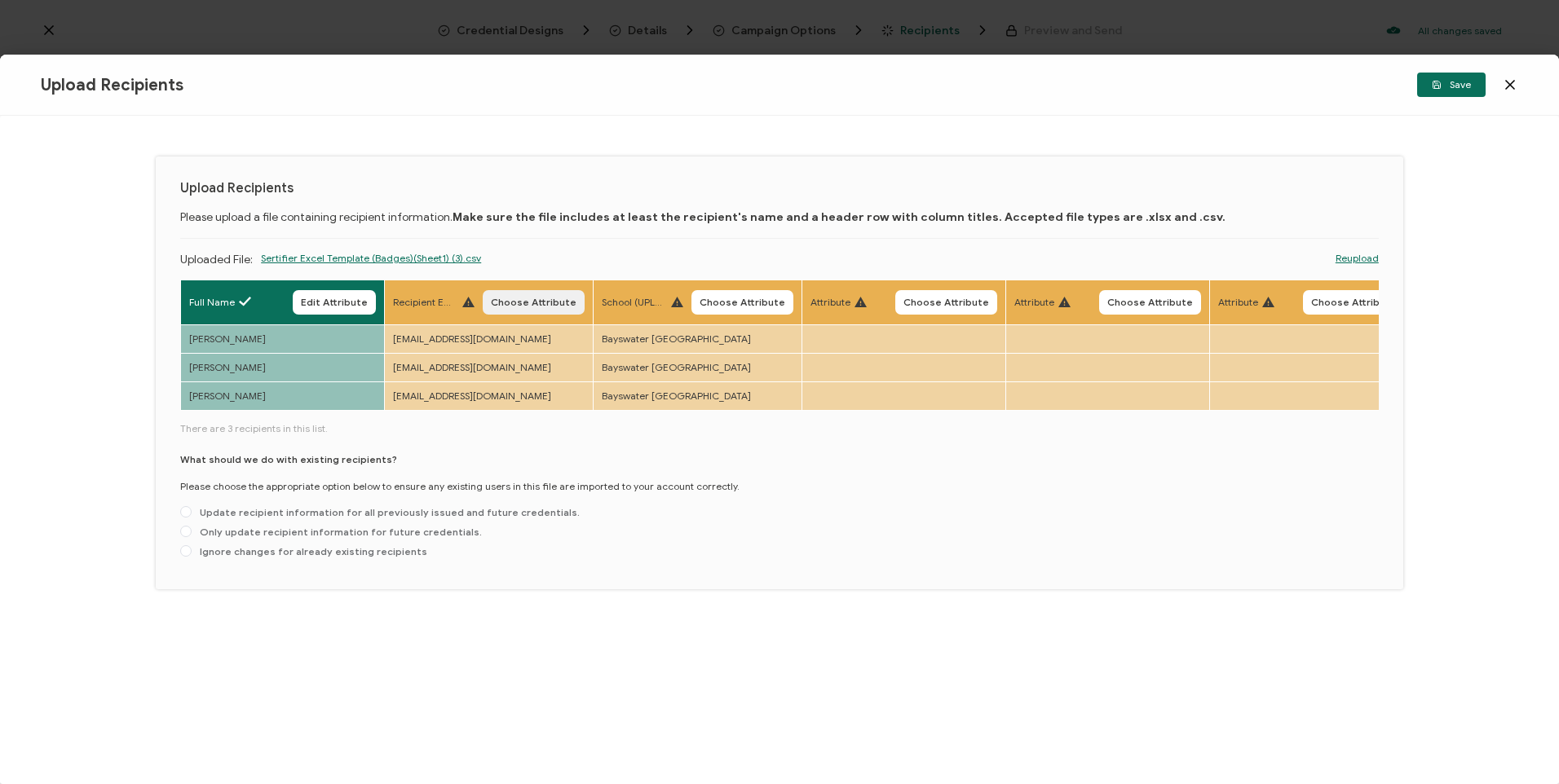
click at [548, 307] on span "Choose Attribute" at bounding box center [533, 302] width 86 height 9
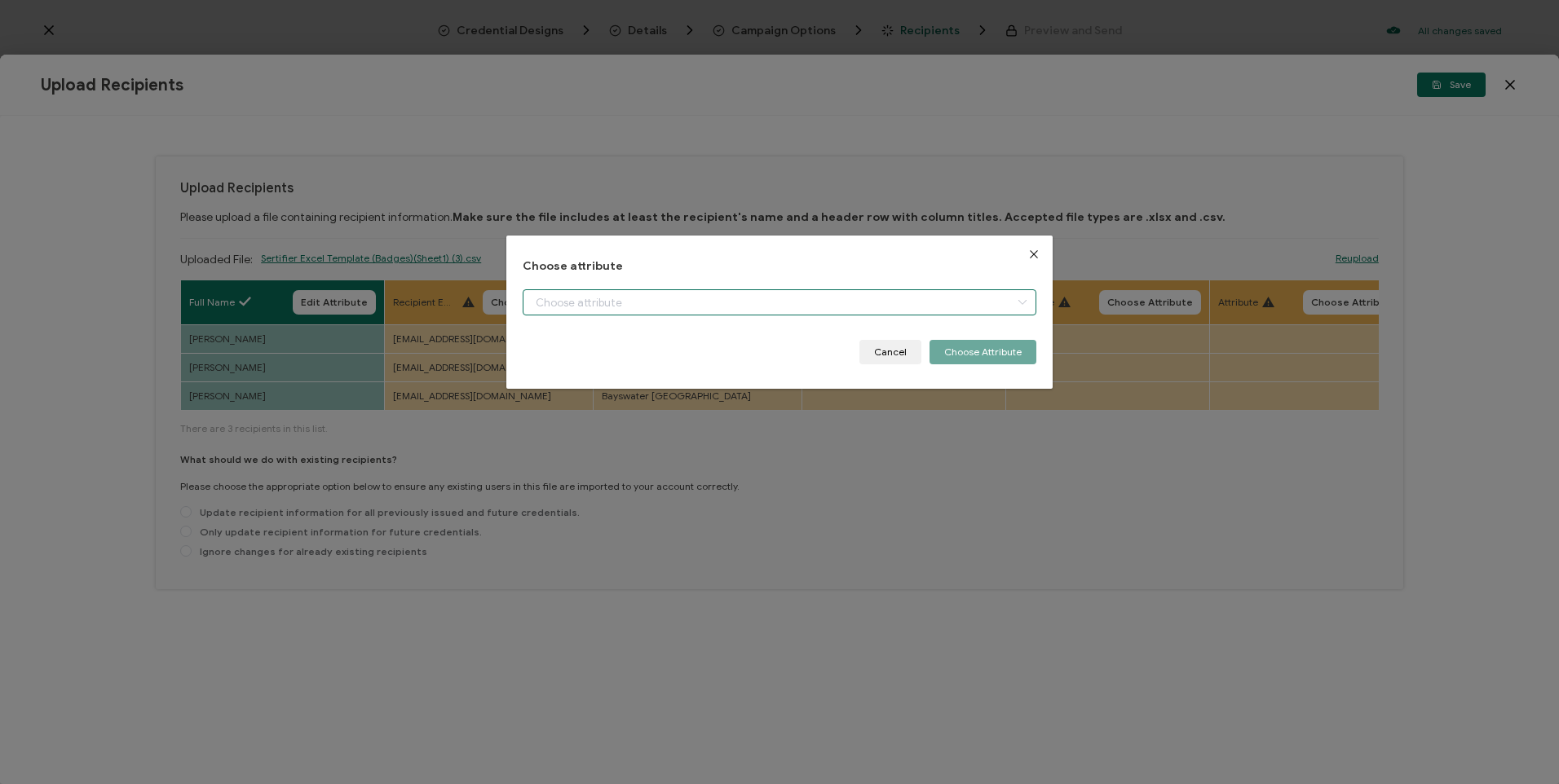
click at [631, 301] on input "dialog" at bounding box center [779, 302] width 513 height 26
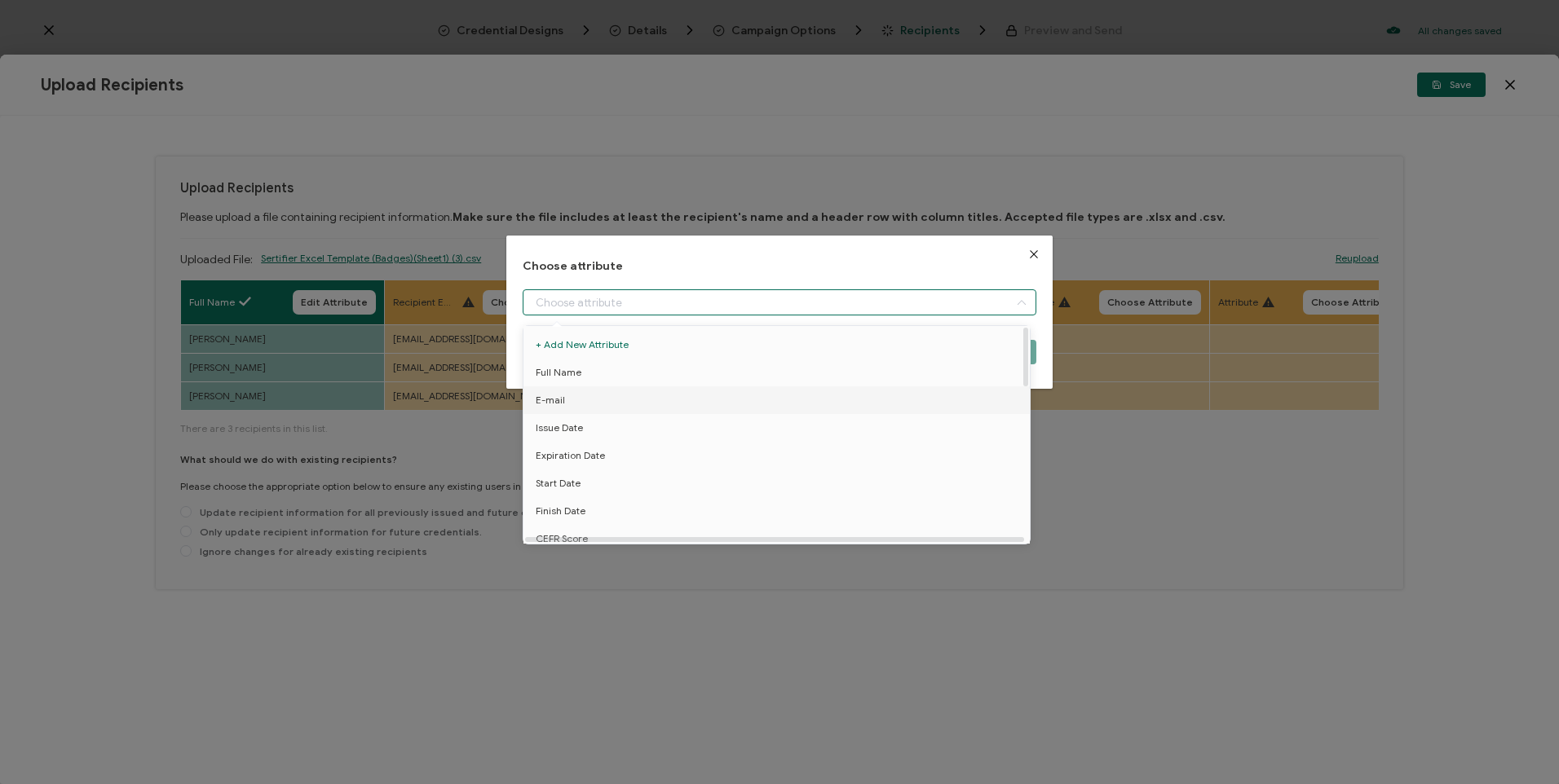
click at [560, 398] on span "E-mail" at bounding box center [550, 401] width 29 height 27
type input "E-mail"
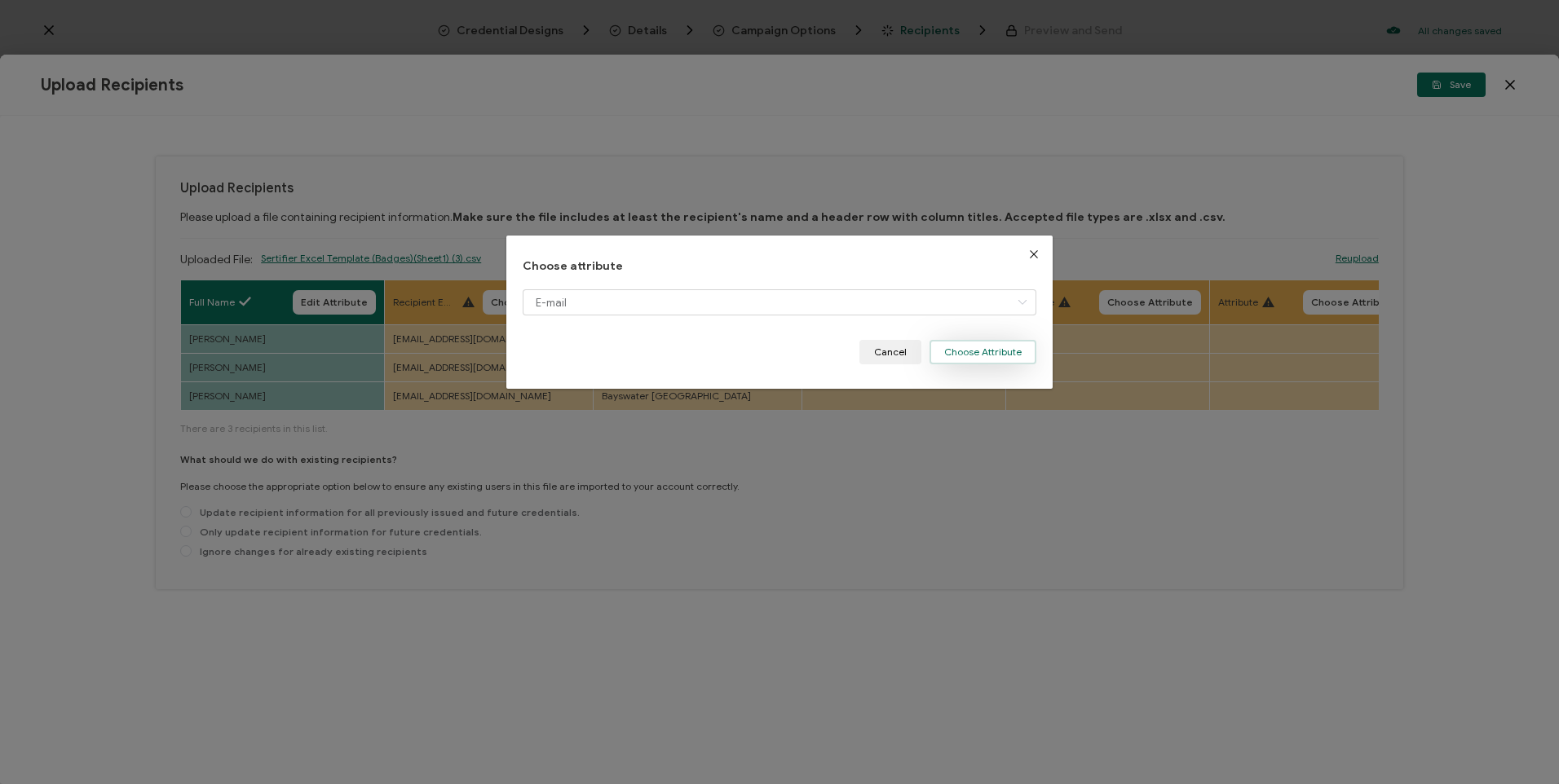
click at [985, 346] on button "Choose Attribute" at bounding box center [983, 352] width 107 height 25
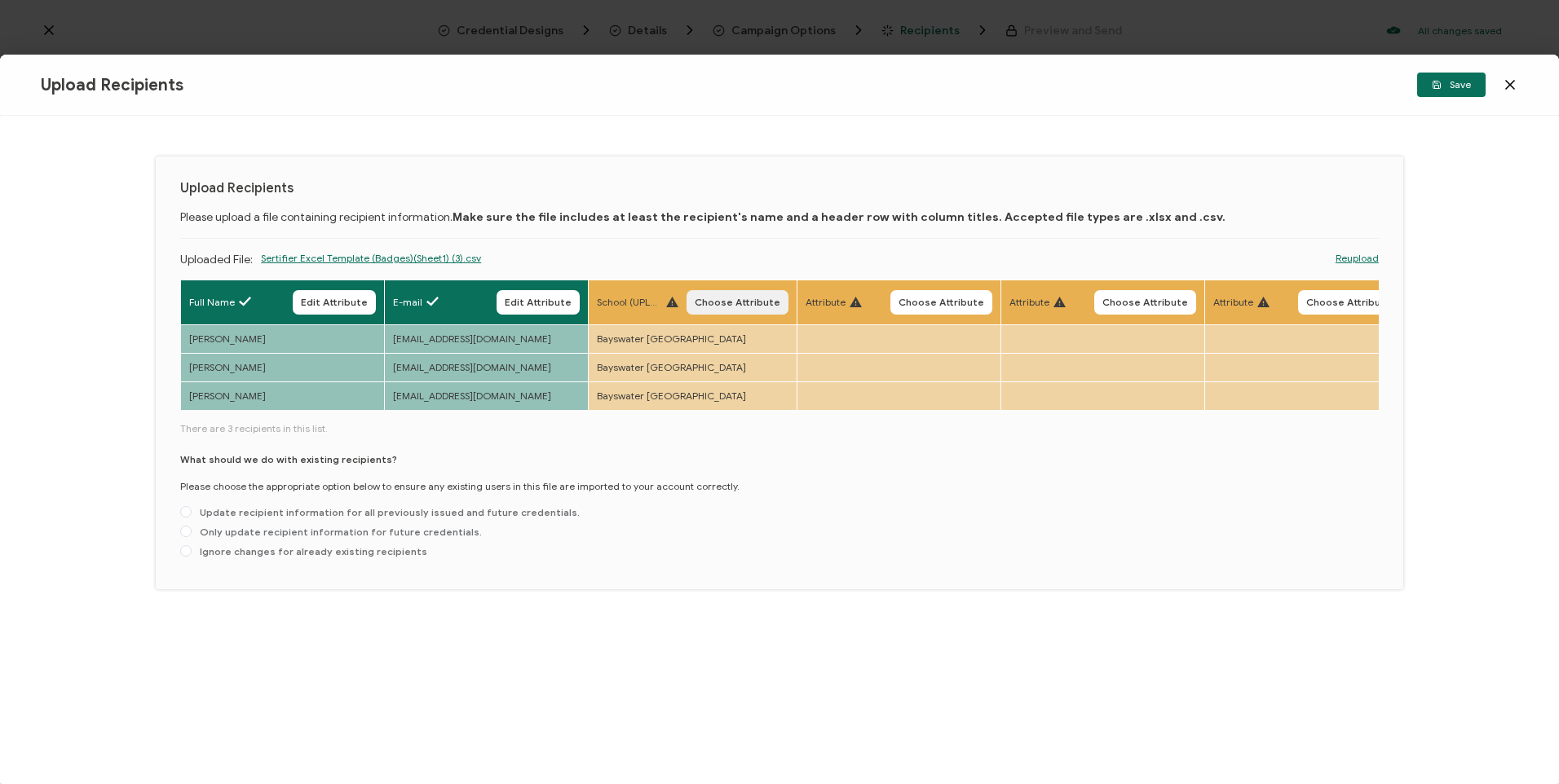
click at [712, 295] on button "Choose Attribute" at bounding box center [737, 302] width 102 height 25
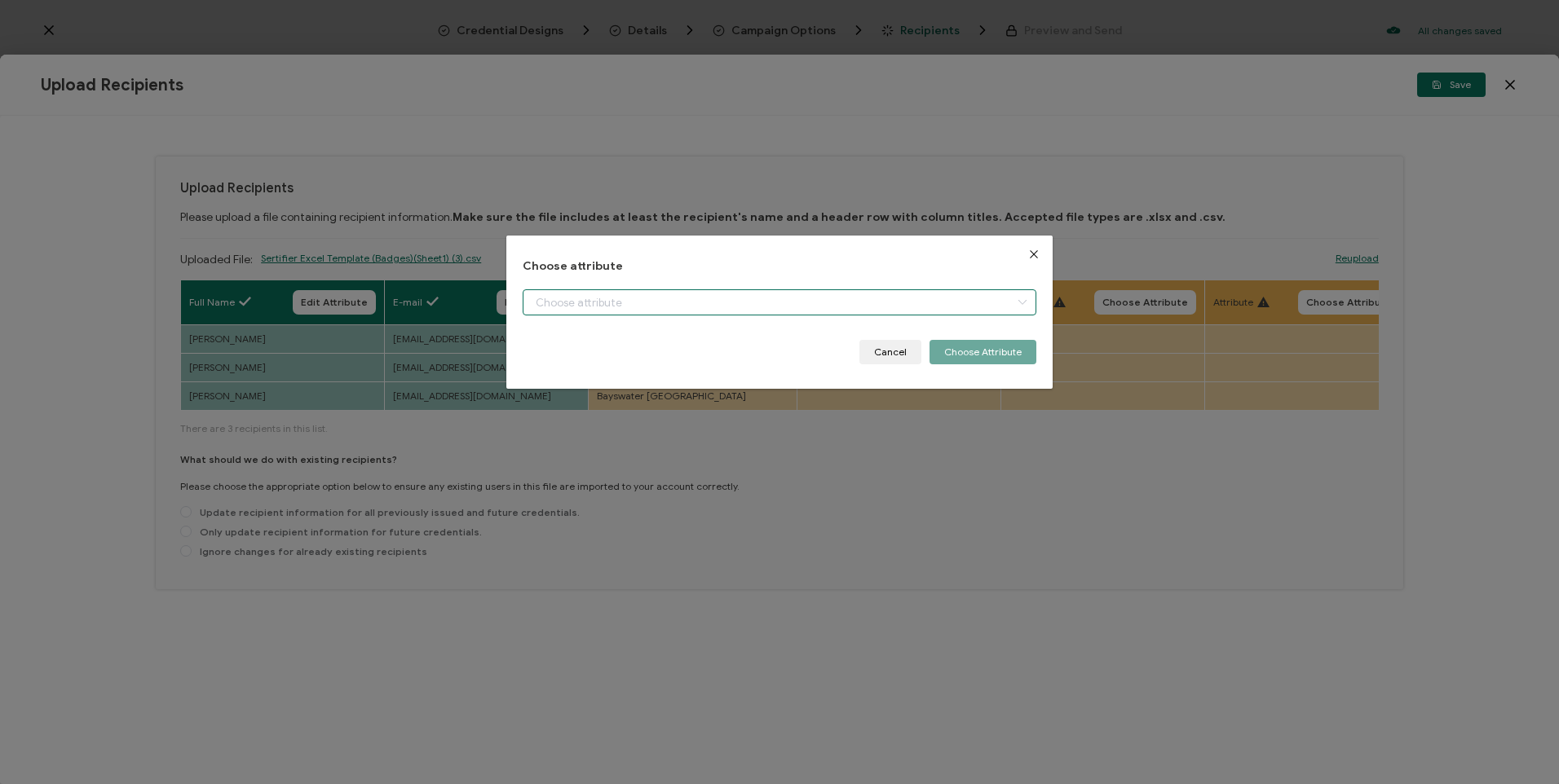
click at [766, 305] on input "dialog" at bounding box center [779, 302] width 513 height 26
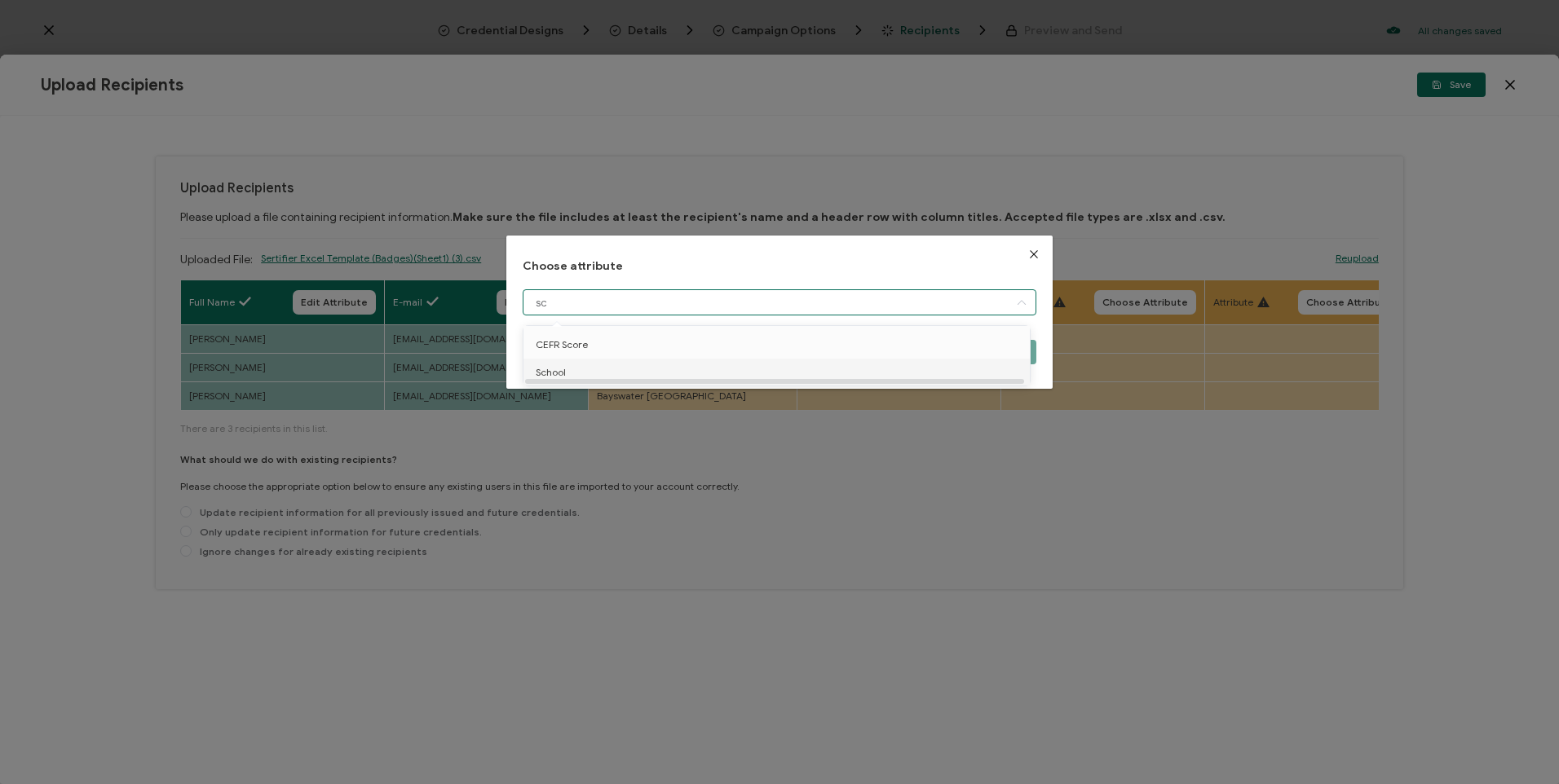
click at [574, 368] on li "School" at bounding box center [780, 372] width 521 height 27
type input "School"
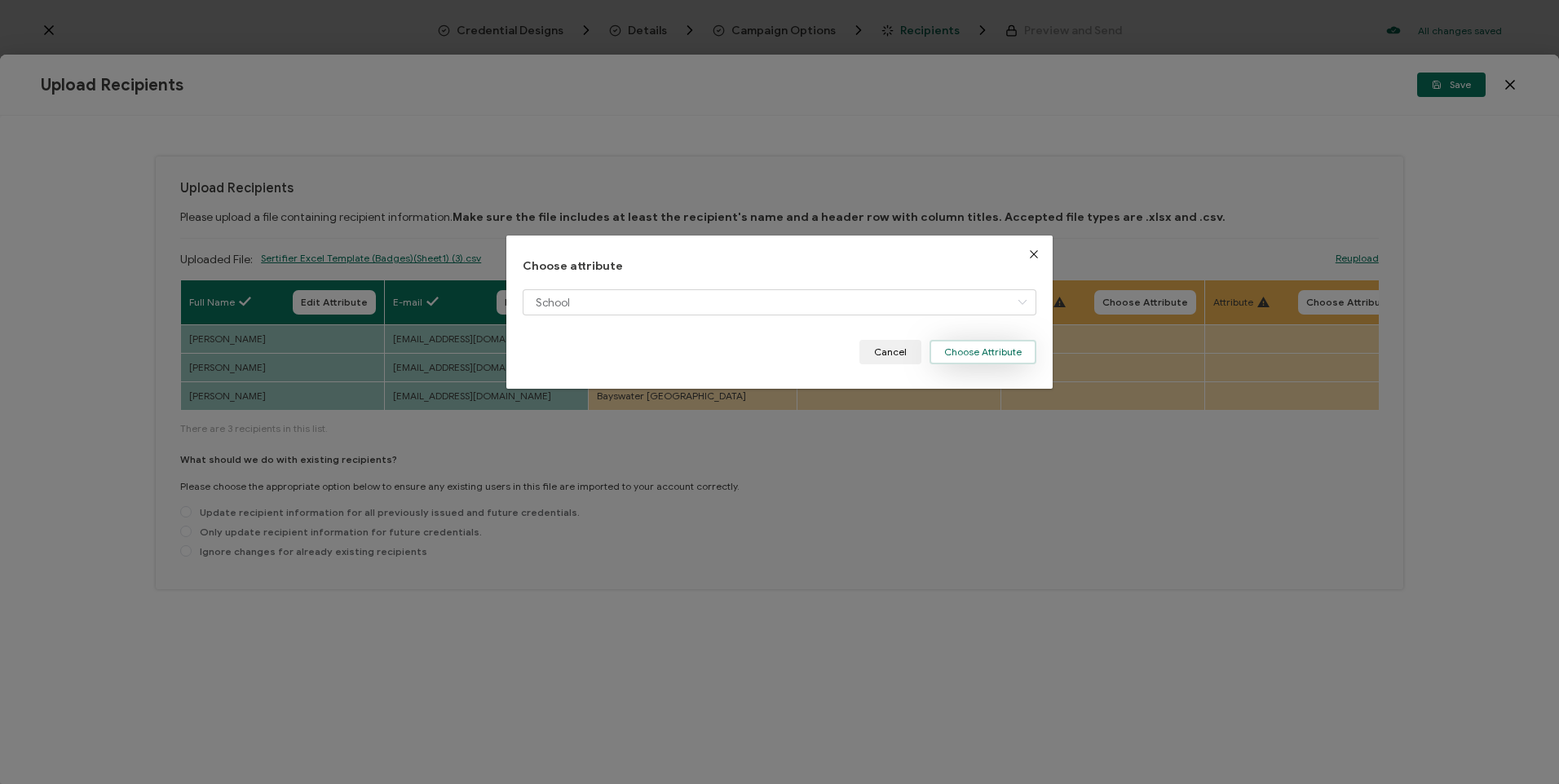
click at [970, 347] on button "Choose Attribute" at bounding box center [983, 352] width 107 height 25
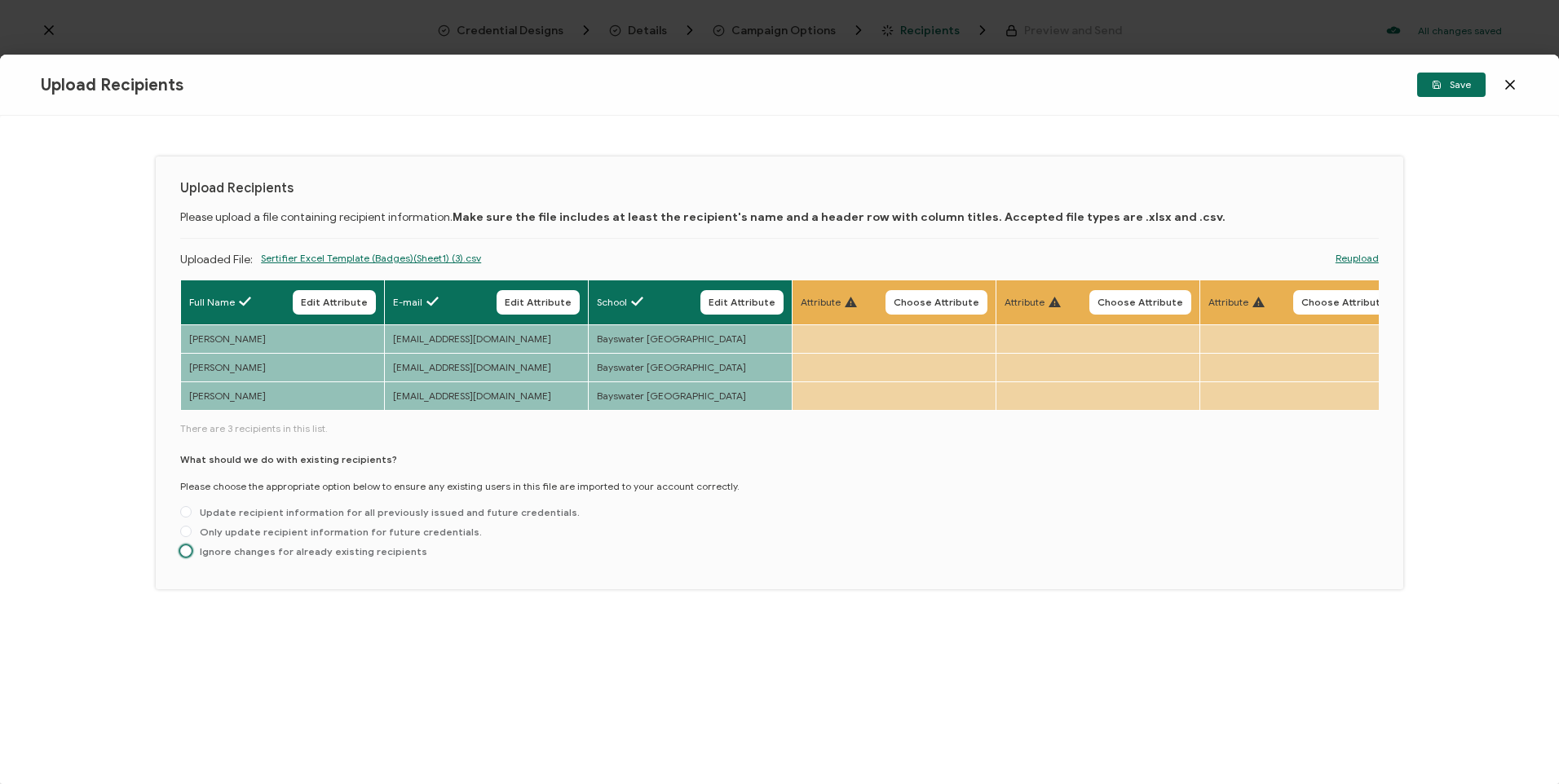
click at [343, 554] on span "Ignore changes for already existing recipients" at bounding box center [309, 551] width 235 height 12
click at [192, 554] on input "Ignore changes for already existing recipients" at bounding box center [186, 551] width 11 height 13
radio input "true"
click at [1443, 88] on span "Save" at bounding box center [1452, 84] width 39 height 9
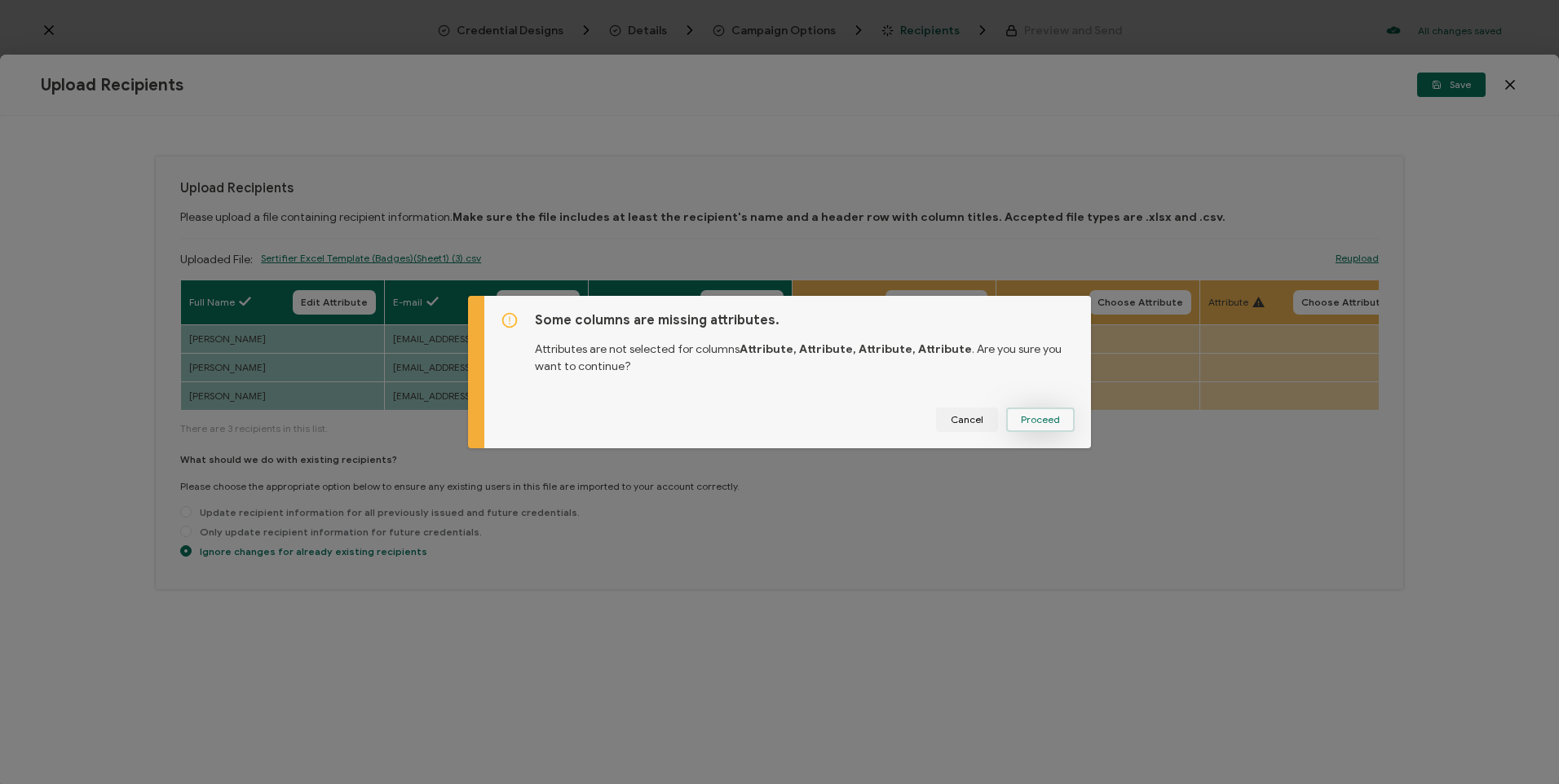
click at [1050, 417] on span "Proceed" at bounding box center [1041, 419] width 39 height 9
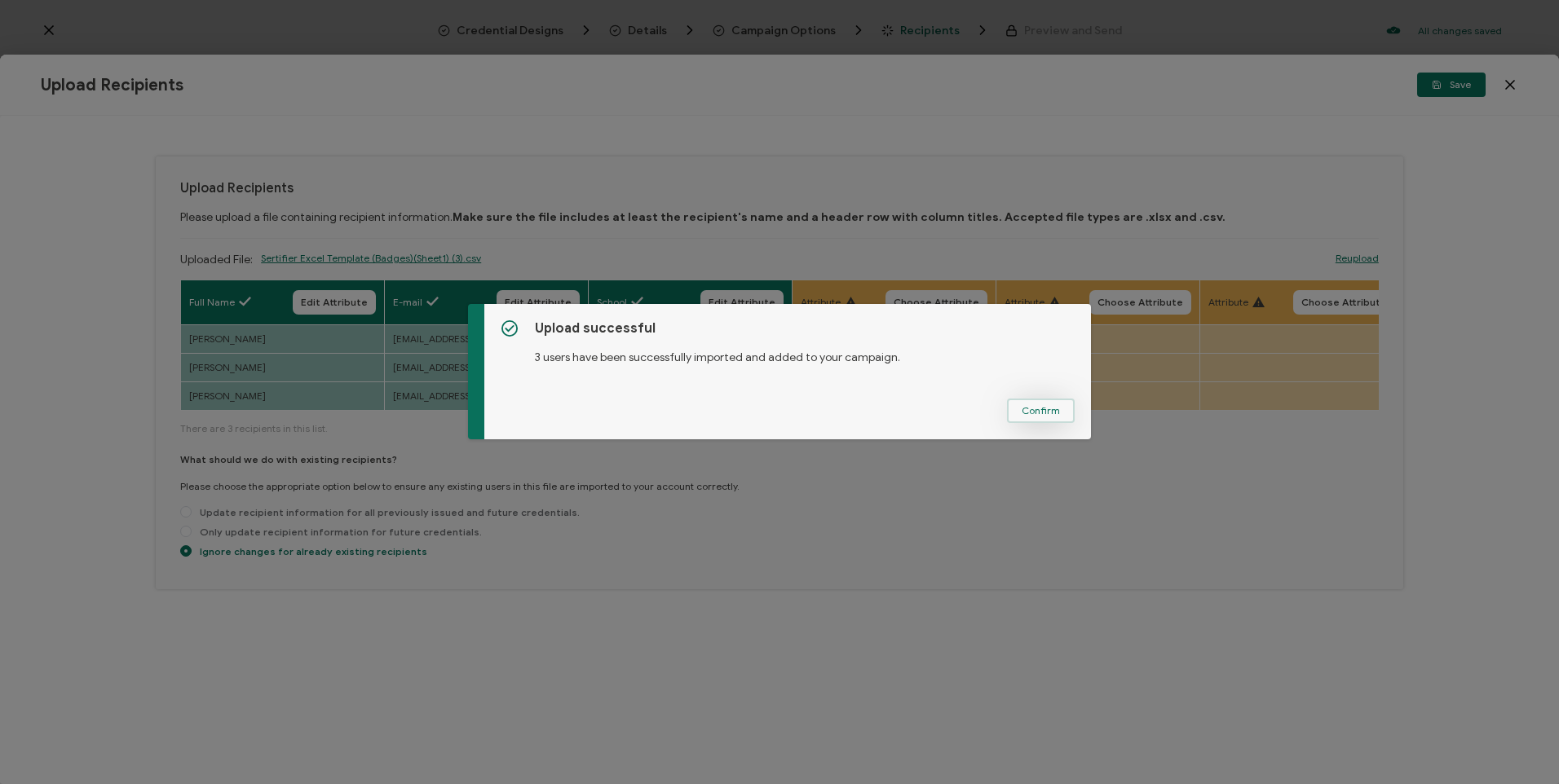
click at [1030, 413] on span "Confirm" at bounding box center [1041, 410] width 39 height 9
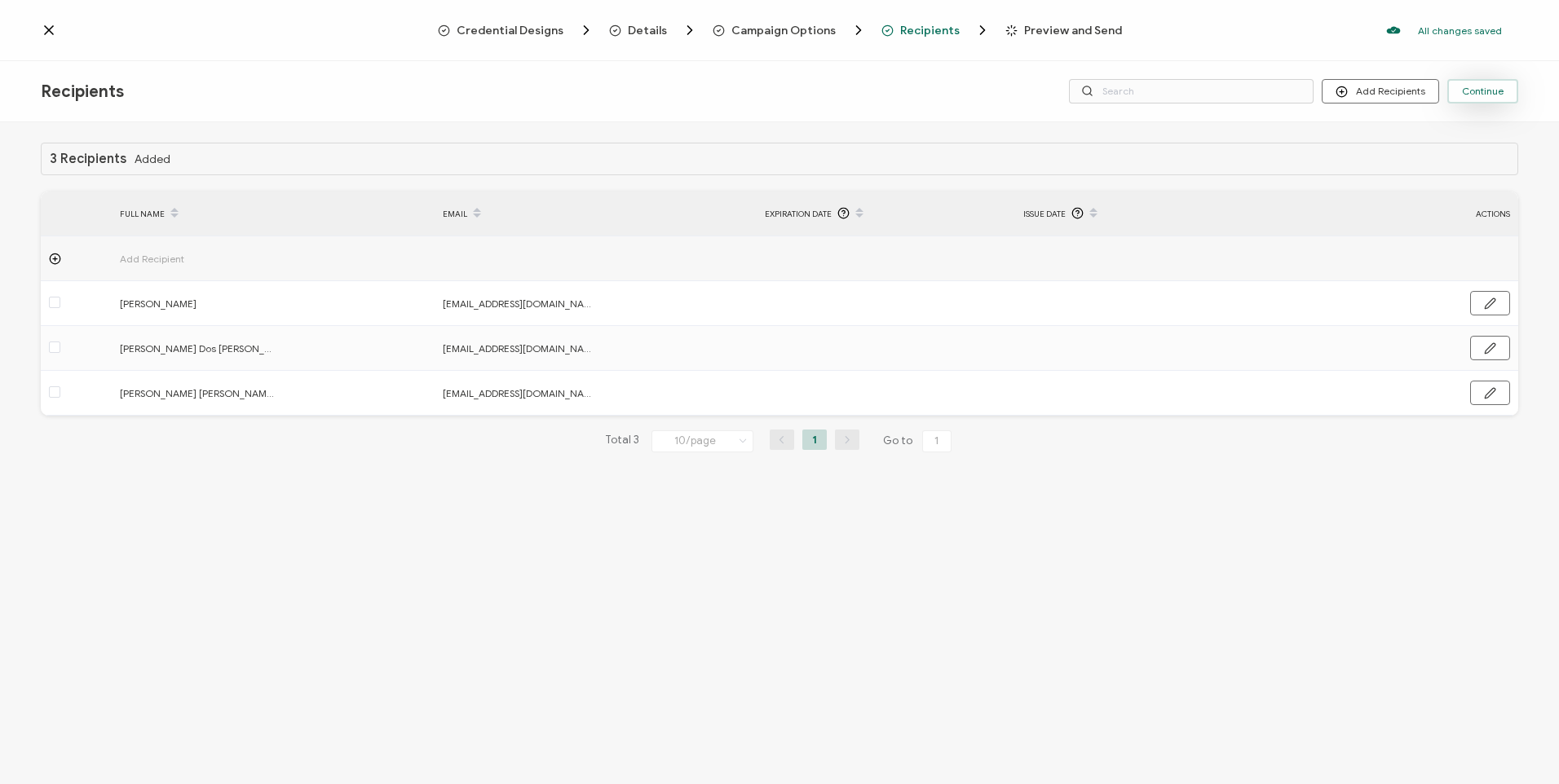
click at [1473, 94] on span "Continue" at bounding box center [1483, 91] width 42 height 9
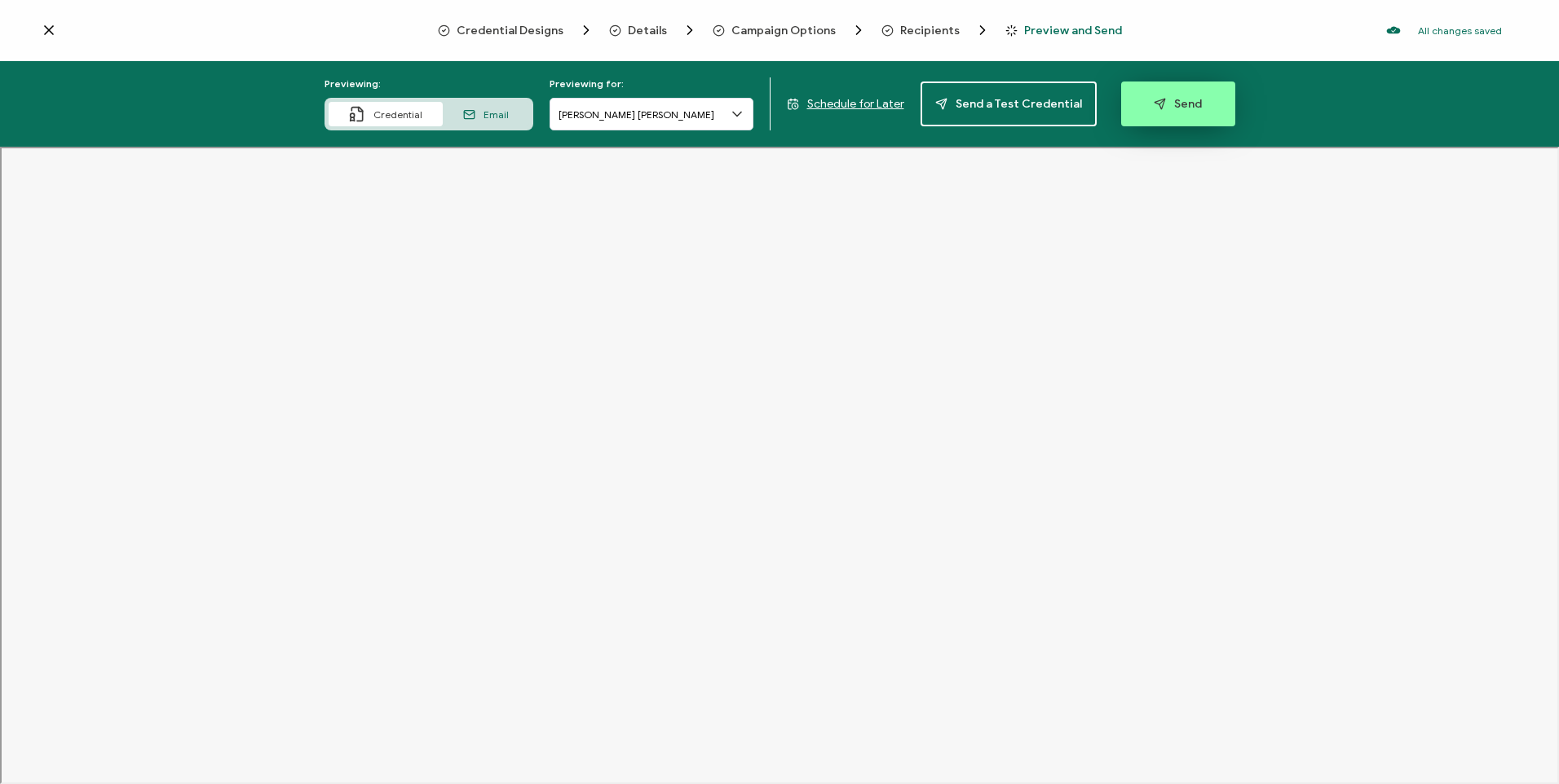
click at [1172, 98] on span "Send" at bounding box center [1178, 104] width 48 height 12
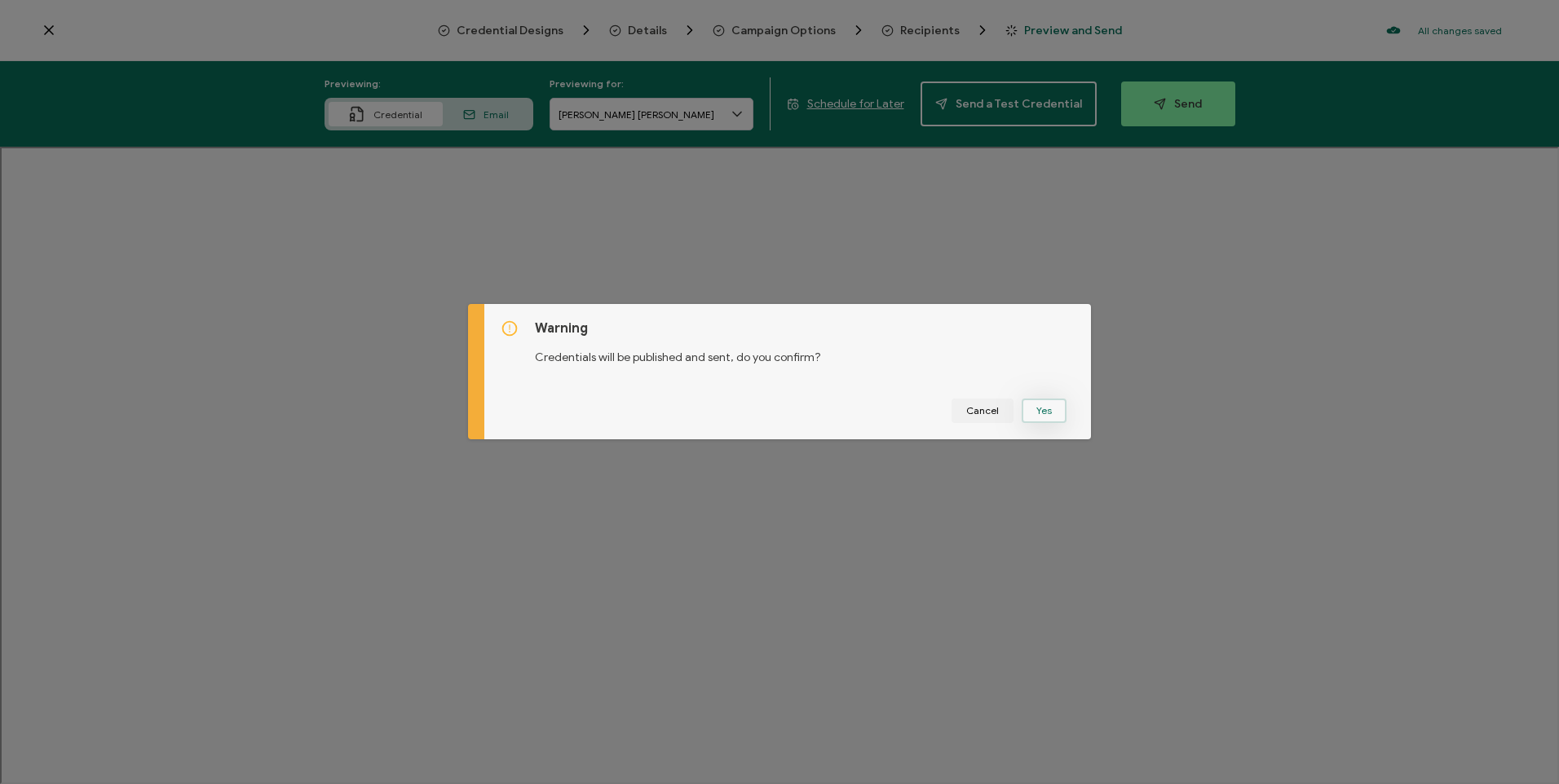
click at [1059, 404] on button "Yes" at bounding box center [1044, 411] width 45 height 25
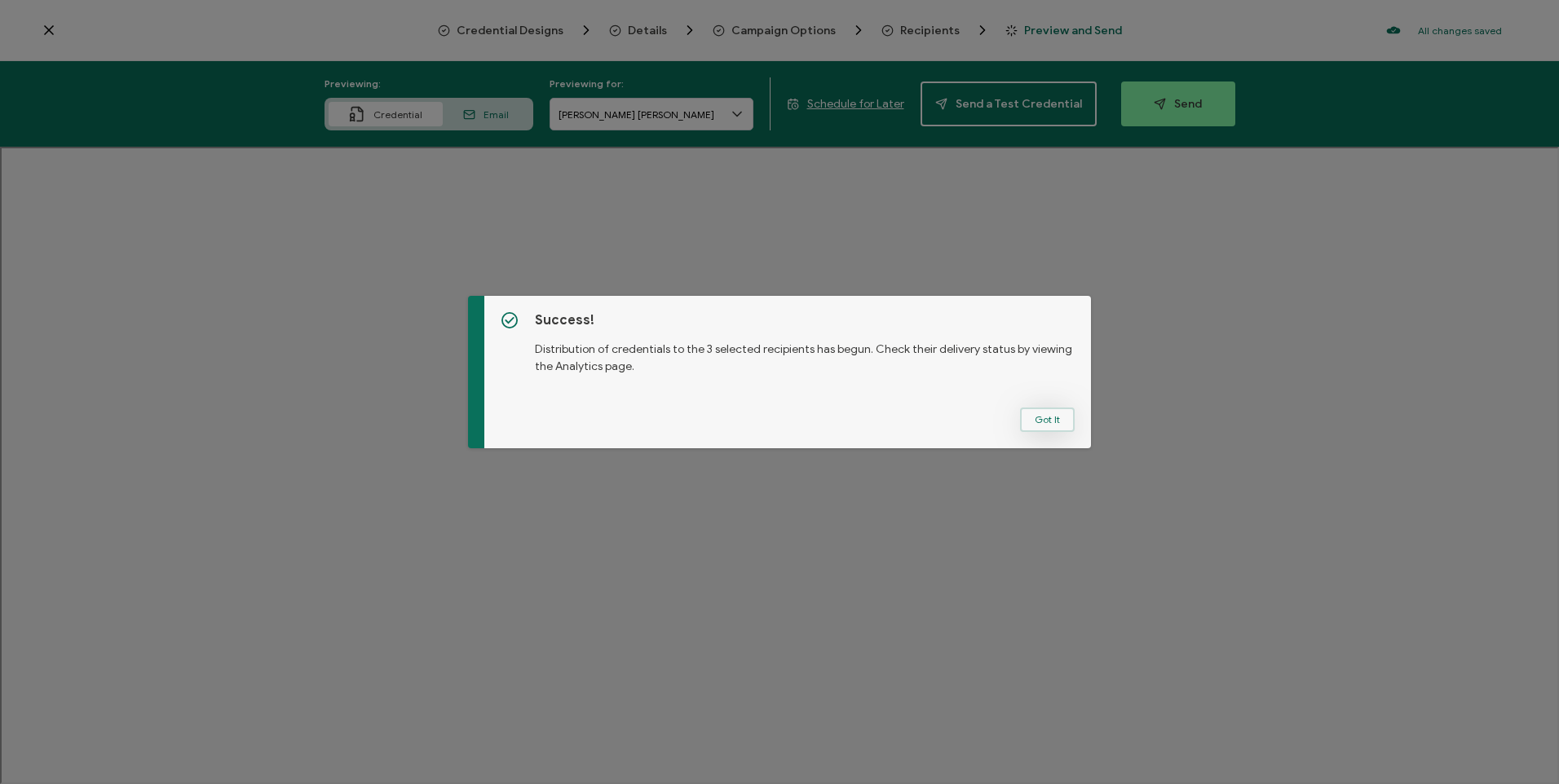
click at [1043, 417] on button "Got It" at bounding box center [1048, 419] width 55 height 25
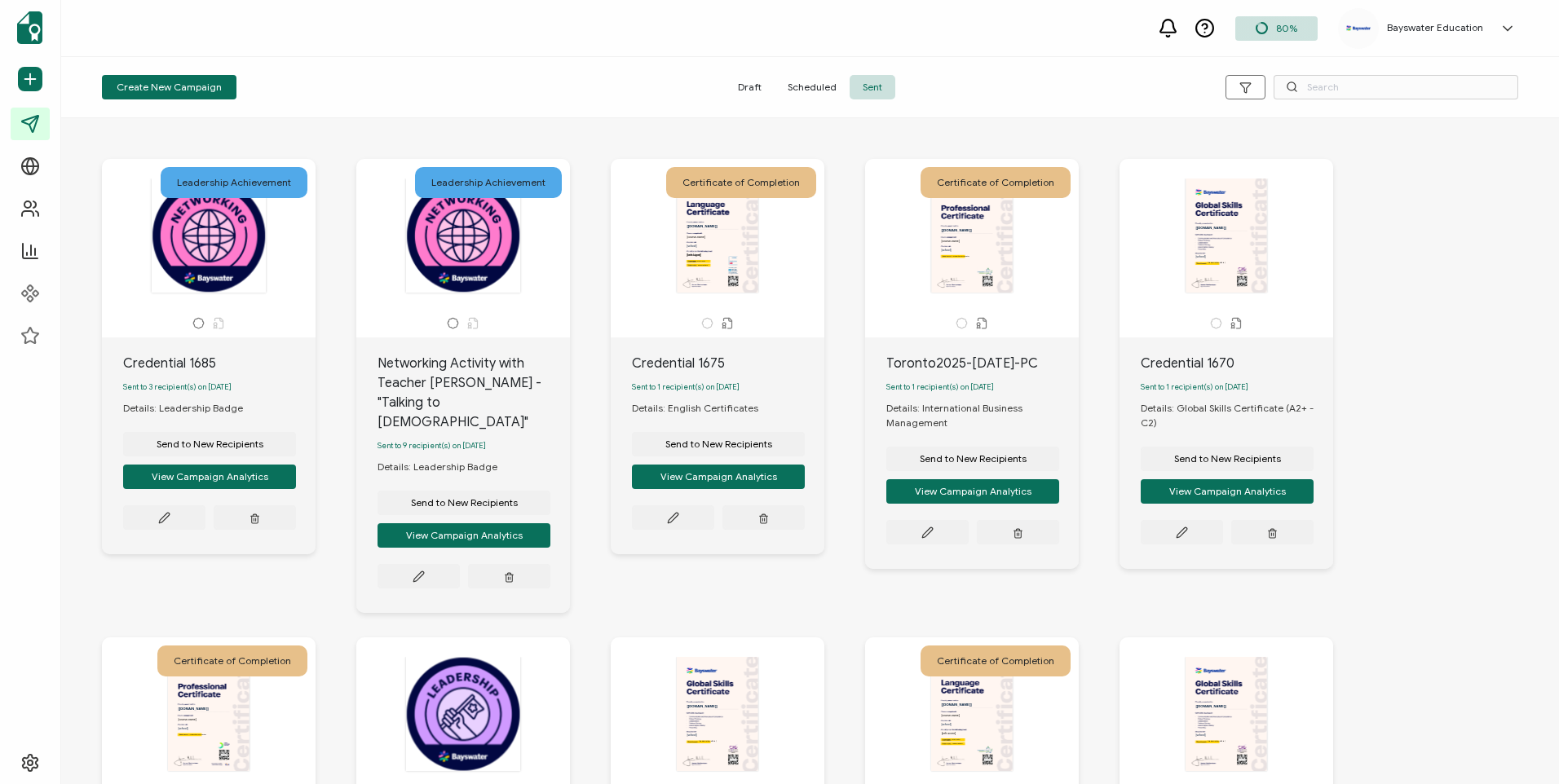
click at [1281, 33] on span "80%" at bounding box center [1287, 28] width 21 height 12
